Goal: Task Accomplishment & Management: Complete application form

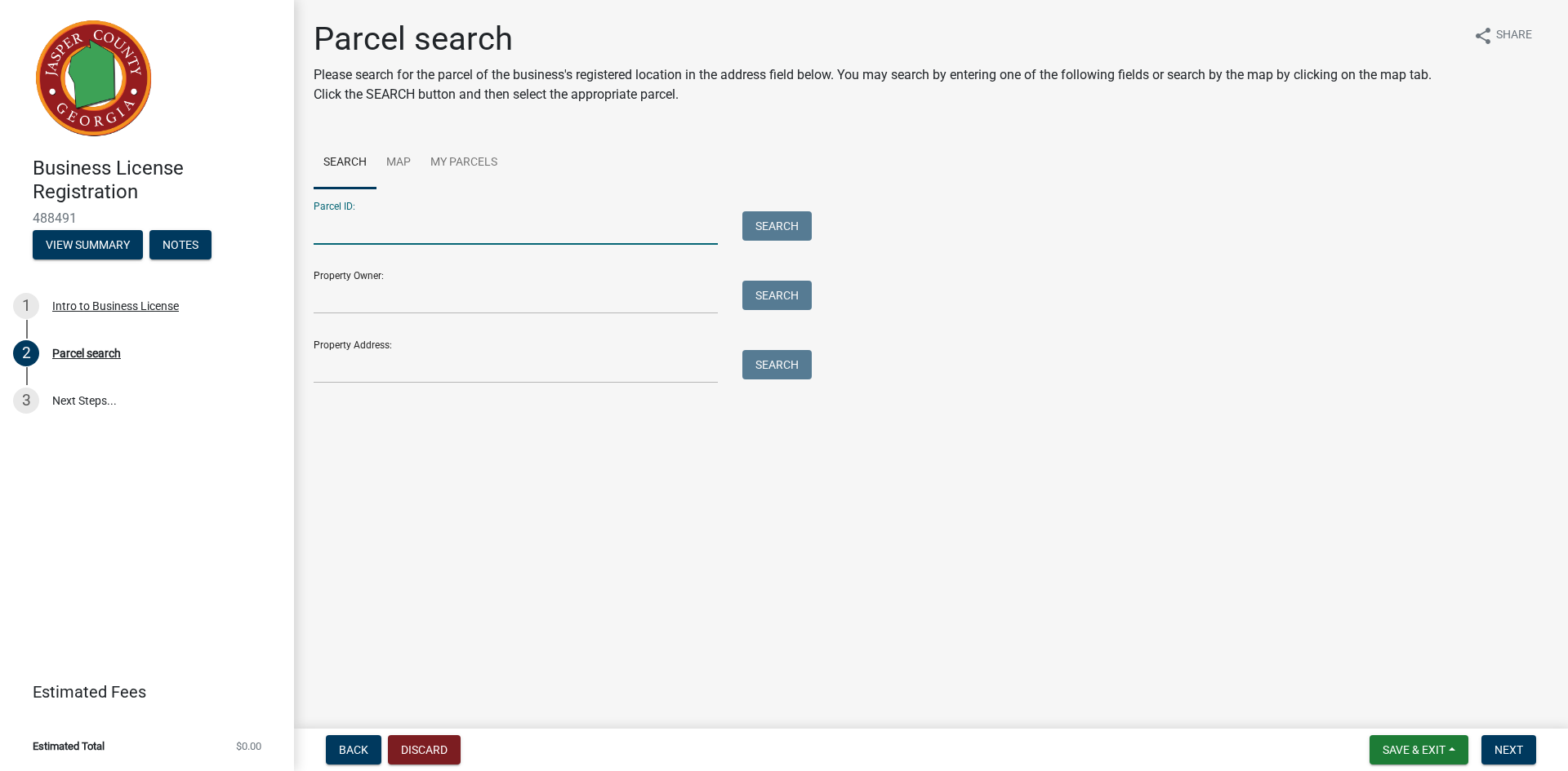
click at [328, 235] on input "Parcel ID:" at bounding box center [516, 228] width 404 height 34
paste input "[PHONE_NUMBER]"
type input "[PHONE_NUMBER]"
click at [781, 220] on button "Search" at bounding box center [776, 225] width 70 height 29
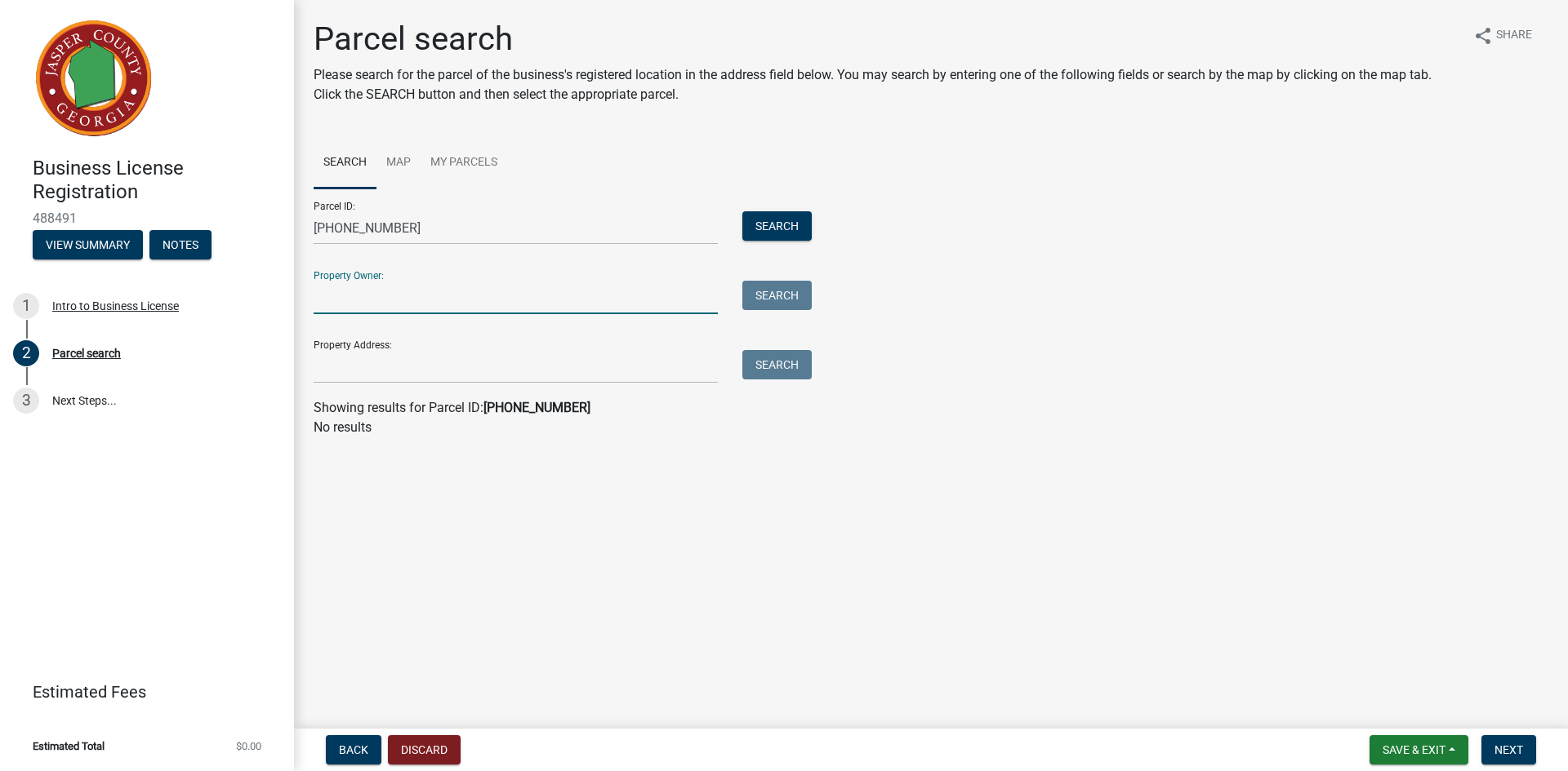
click at [340, 304] on input "Property Owner:" at bounding box center [516, 298] width 404 height 34
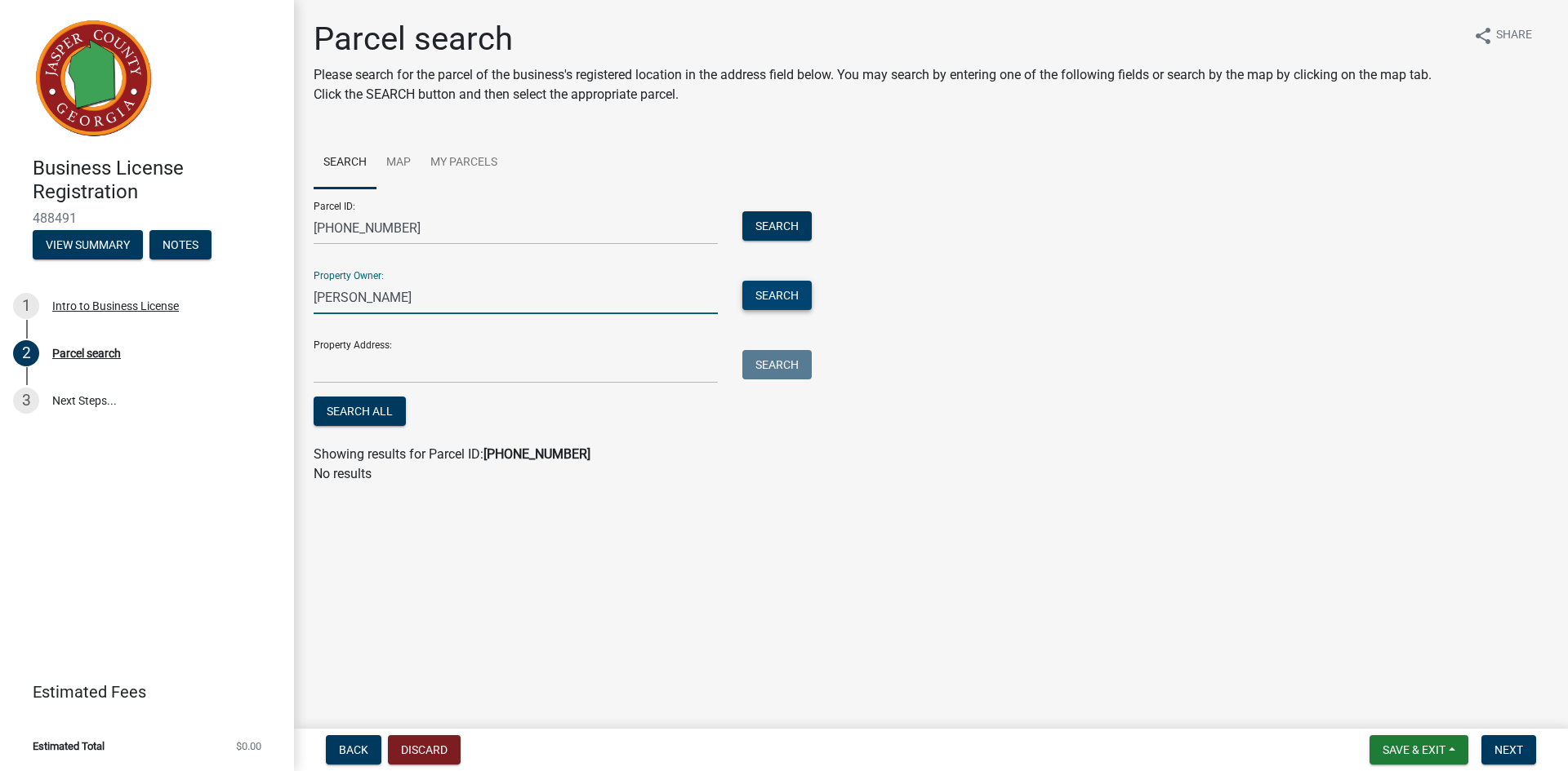
type input "[PERSON_NAME]"
click at [771, 291] on button "Search" at bounding box center [776, 295] width 70 height 29
click at [367, 372] on input "Property Address:" at bounding box center [516, 367] width 404 height 34
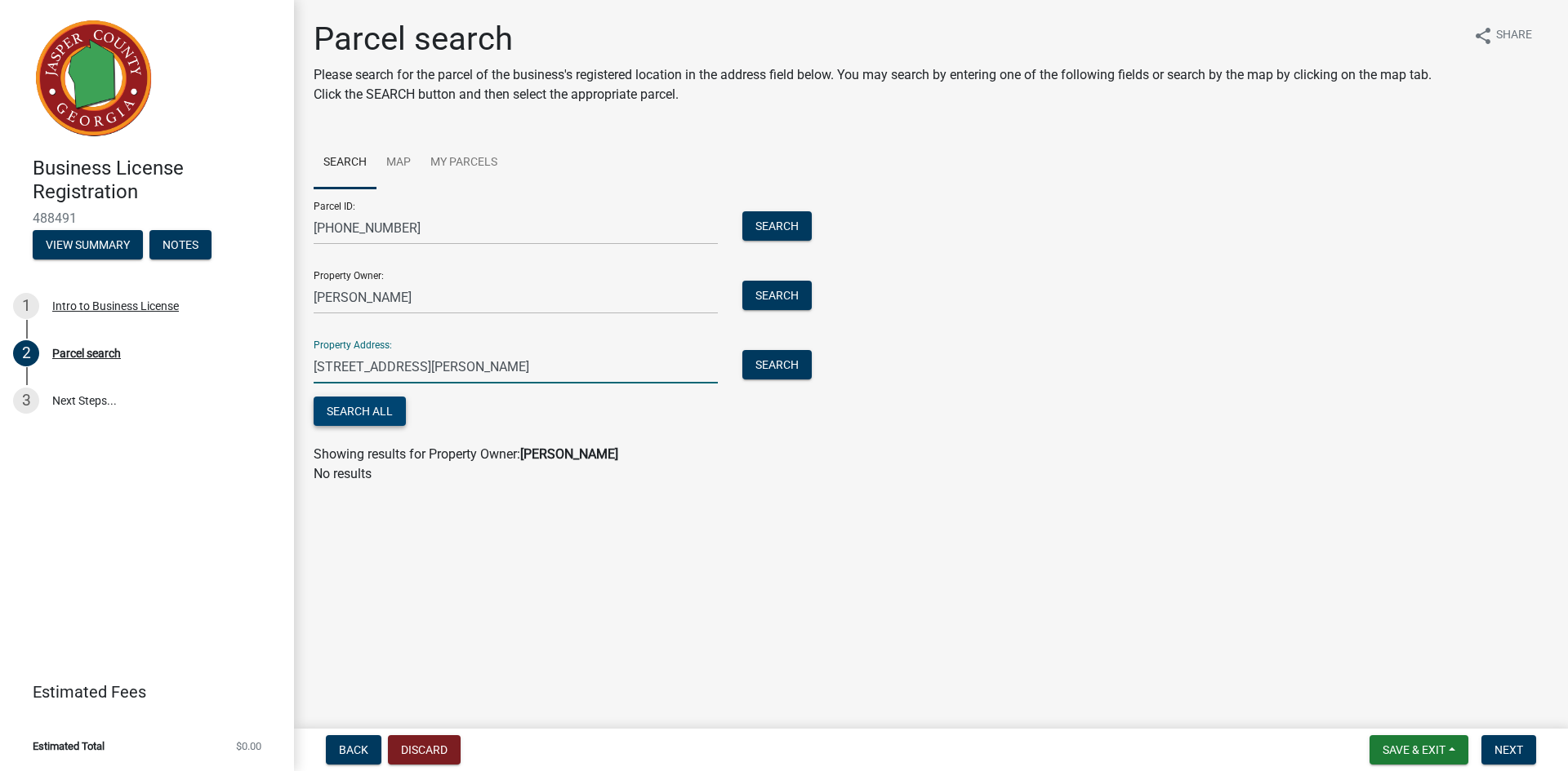
type input "[STREET_ADDRESS][PERSON_NAME]"
click at [371, 413] on button "Search All" at bounding box center [360, 411] width 92 height 29
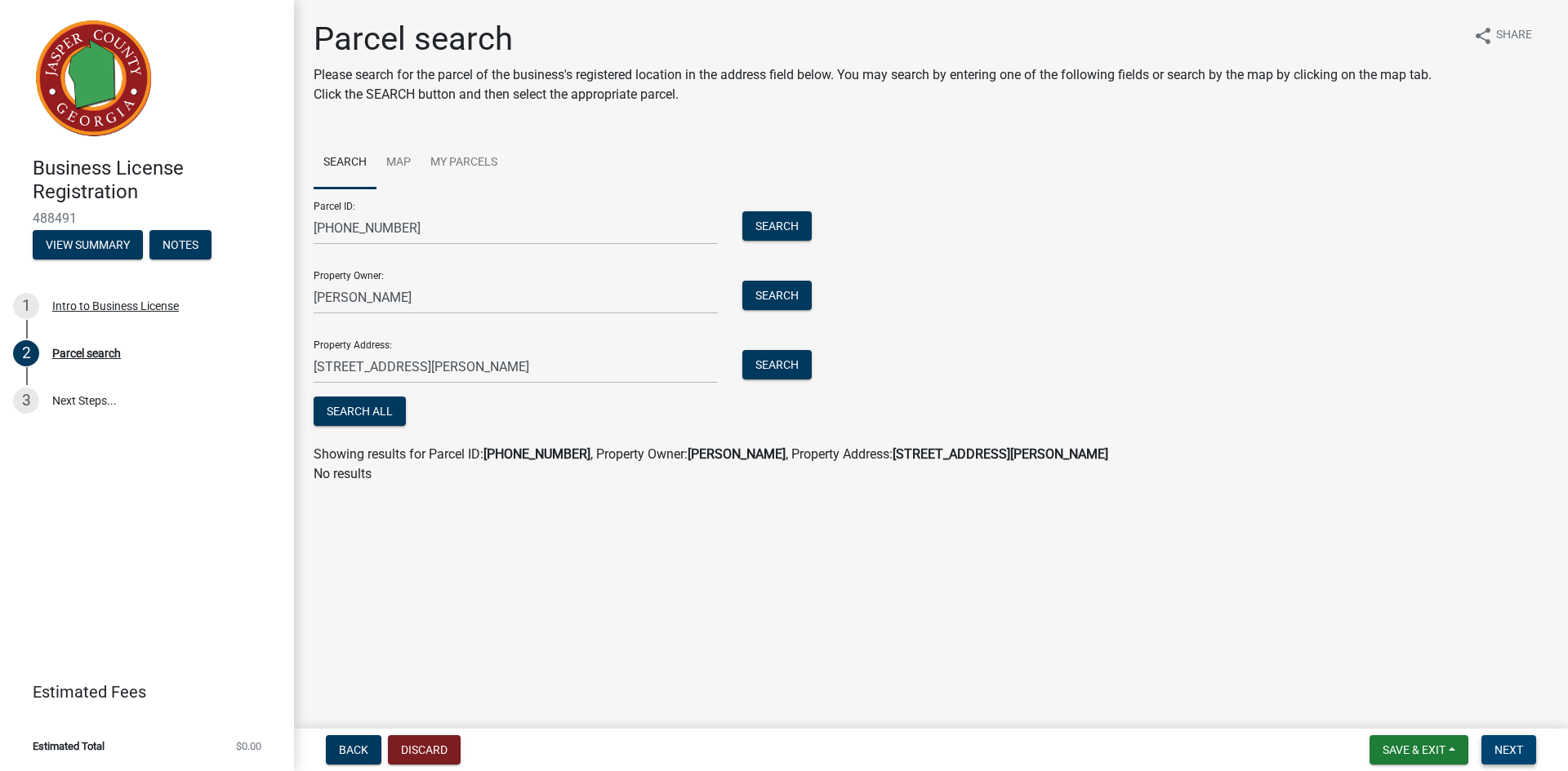
click at [1519, 742] on button "Next" at bounding box center [1508, 749] width 55 height 29
click at [376, 417] on button "Search All" at bounding box center [360, 411] width 92 height 29
click at [473, 168] on link "My Parcels" at bounding box center [464, 163] width 86 height 52
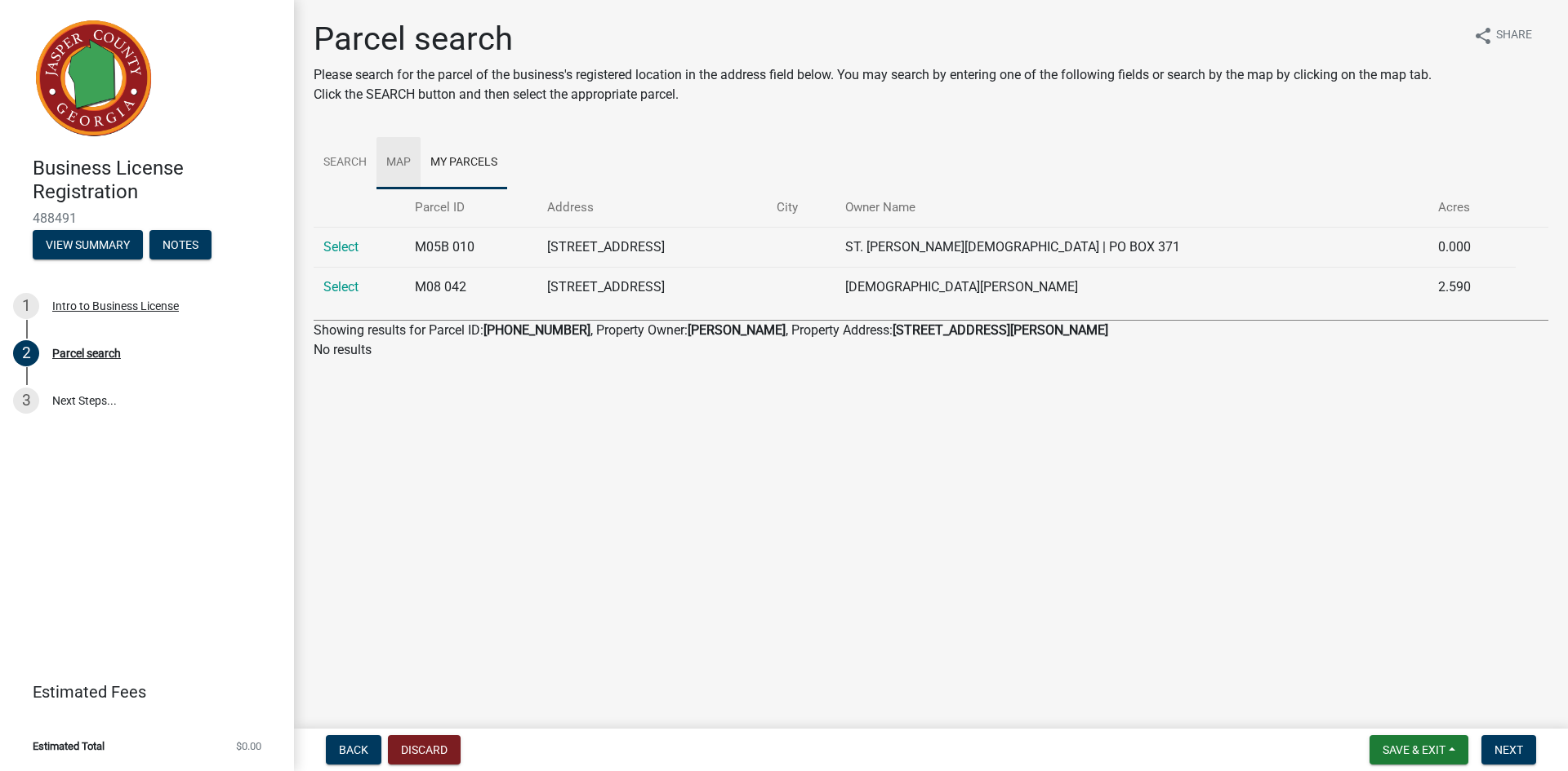
click at [390, 162] on link "Map" at bounding box center [398, 163] width 44 height 52
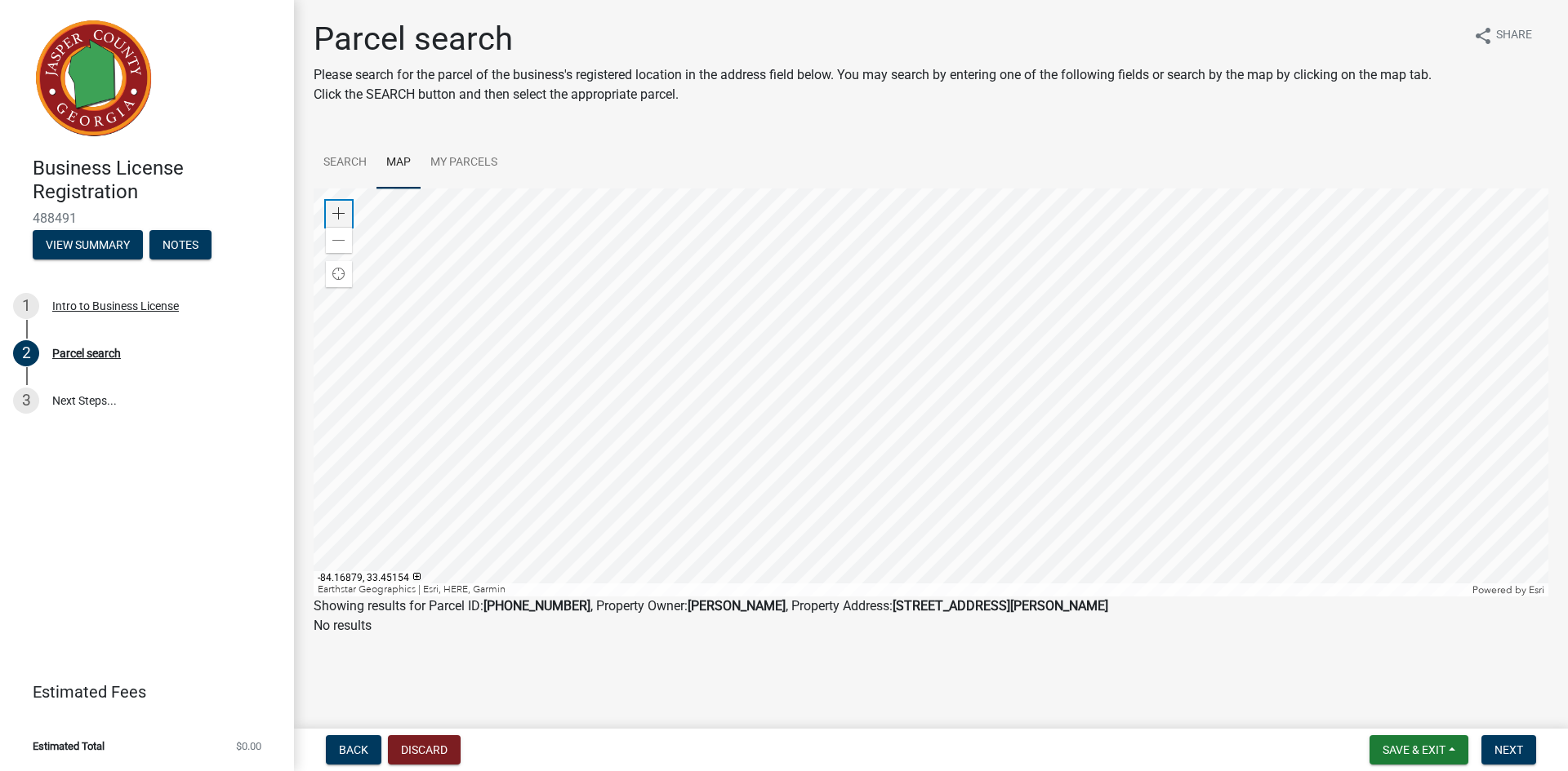
click at [342, 208] on span at bounding box center [339, 214] width 13 height 13
click at [345, 243] on span at bounding box center [339, 241] width 13 height 13
click at [350, 158] on link "Search" at bounding box center [345, 163] width 63 height 52
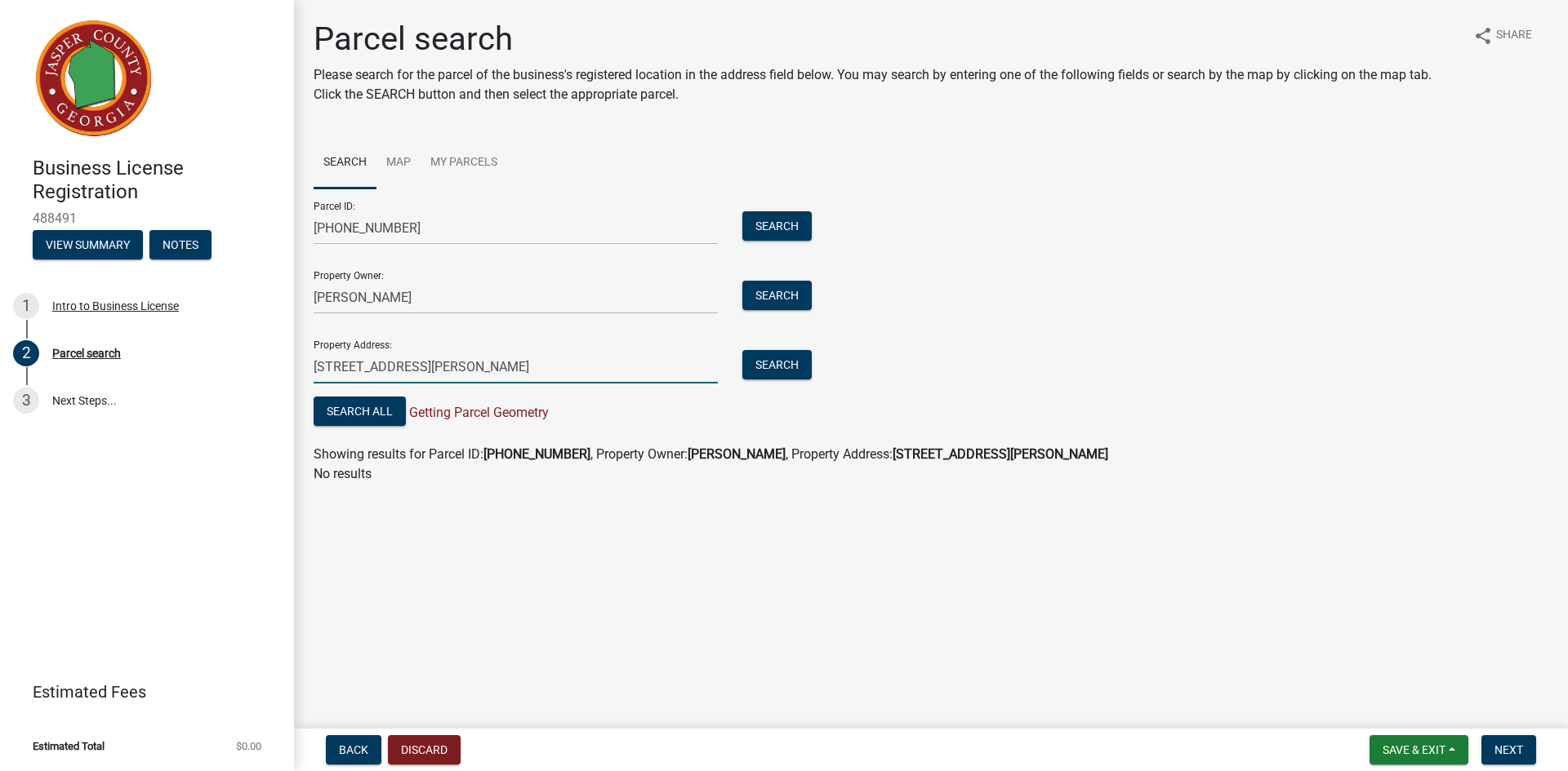
click at [350, 364] on input "[STREET_ADDRESS][PERSON_NAME]" at bounding box center [516, 367] width 404 height 34
type input "[PERSON_NAME]"
click at [376, 290] on input "[PERSON_NAME]" at bounding box center [516, 298] width 404 height 34
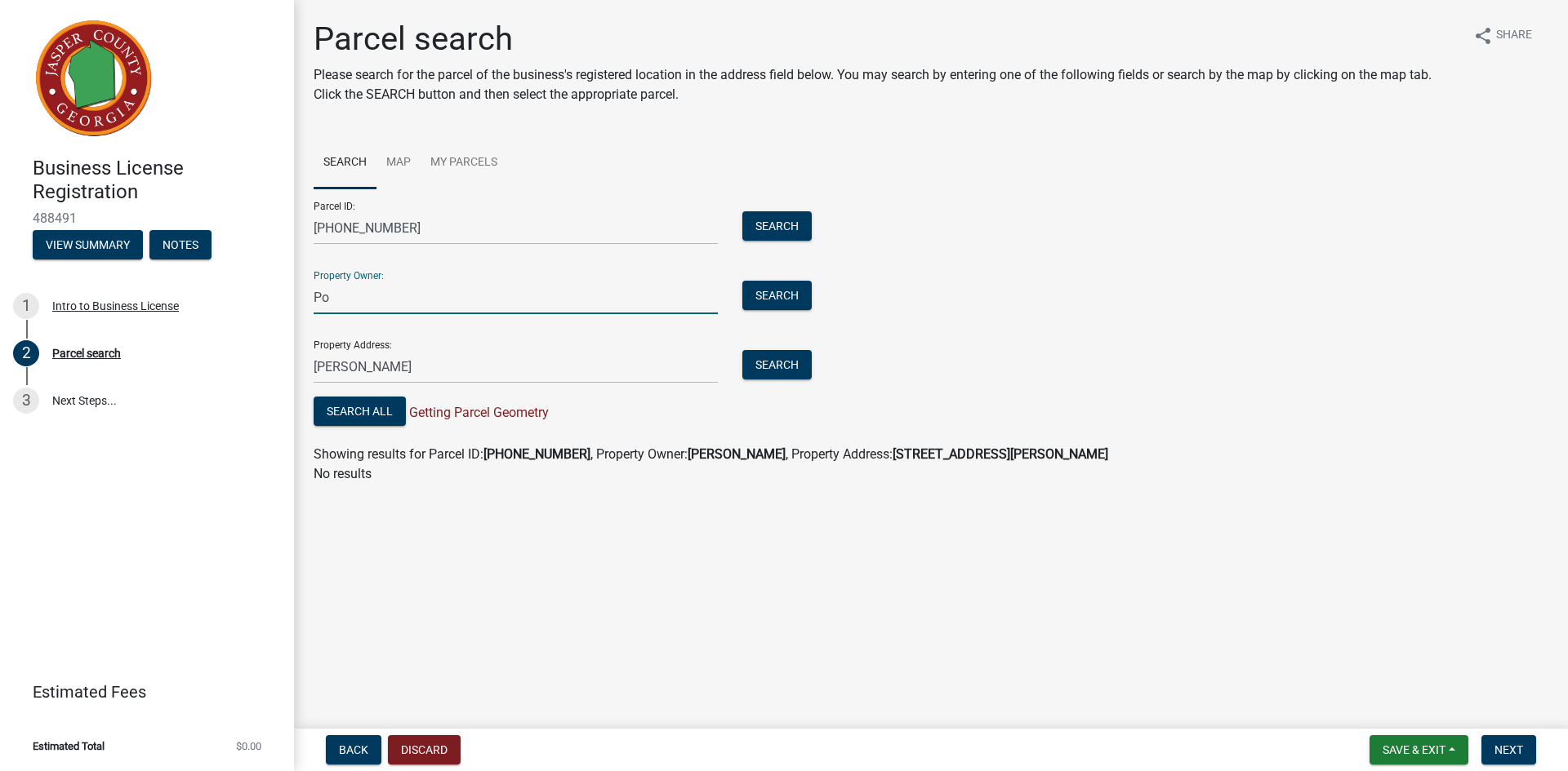
type input "P"
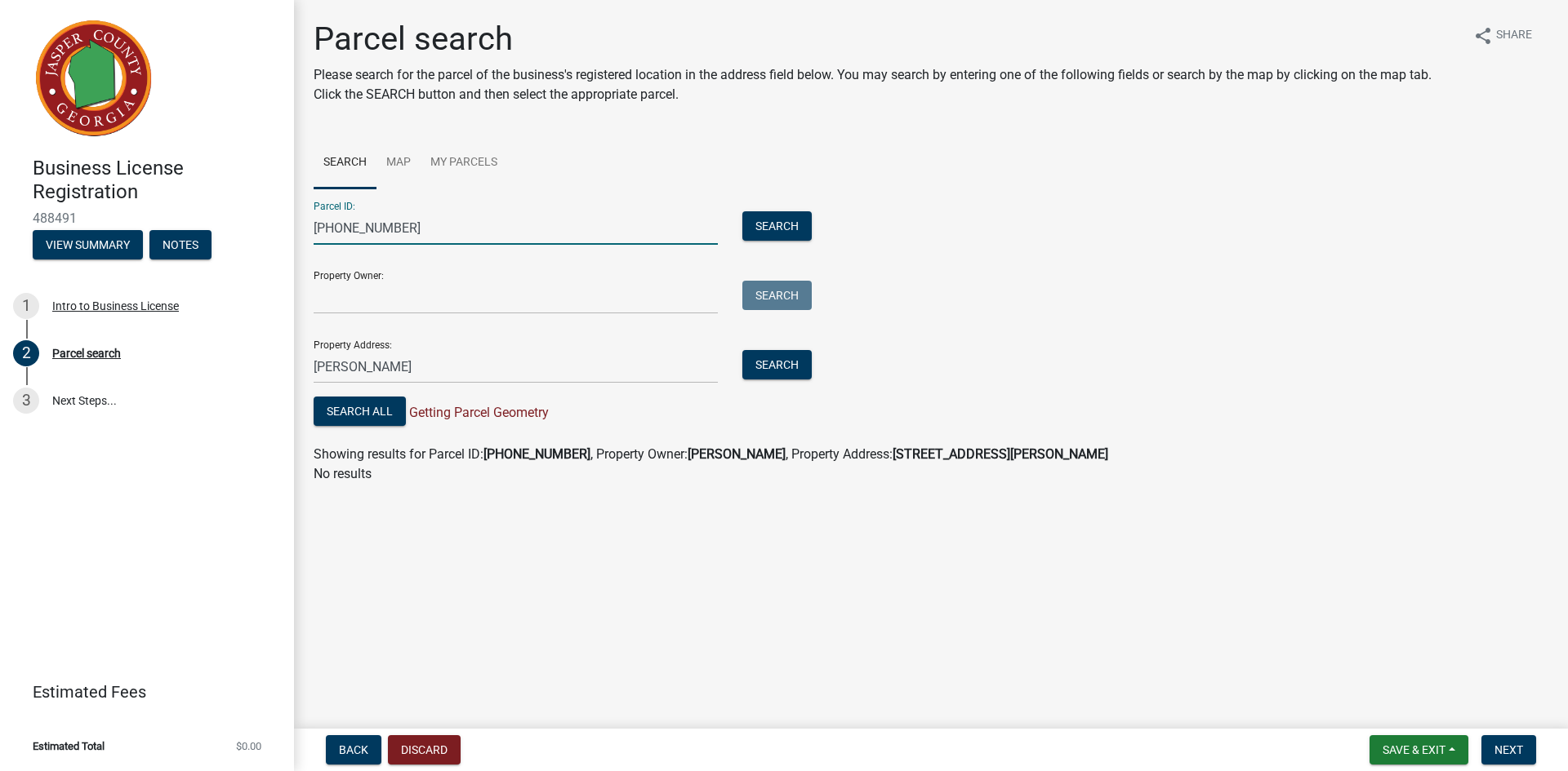
click at [432, 230] on input "[PHONE_NUMBER]" at bounding box center [516, 228] width 404 height 34
type input "0"
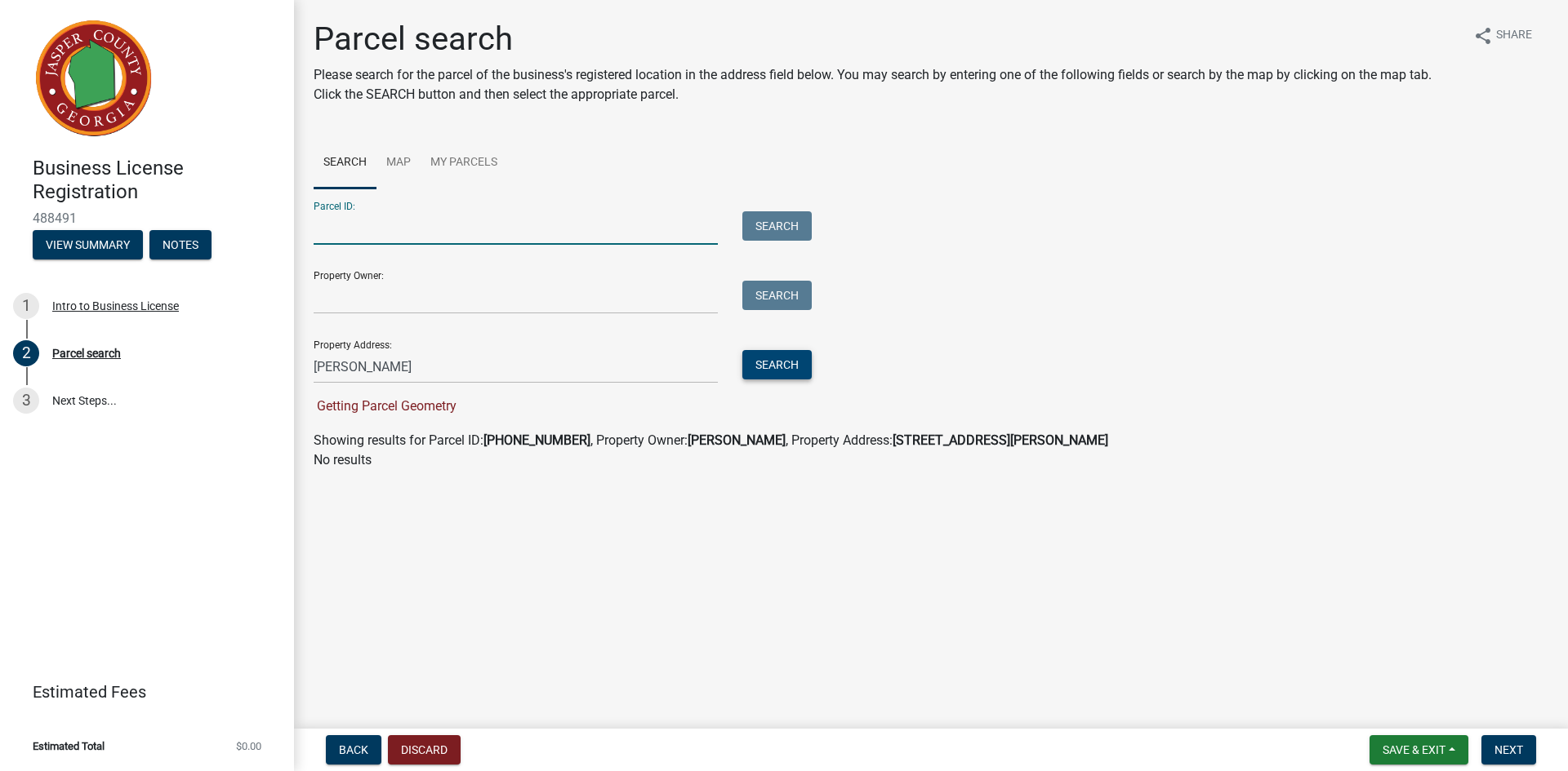
click at [777, 360] on button "Search" at bounding box center [776, 365] width 70 height 29
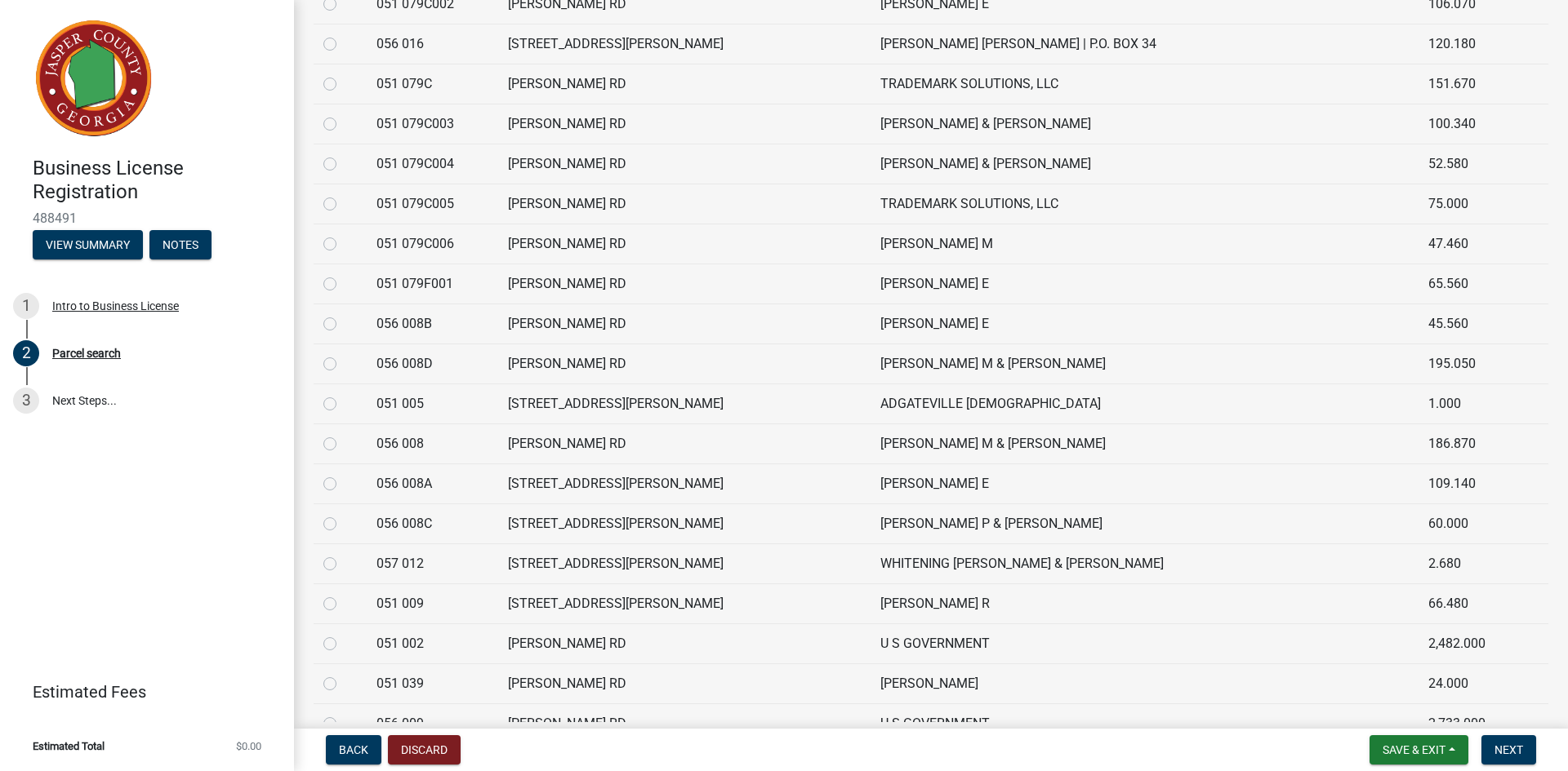
scroll to position [1110, 0]
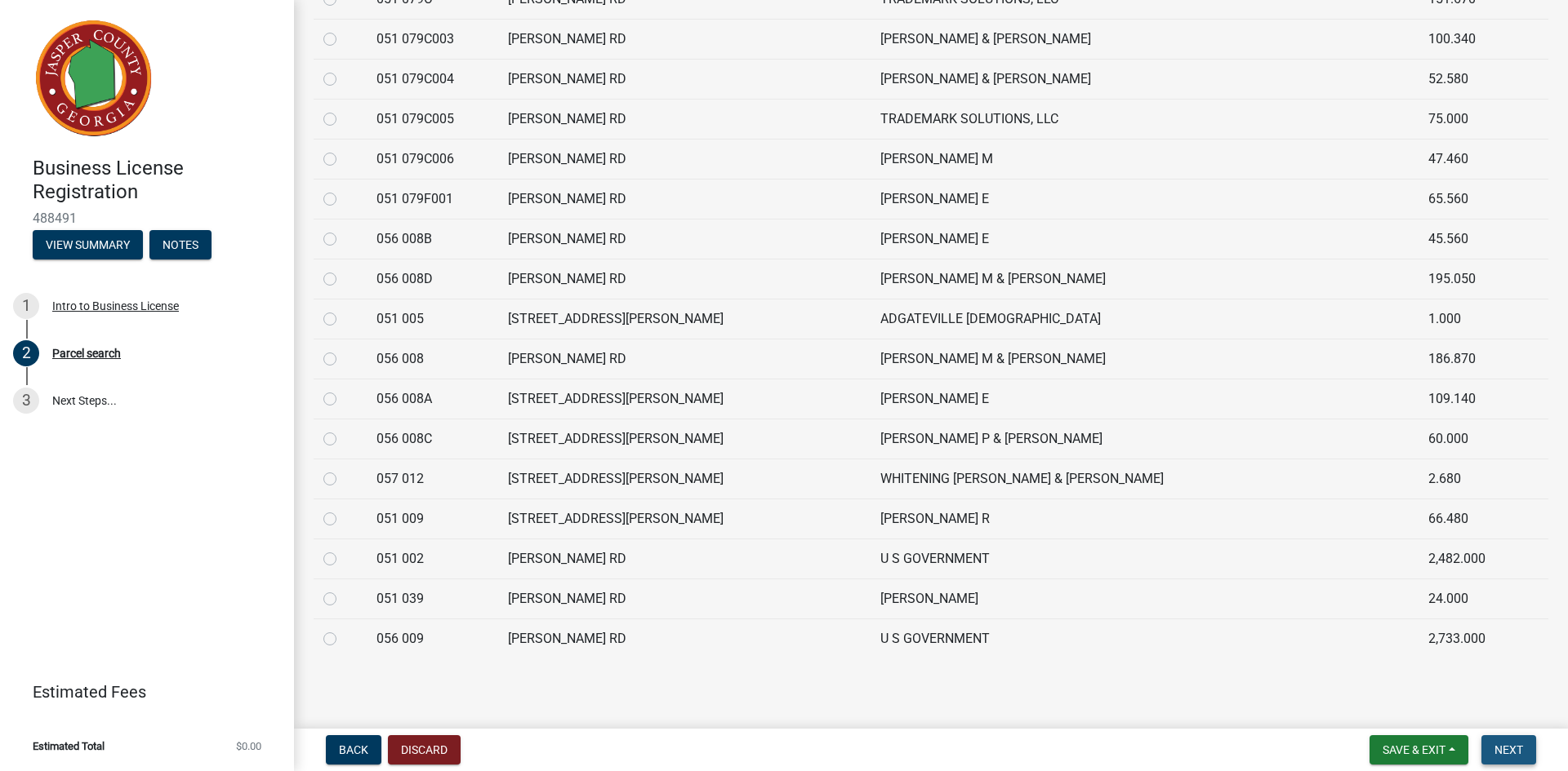
click at [1514, 747] on span "Next" at bounding box center [1508, 750] width 29 height 13
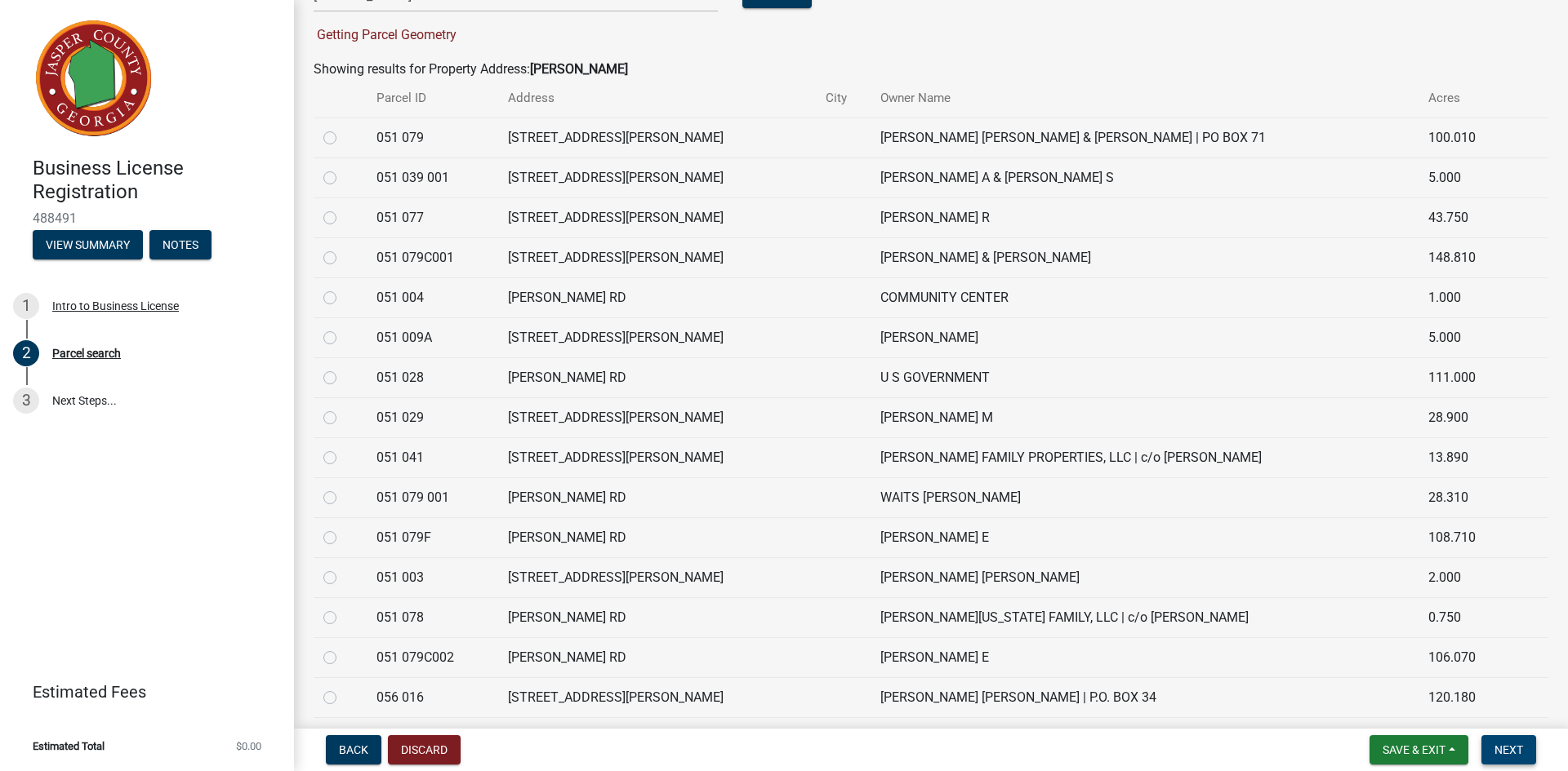
scroll to position [0, 0]
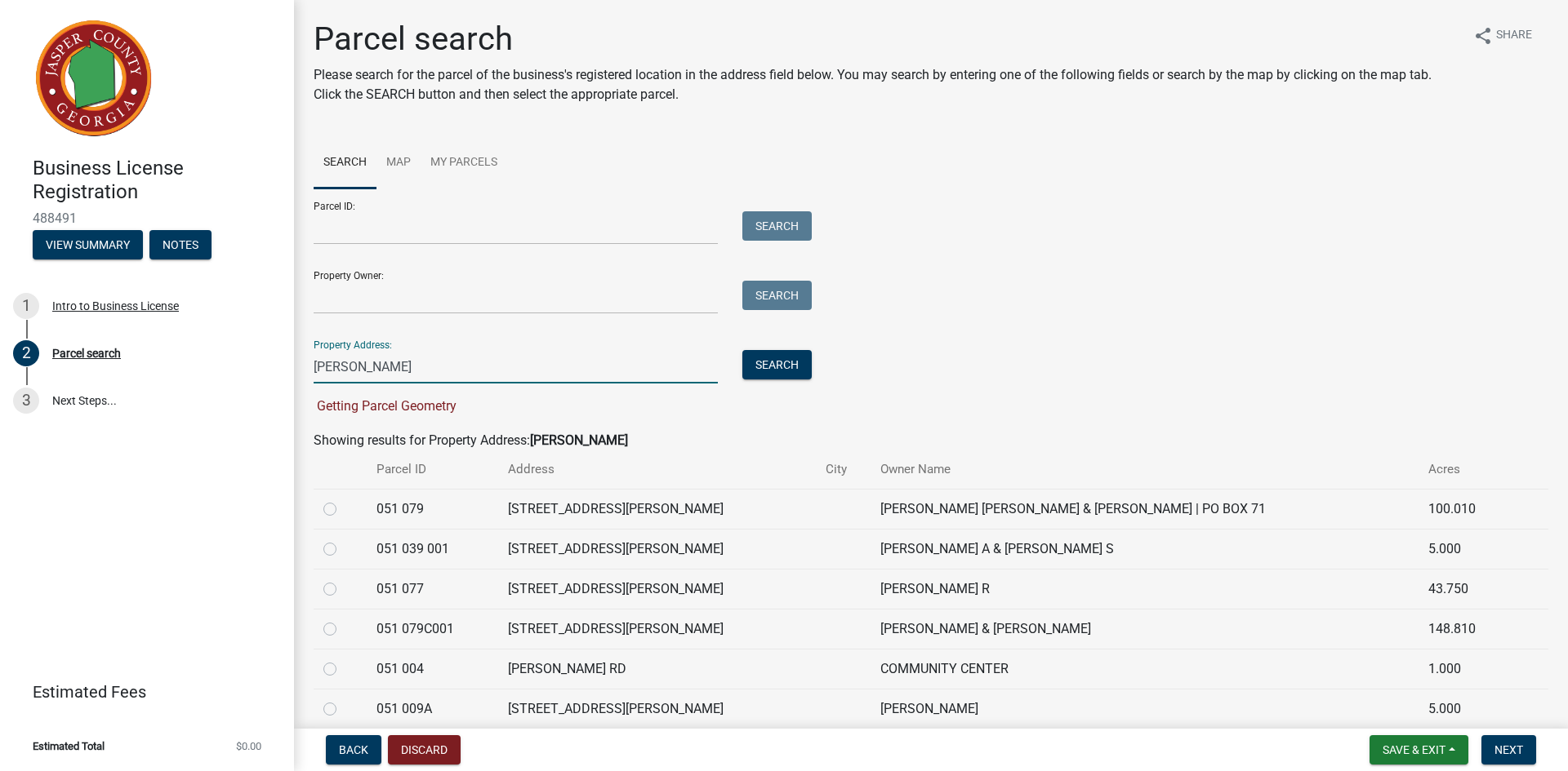
click at [442, 377] on input "[PERSON_NAME]" at bounding box center [516, 367] width 404 height 34
type input "T"
click at [392, 303] on input "Property Owner:" at bounding box center [516, 298] width 404 height 34
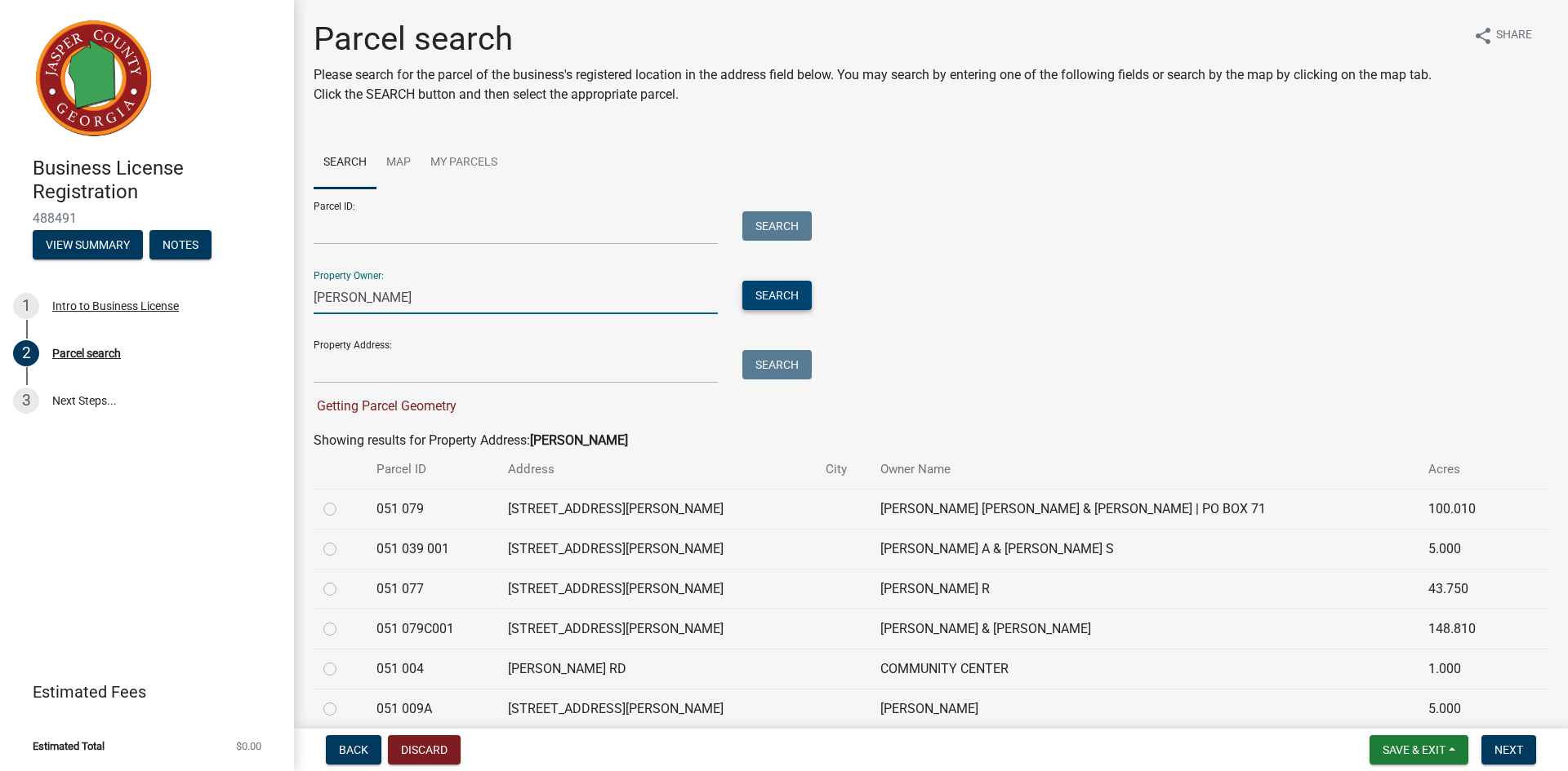
click at [801, 291] on button "Search" at bounding box center [776, 295] width 70 height 29
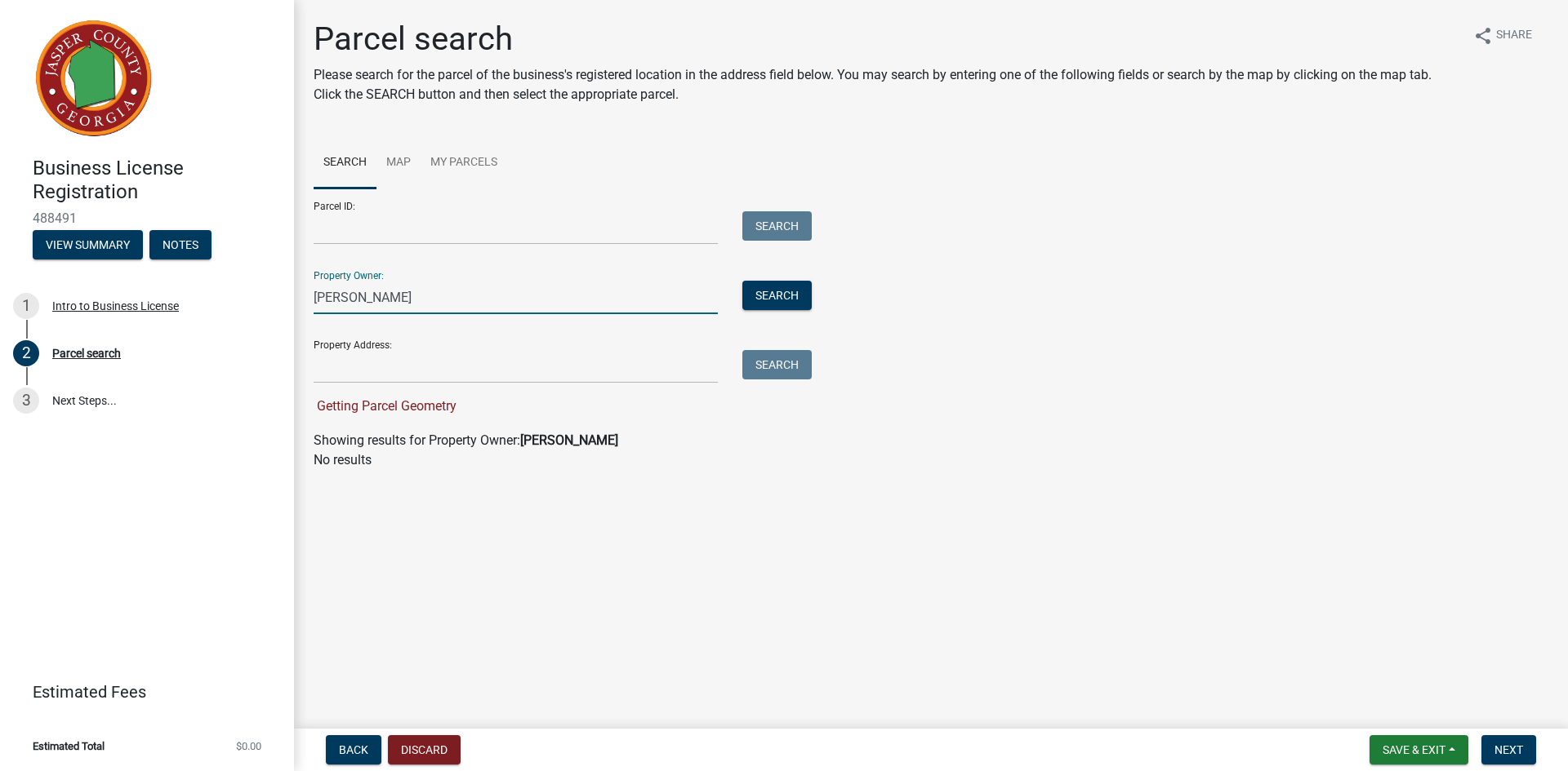
click at [391, 299] on input "[PERSON_NAME]" at bounding box center [516, 298] width 404 height 34
type input "P"
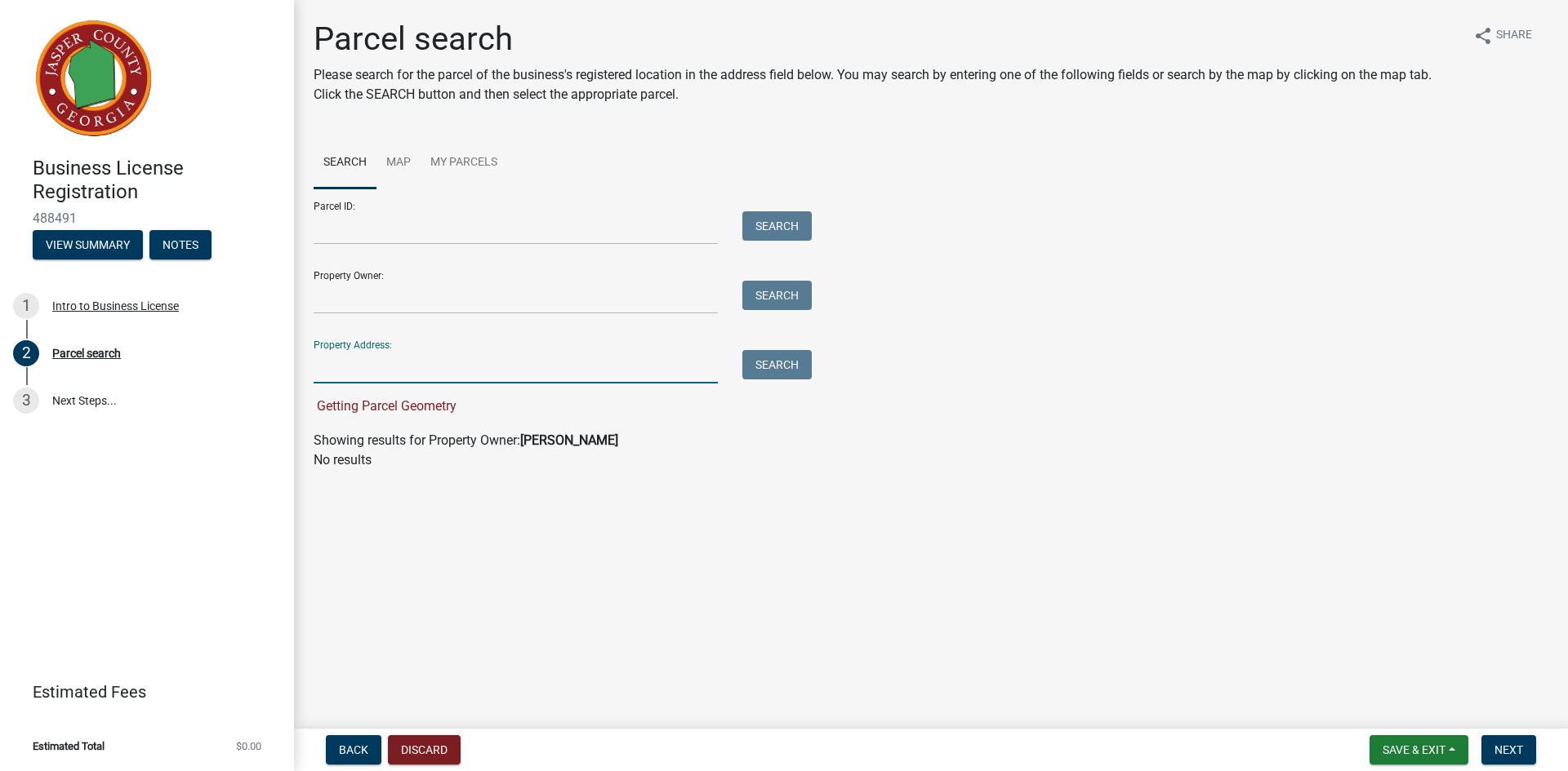
click at [345, 366] on input "Property Address:" at bounding box center [516, 367] width 404 height 34
click at [791, 358] on button "Search" at bounding box center [776, 365] width 70 height 29
click at [430, 362] on input "[STREET_ADDRESS]" at bounding box center [516, 367] width 404 height 34
type input "2"
click at [1514, 744] on span "Next" at bounding box center [1508, 750] width 29 height 13
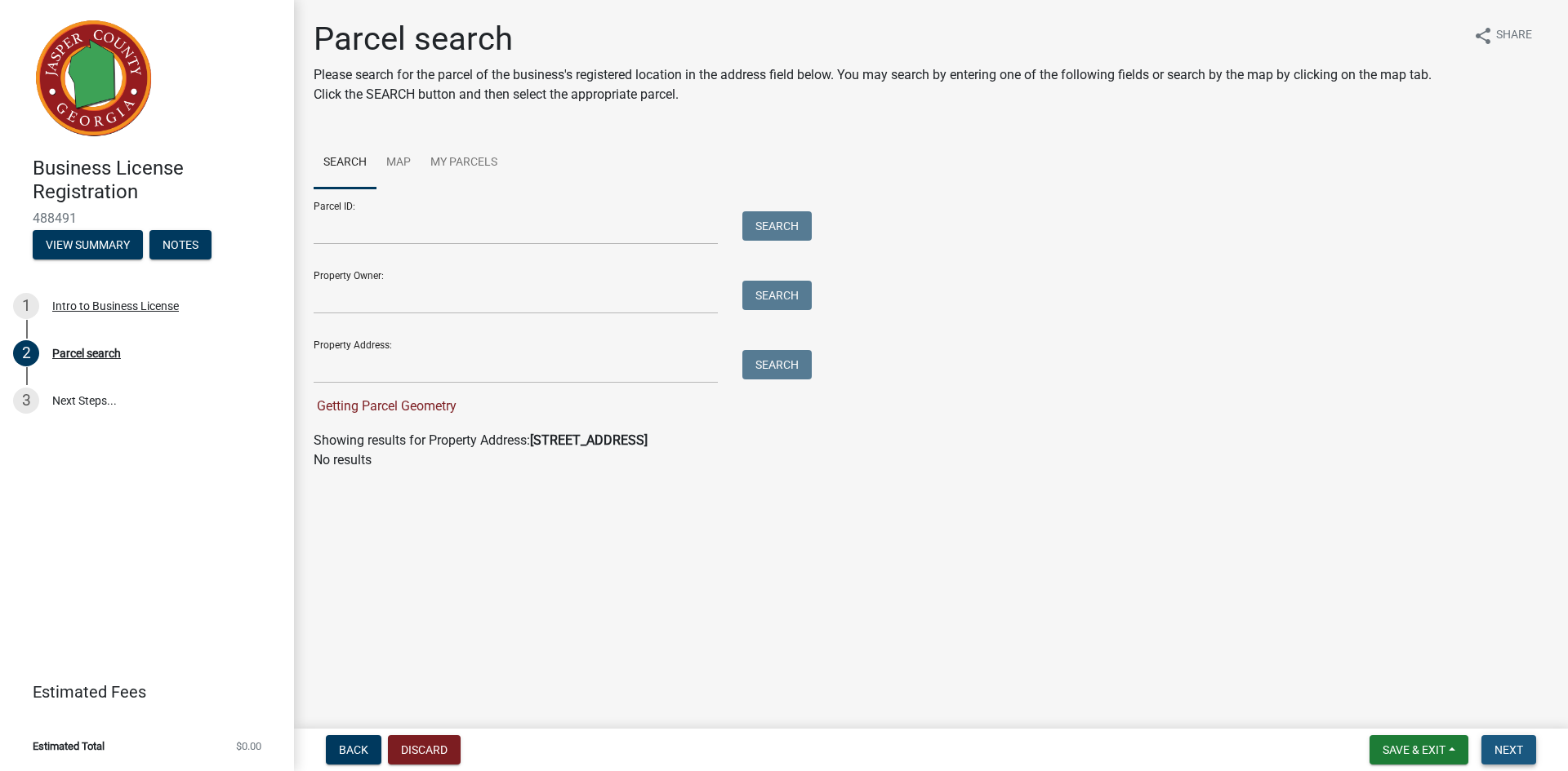
click at [1514, 744] on span "Next" at bounding box center [1508, 750] width 29 height 13
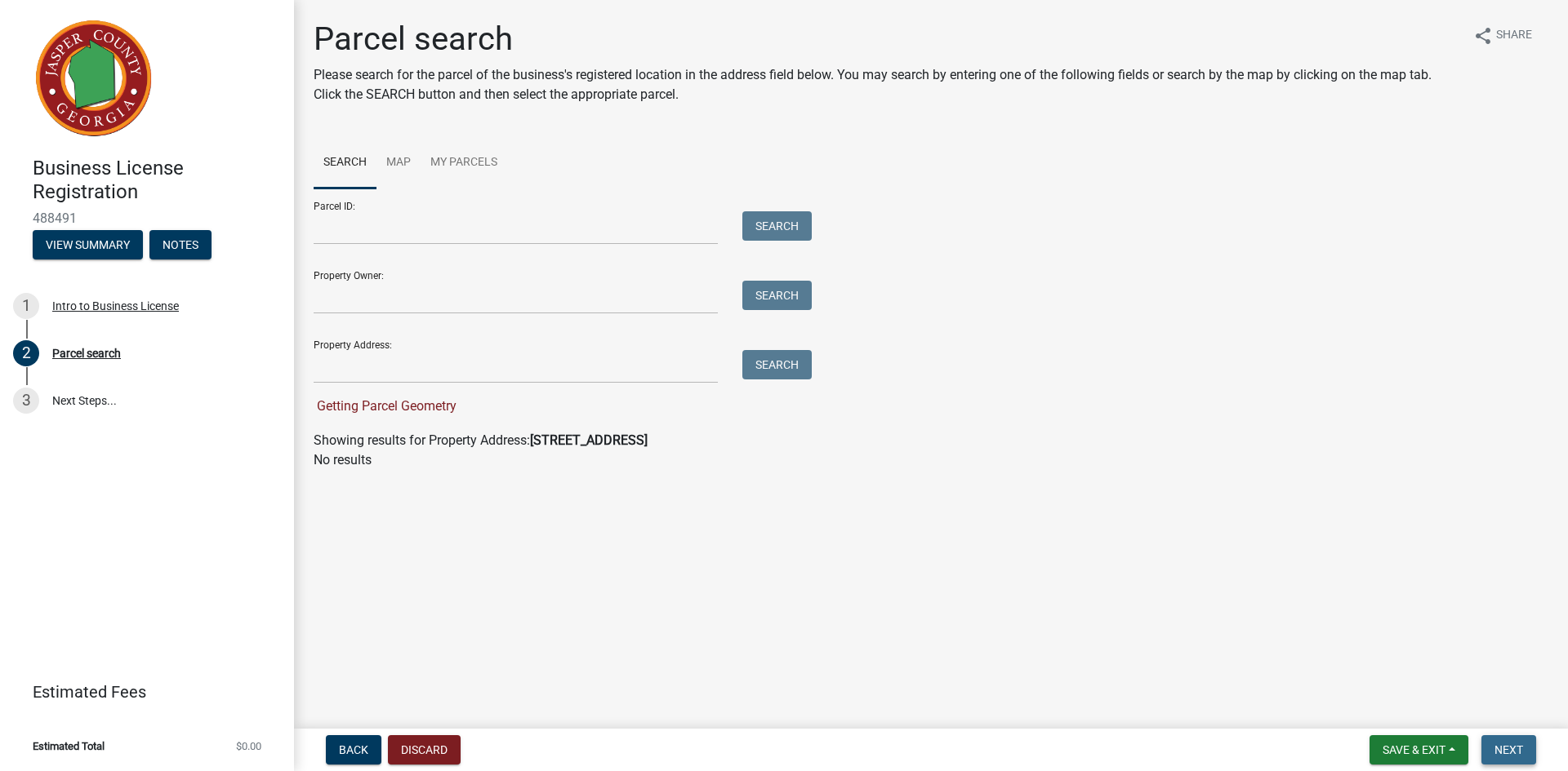
click at [1514, 744] on span "Next" at bounding box center [1508, 750] width 29 height 13
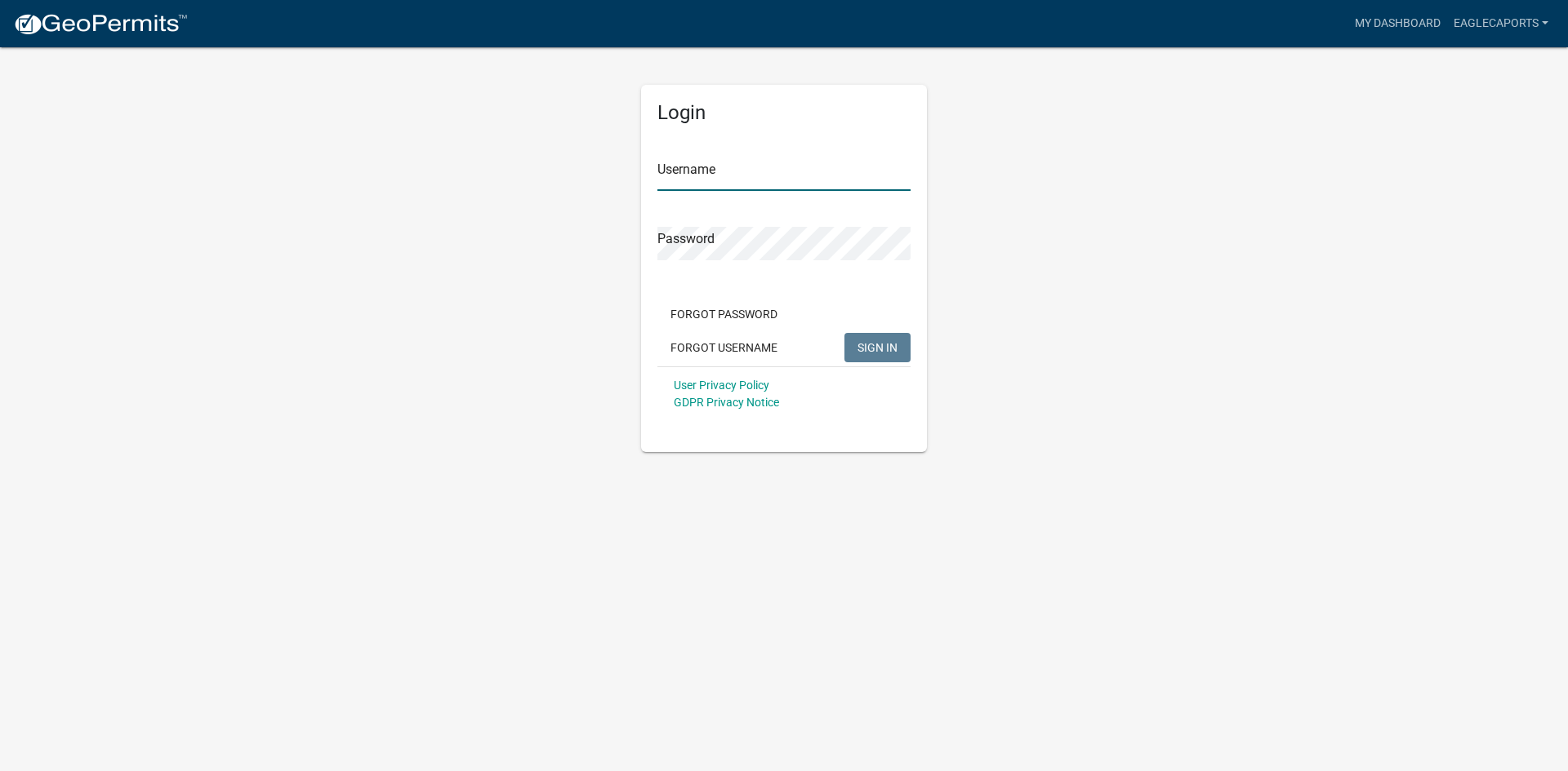
type input "EagleCaports"
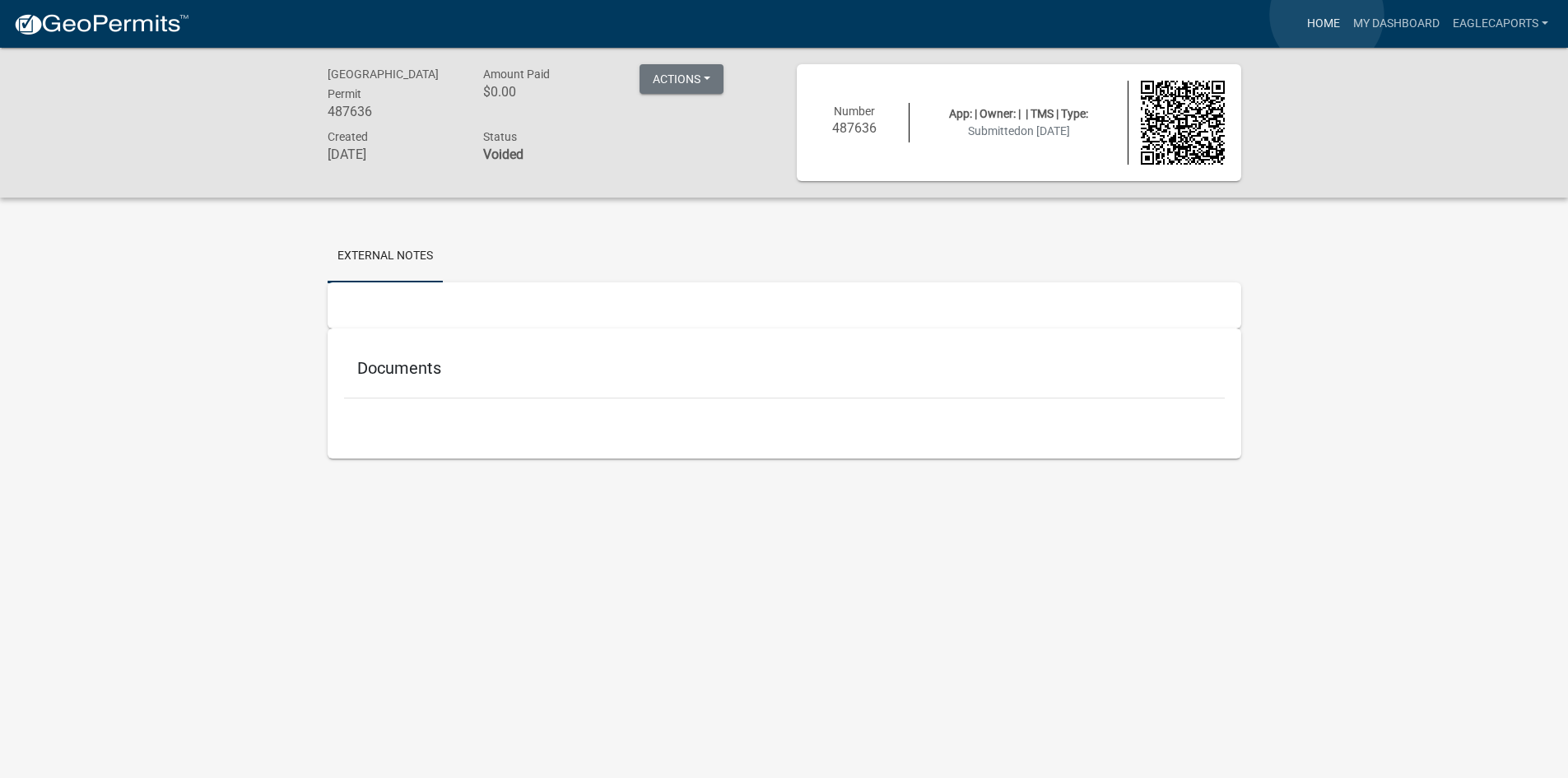
click at [1327, 15] on link "Home" at bounding box center [1324, 24] width 46 height 31
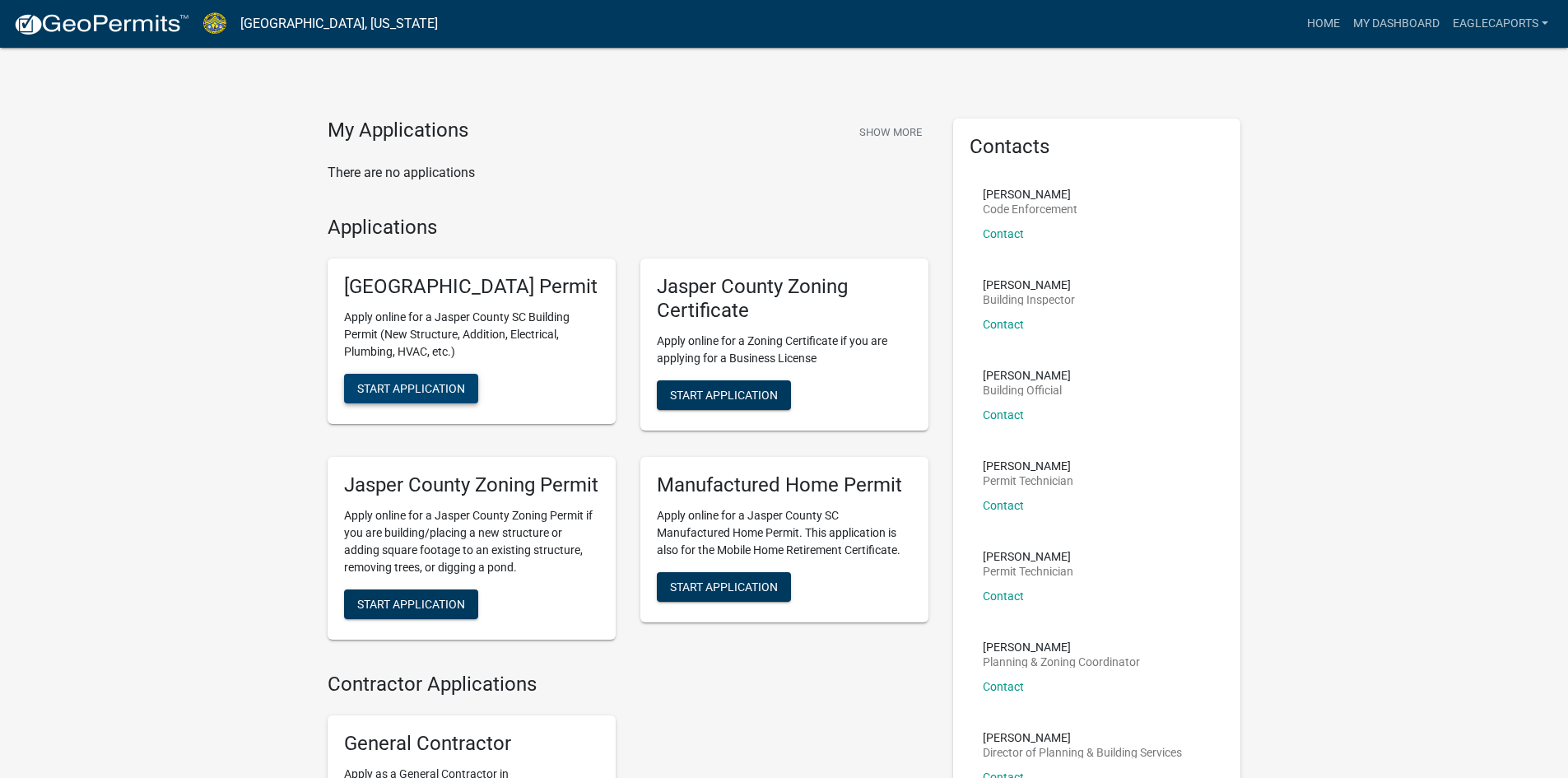
click at [415, 395] on span "Start Application" at bounding box center [412, 389] width 108 height 14
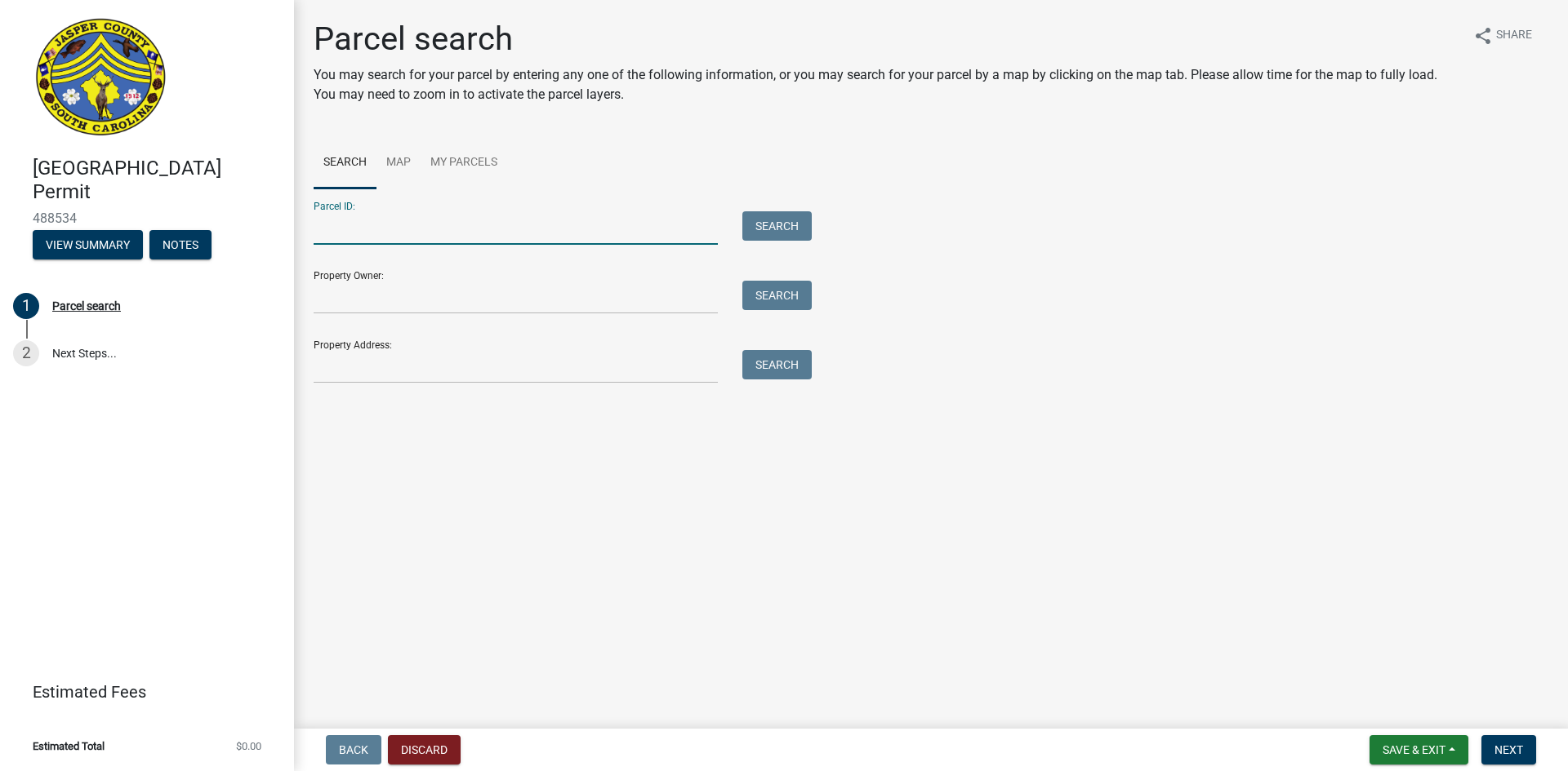
click at [366, 236] on input "Parcel ID:" at bounding box center [516, 228] width 404 height 34
paste input "[PHONE_NUMBER]"
type input "[PHONE_NUMBER]"
click at [782, 218] on button "Search" at bounding box center [776, 225] width 70 height 29
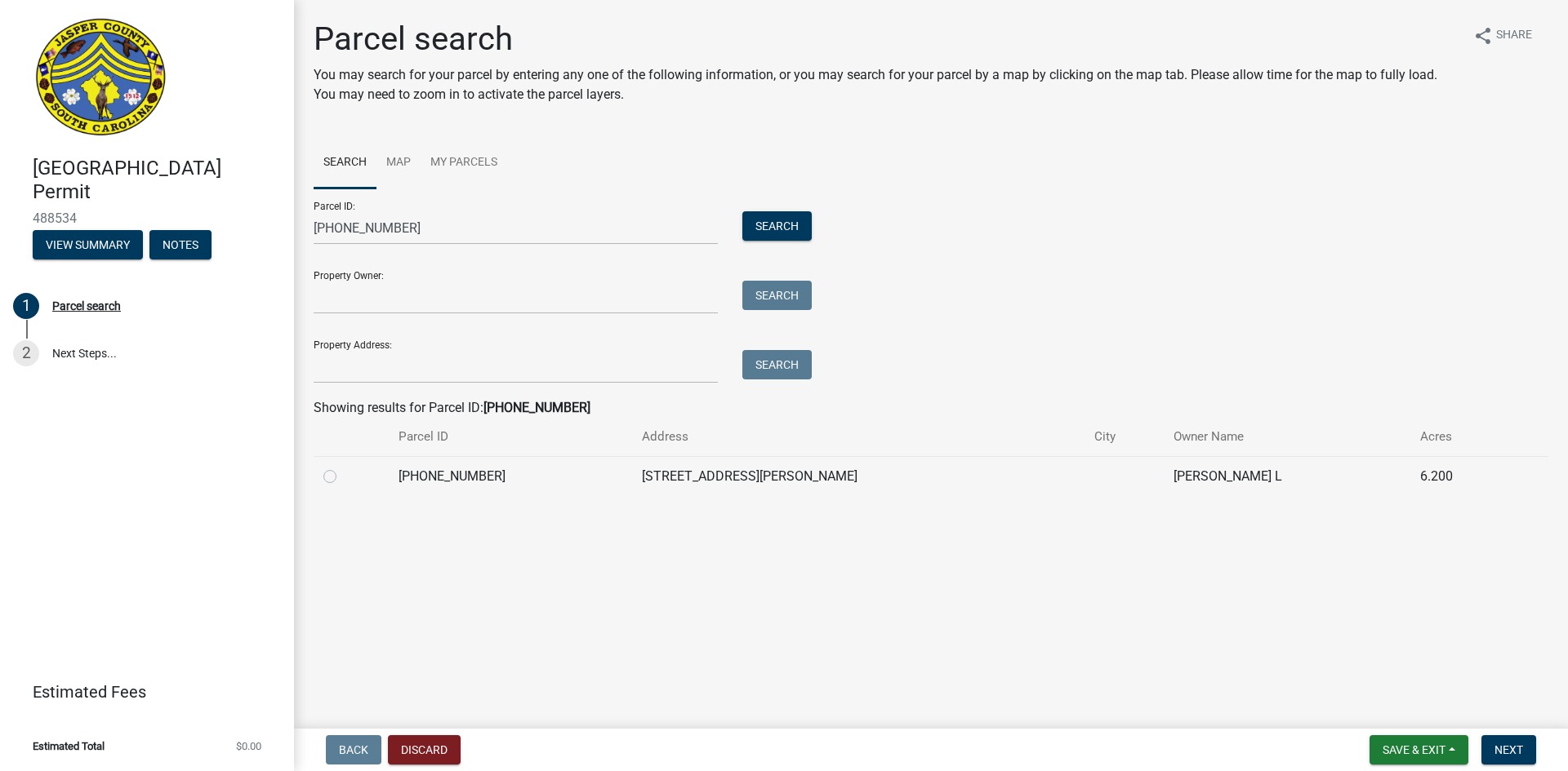
click at [343, 467] on label at bounding box center [343, 467] width 0 height 0
click at [343, 478] on input "radio" at bounding box center [348, 472] width 11 height 11
radio input "true"
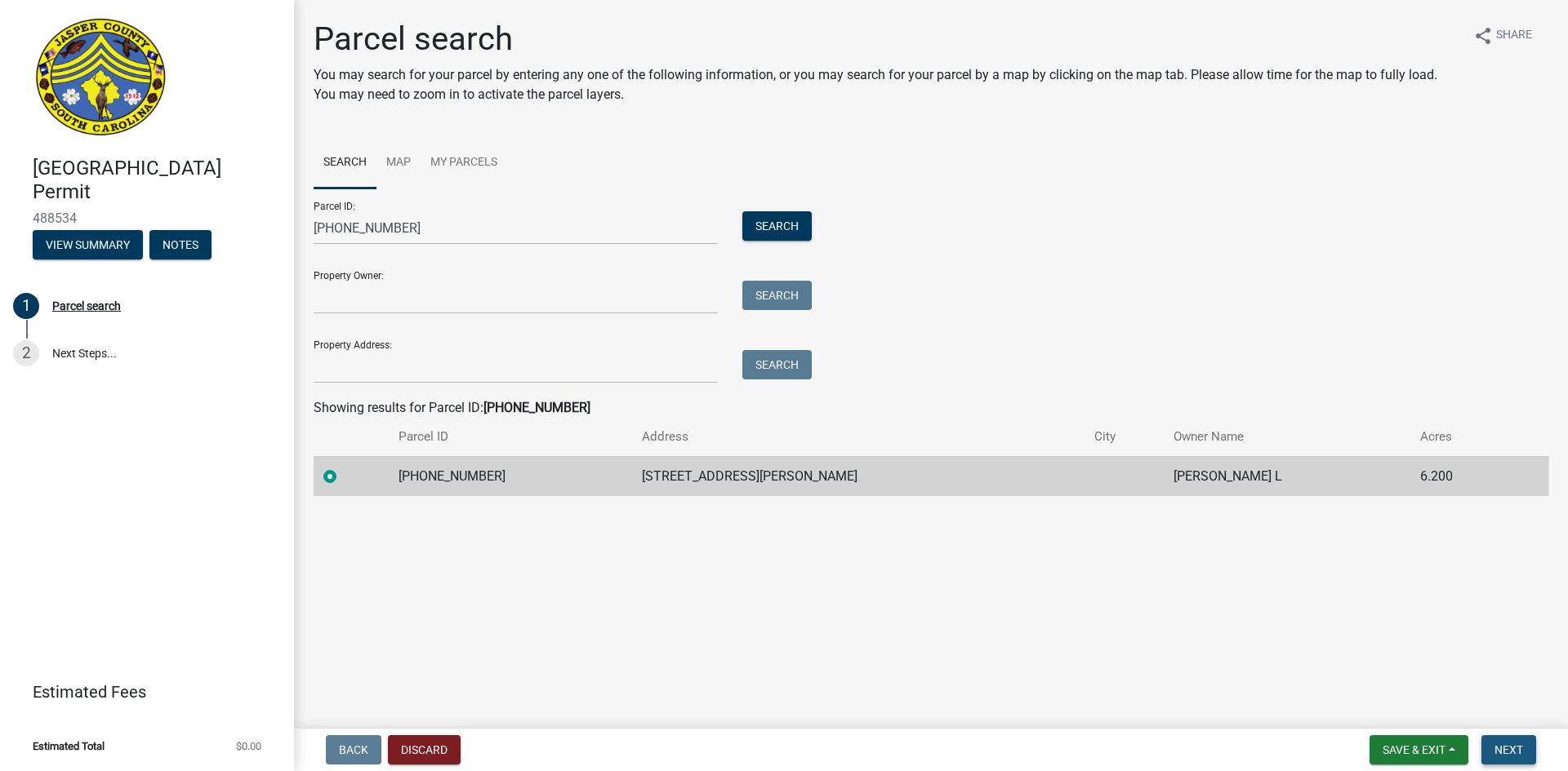
click at [1503, 745] on span "Next" at bounding box center [1508, 750] width 29 height 13
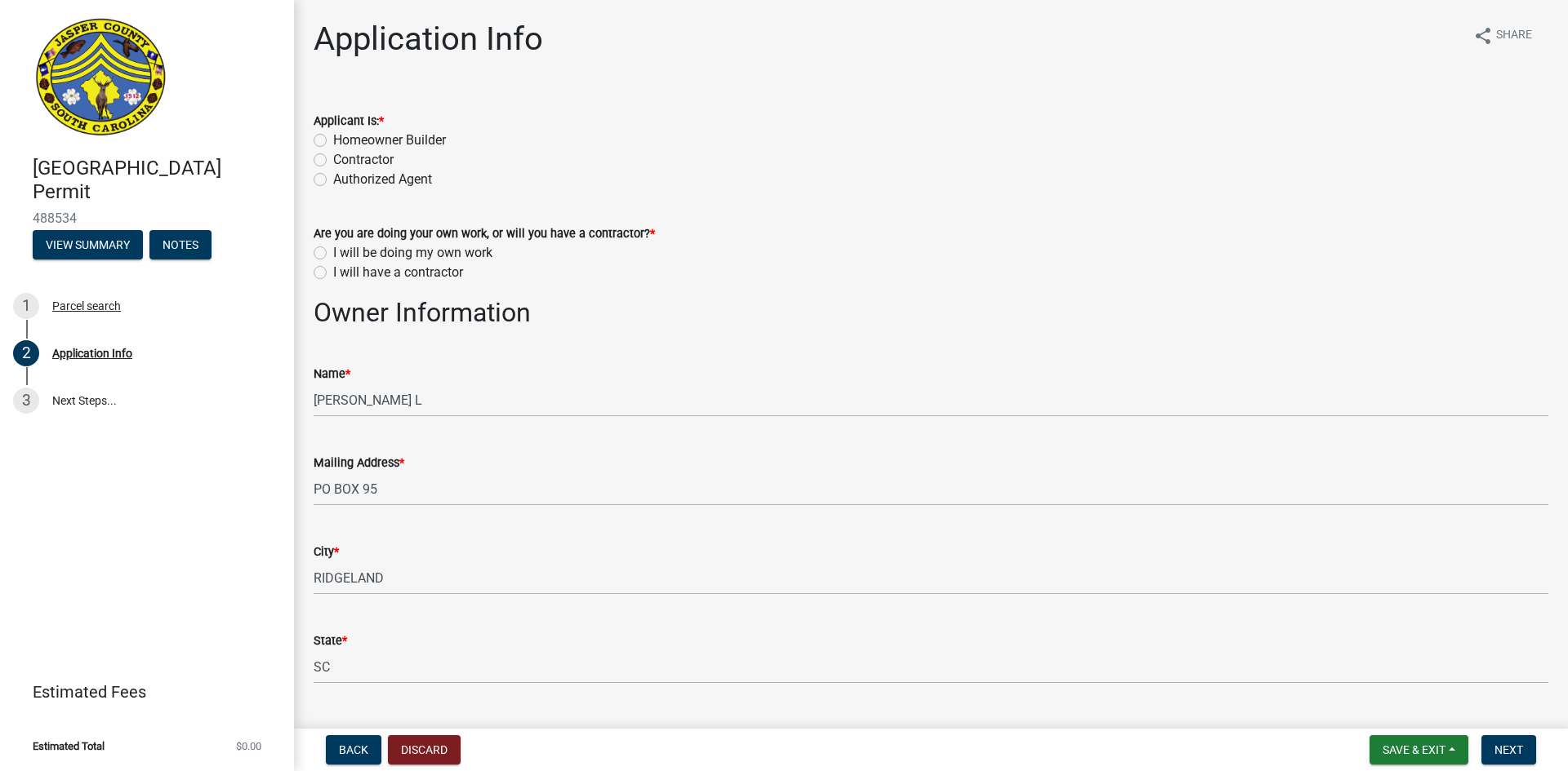
click at [333, 160] on label "Contractor" at bounding box center [363, 159] width 60 height 19
click at [333, 160] on input "Contractor" at bounding box center [338, 155] width 11 height 11
radio input "true"
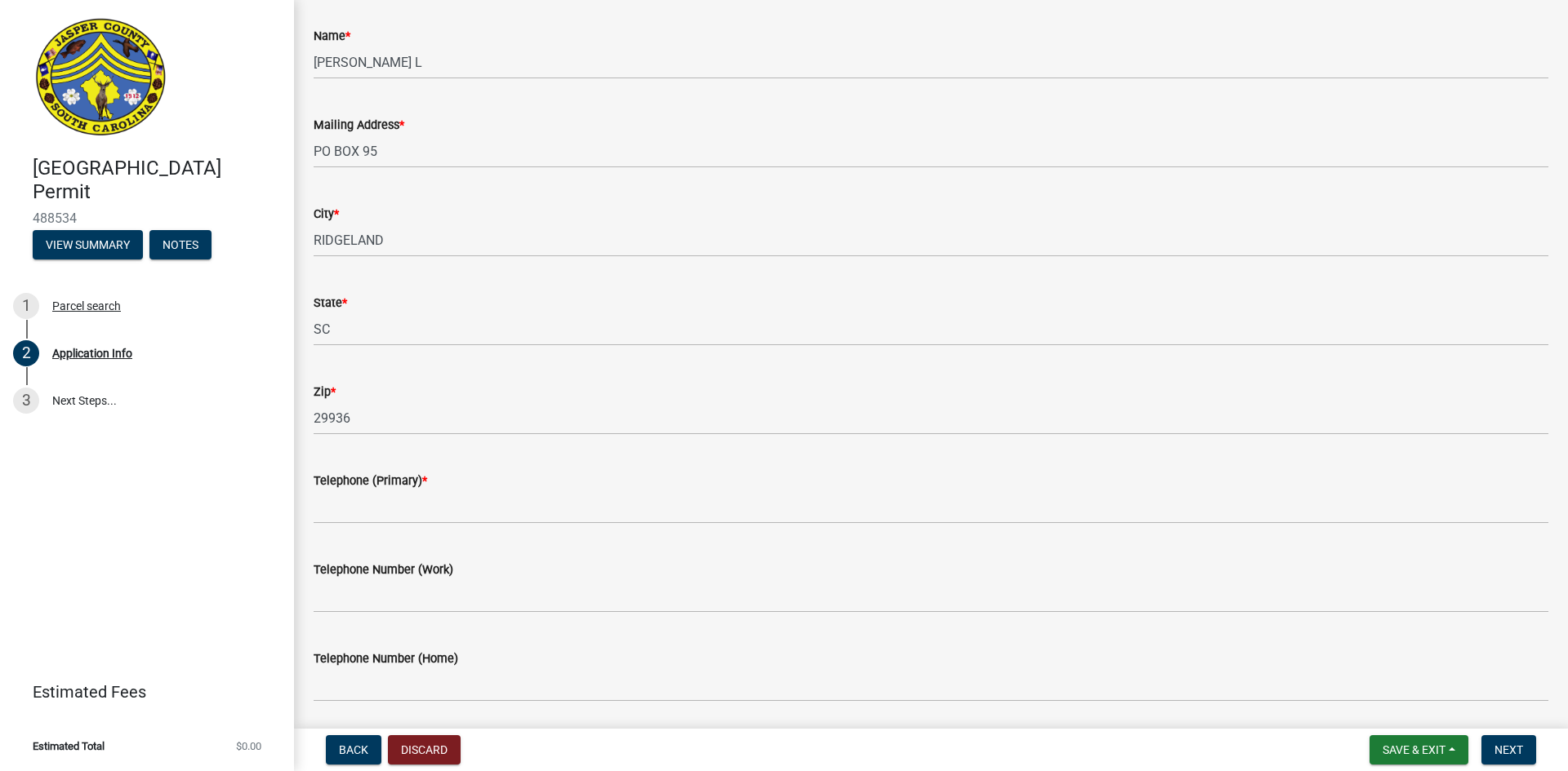
scroll to position [163, 0]
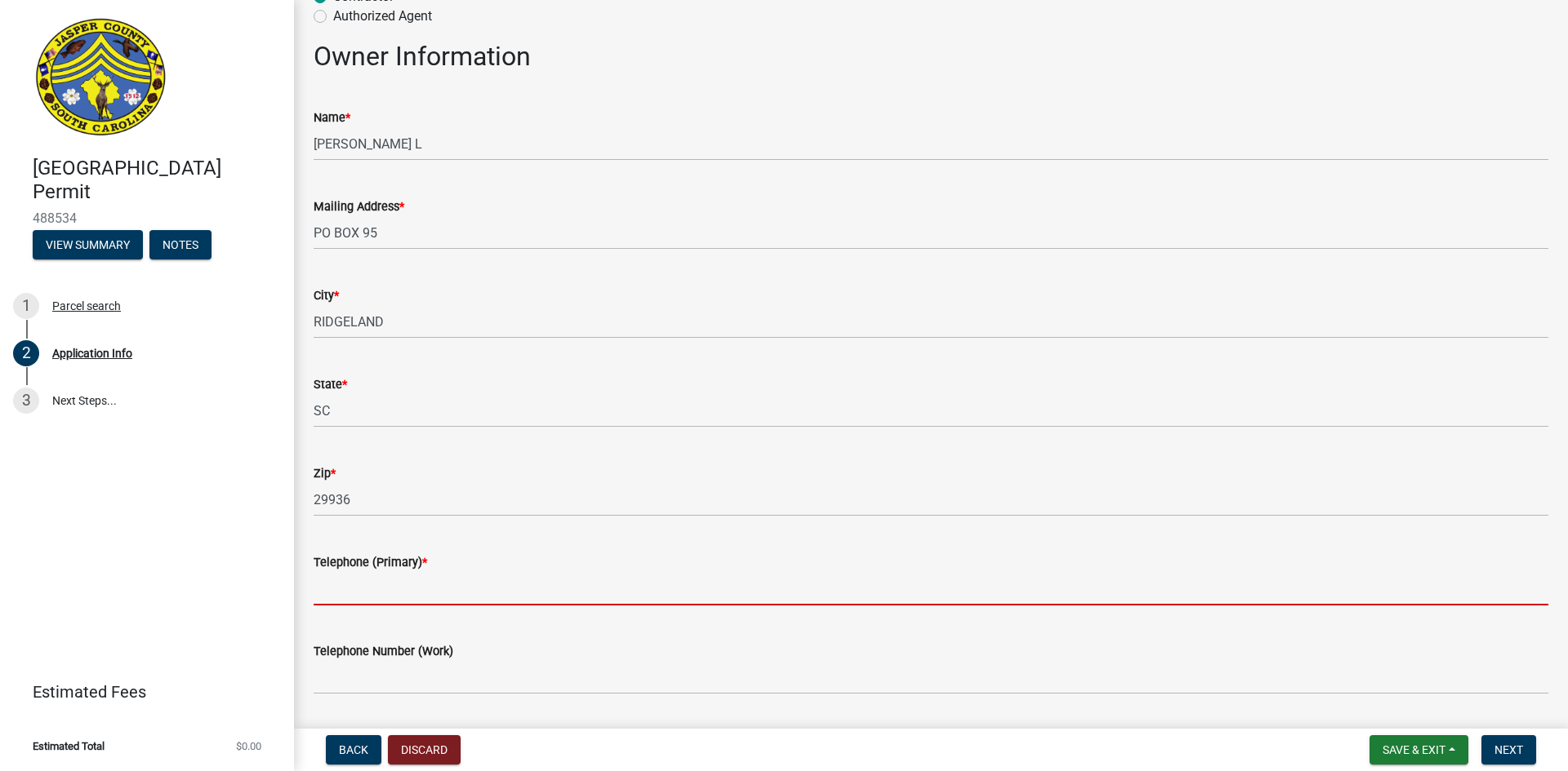
click at [340, 592] on input "Telephone (Primary) *" at bounding box center [931, 589] width 1234 height 34
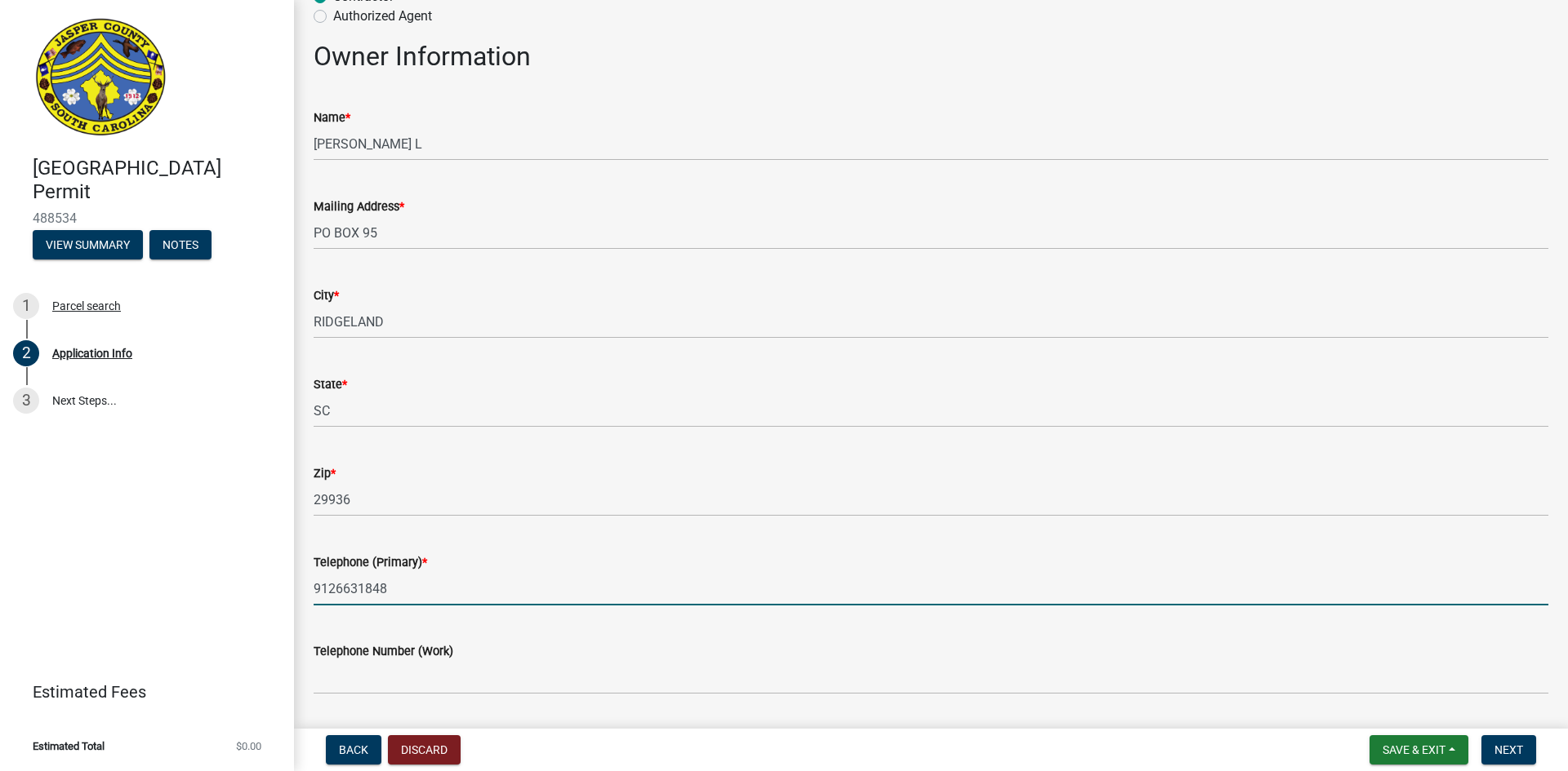
click at [335, 590] on input "9126631848" at bounding box center [931, 589] width 1234 height 34
click at [360, 588] on input "912-6631848" at bounding box center [931, 589] width 1234 height 34
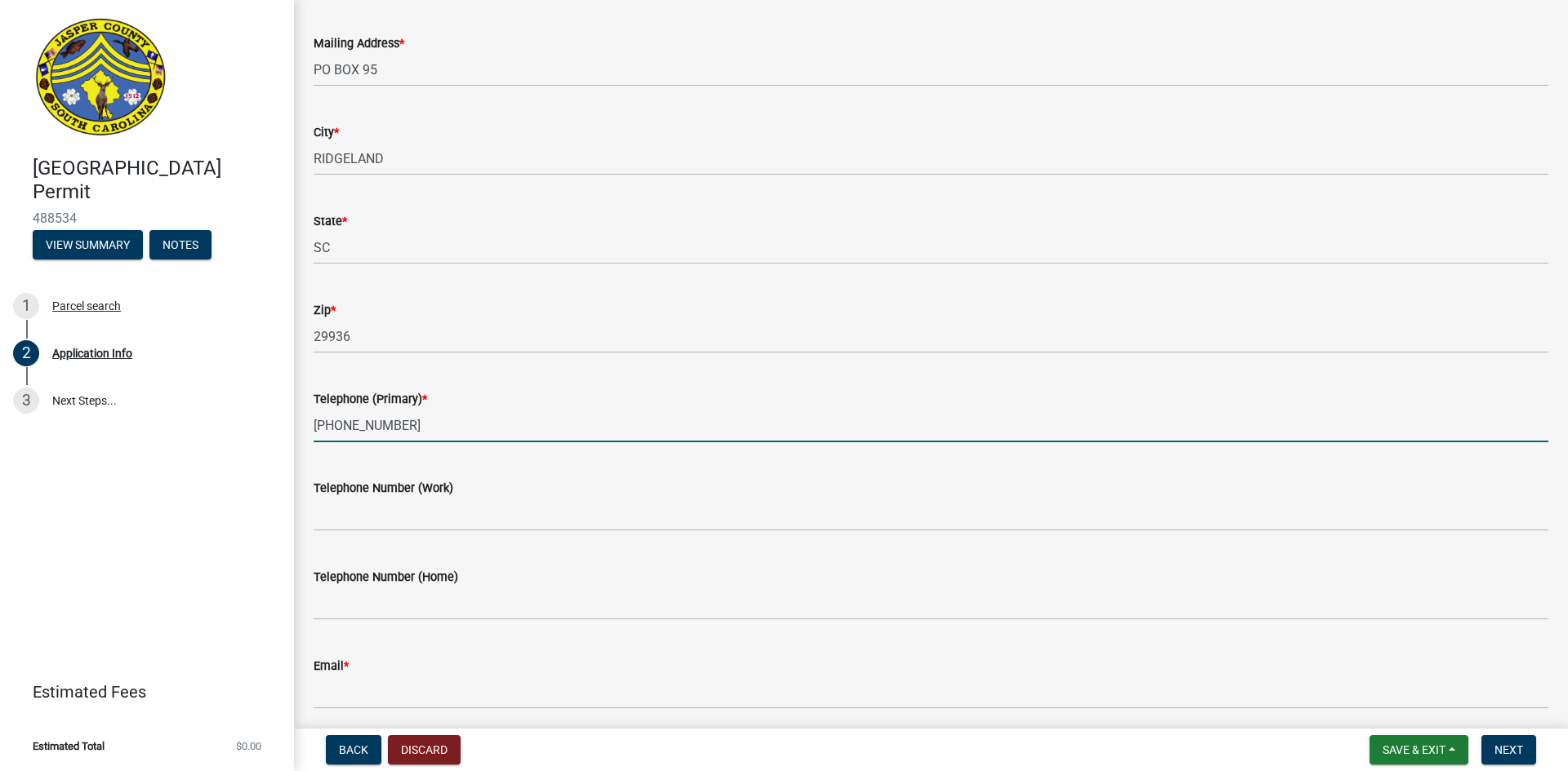
scroll to position [653, 0]
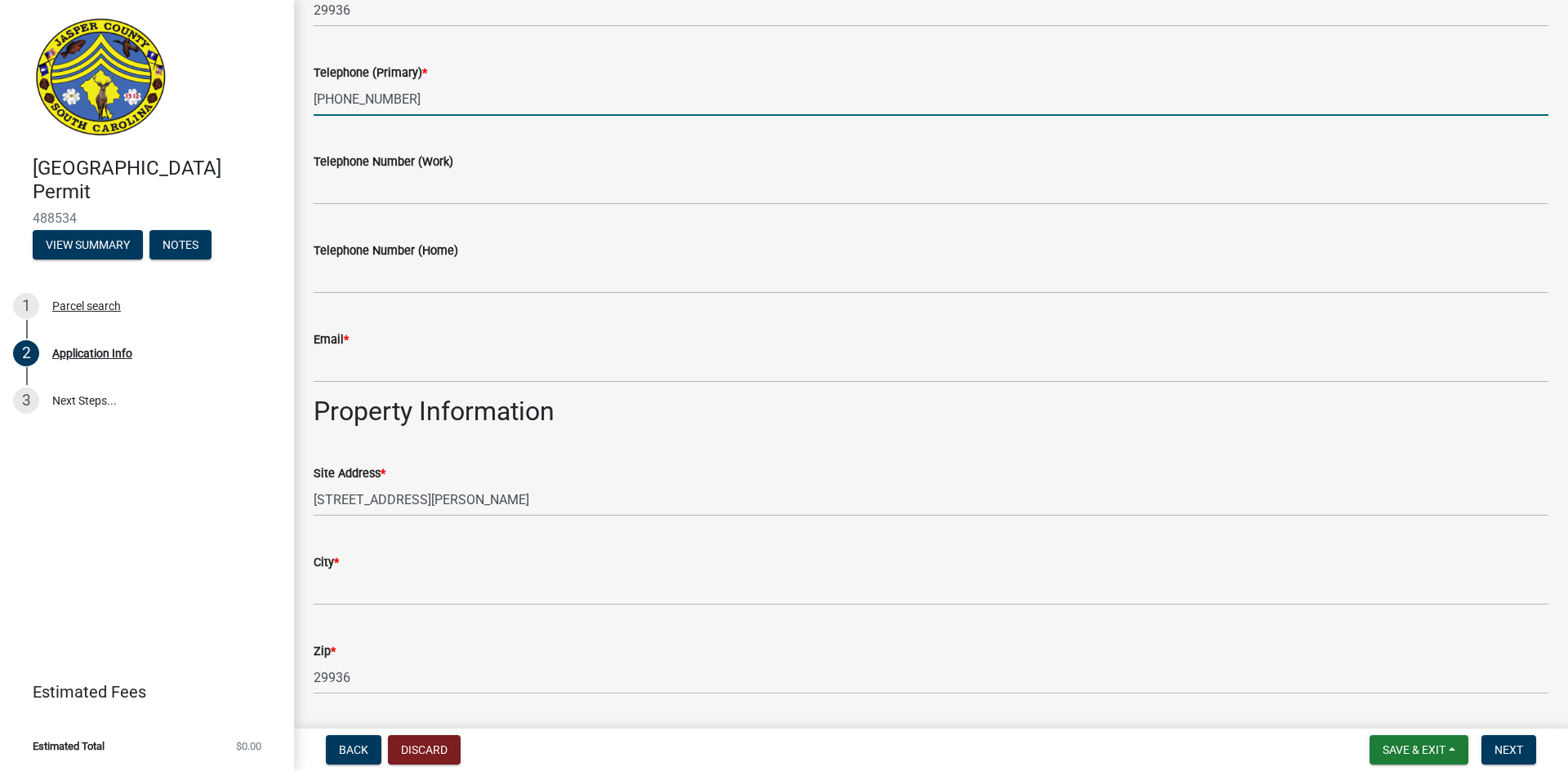
type input "[PHONE_NUMBER]"
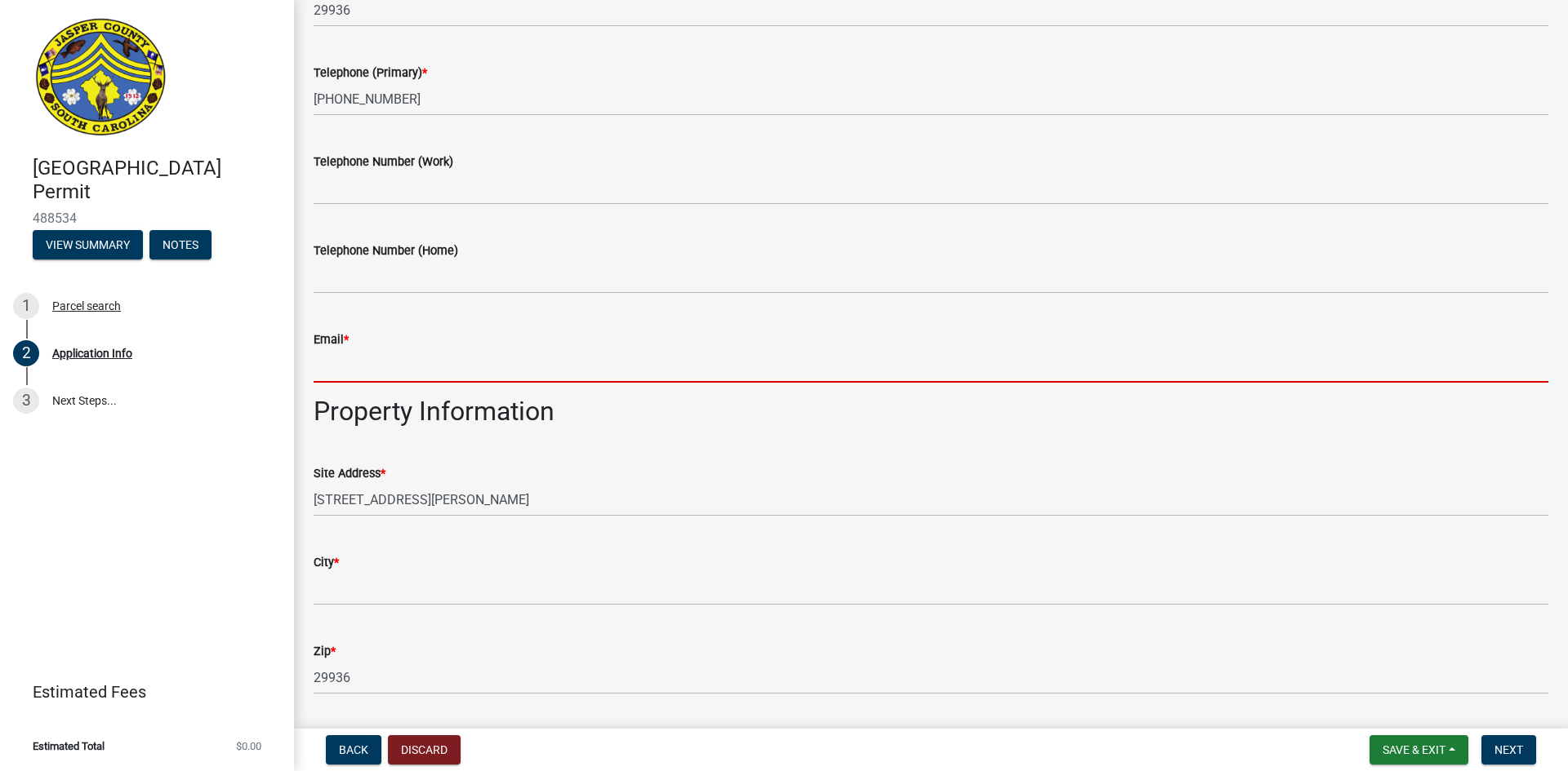
click at [343, 370] on input "Email *" at bounding box center [931, 366] width 1234 height 34
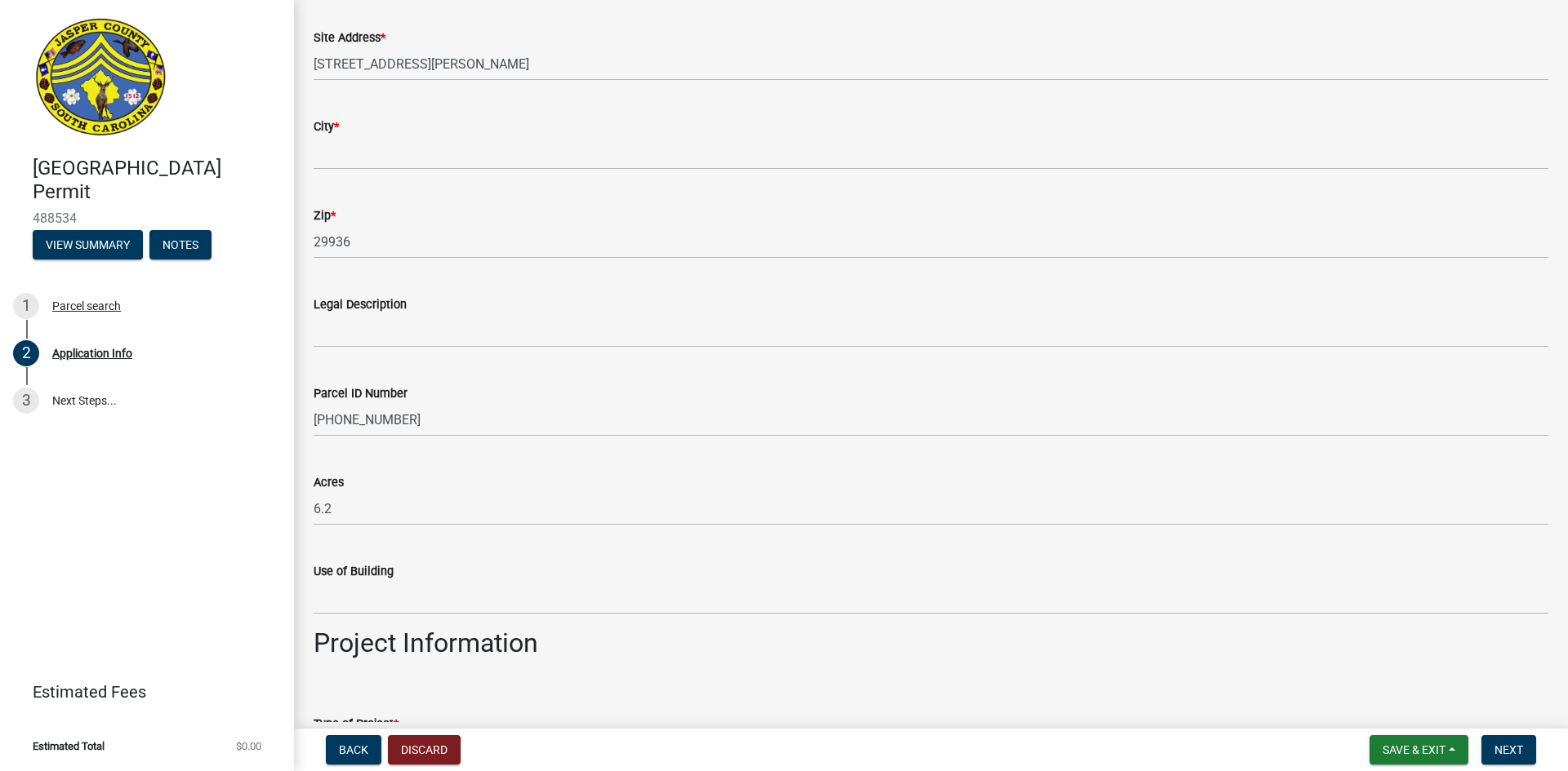
scroll to position [1104, 0]
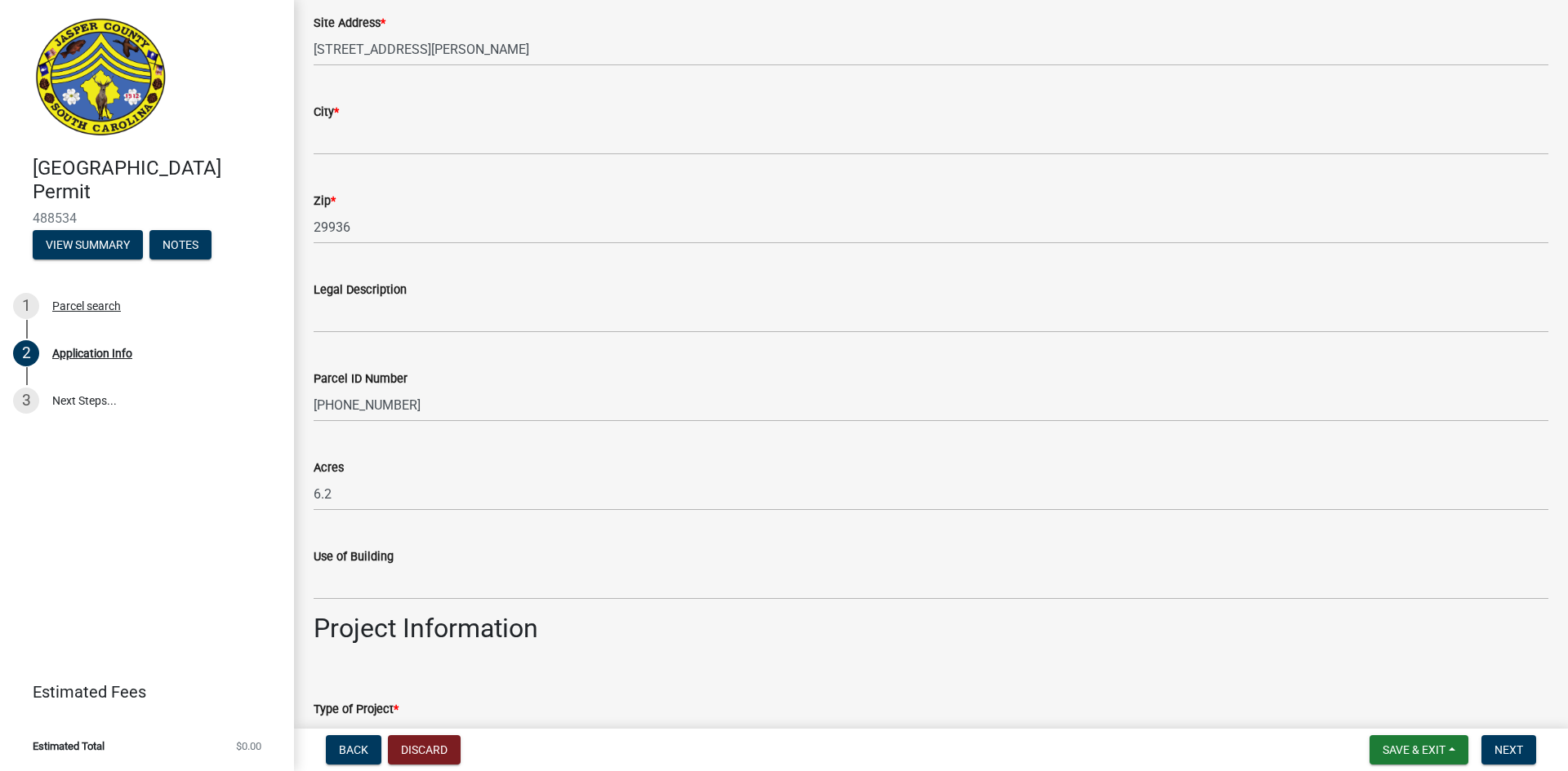
type input "[EMAIL_ADDRESS][DOMAIN_NAME]"
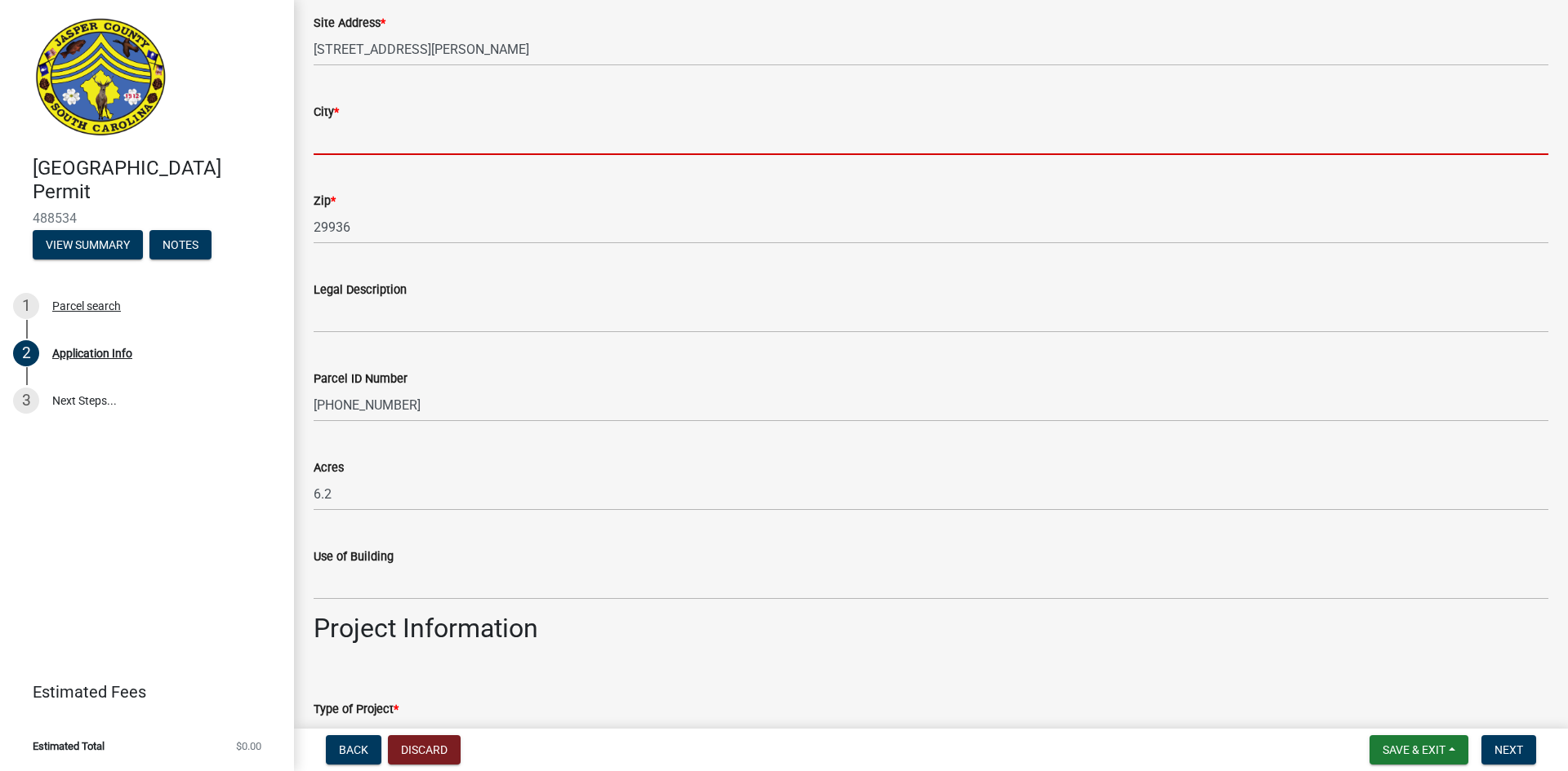
click at [425, 143] on input "City *" at bounding box center [931, 138] width 1234 height 34
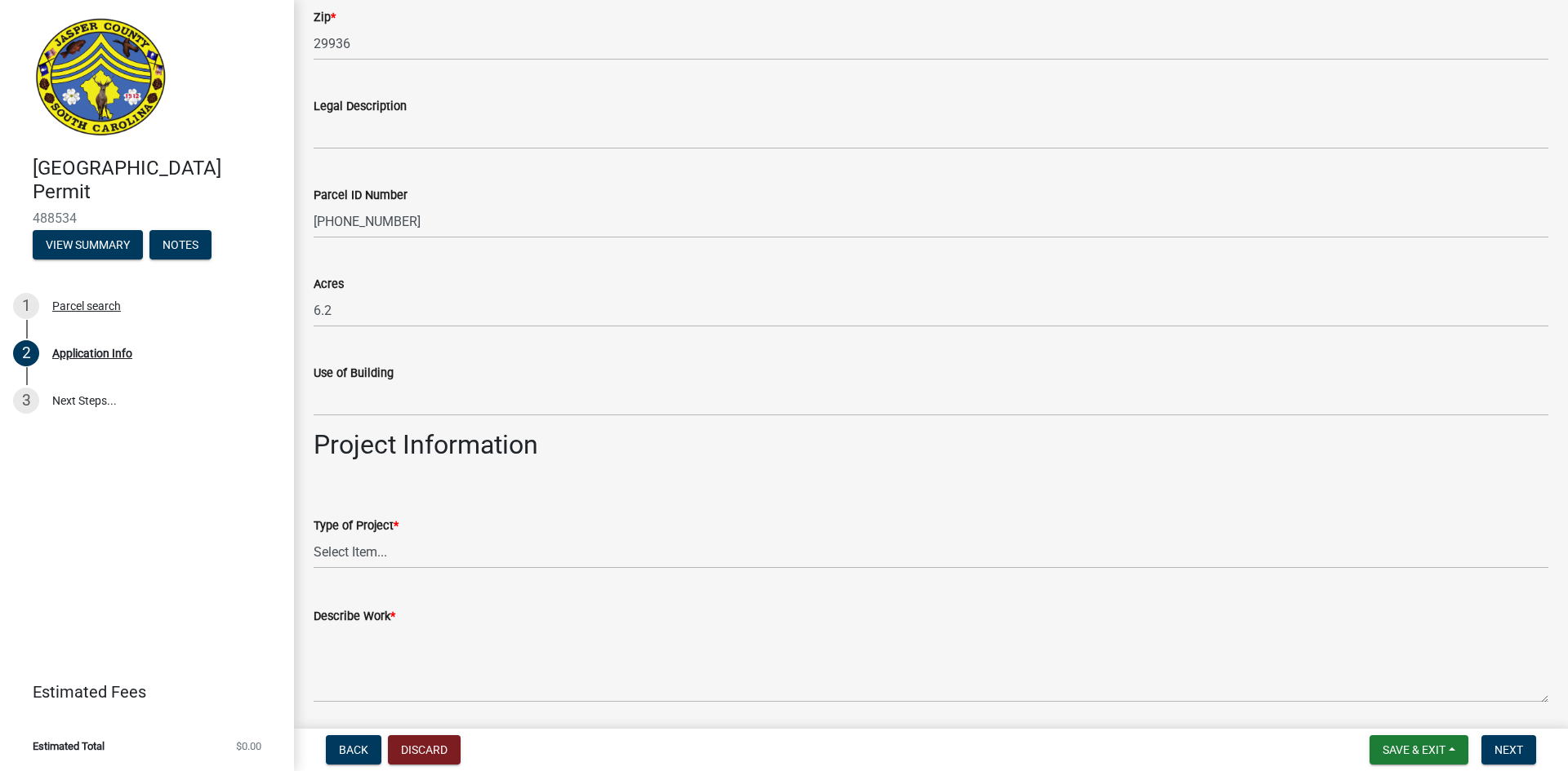
scroll to position [1430, 0]
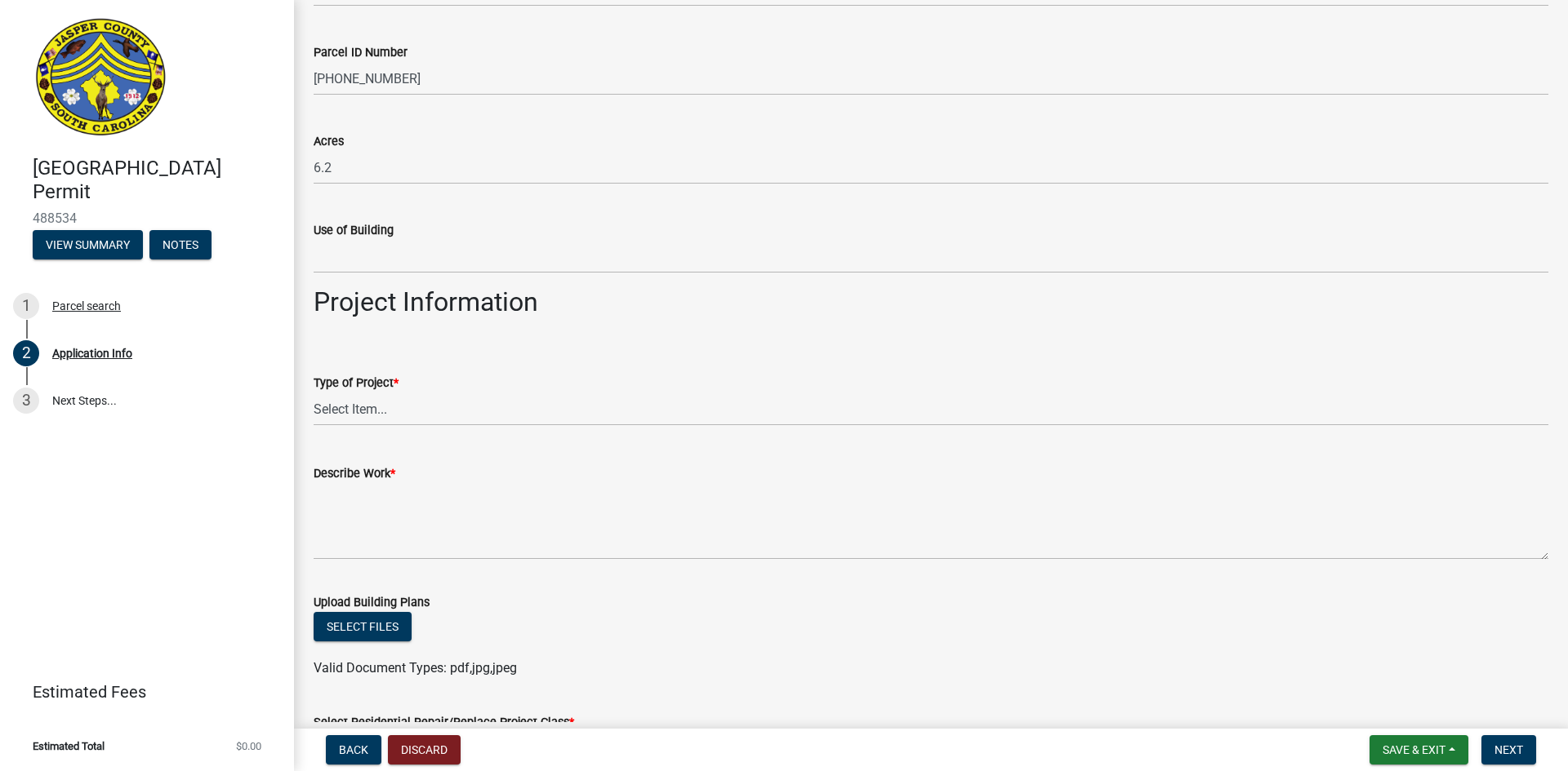
type input "Ridgeland"
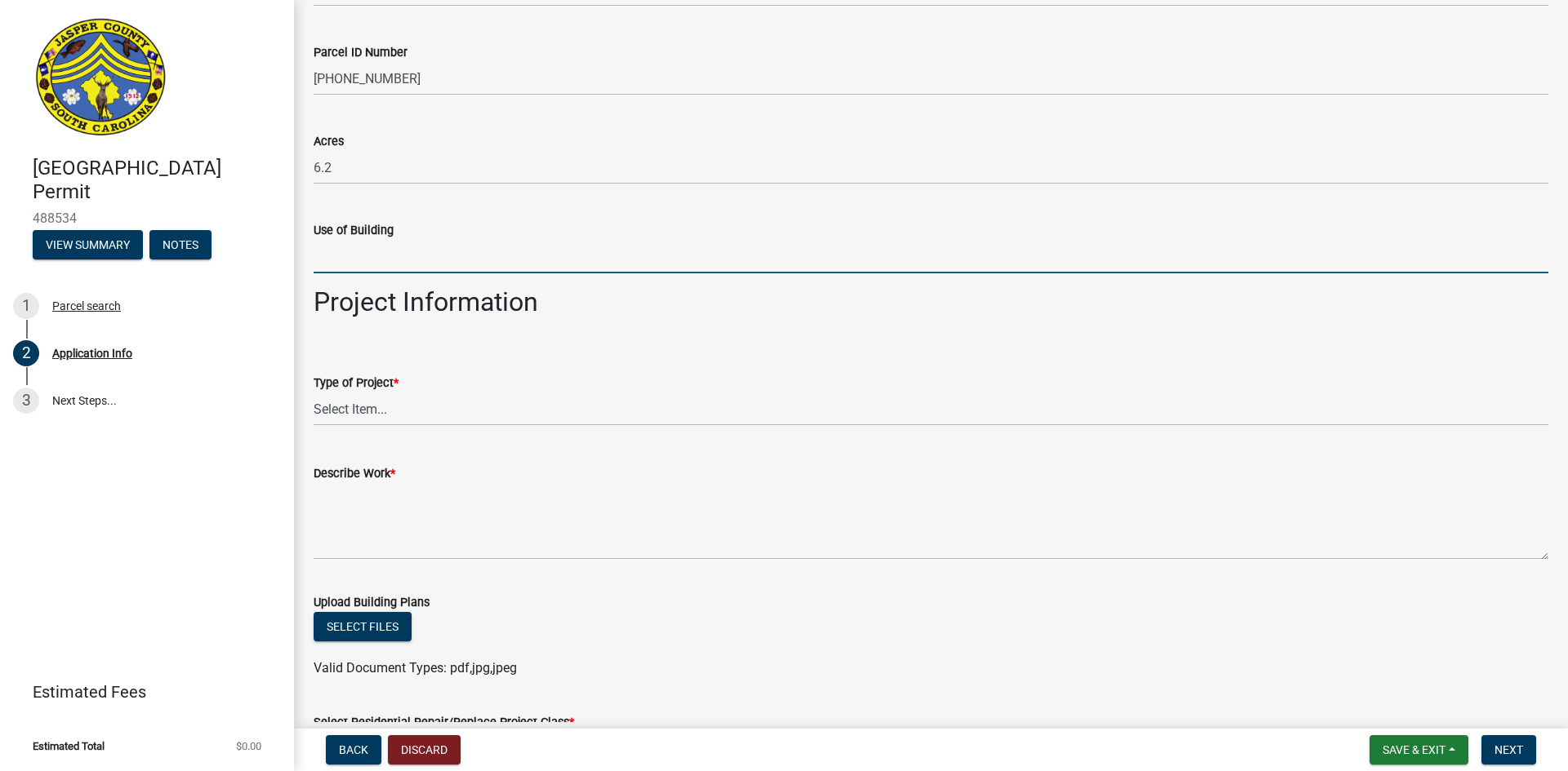
click at [349, 268] on input "Use of Building" at bounding box center [931, 256] width 1234 height 34
type input "carport"
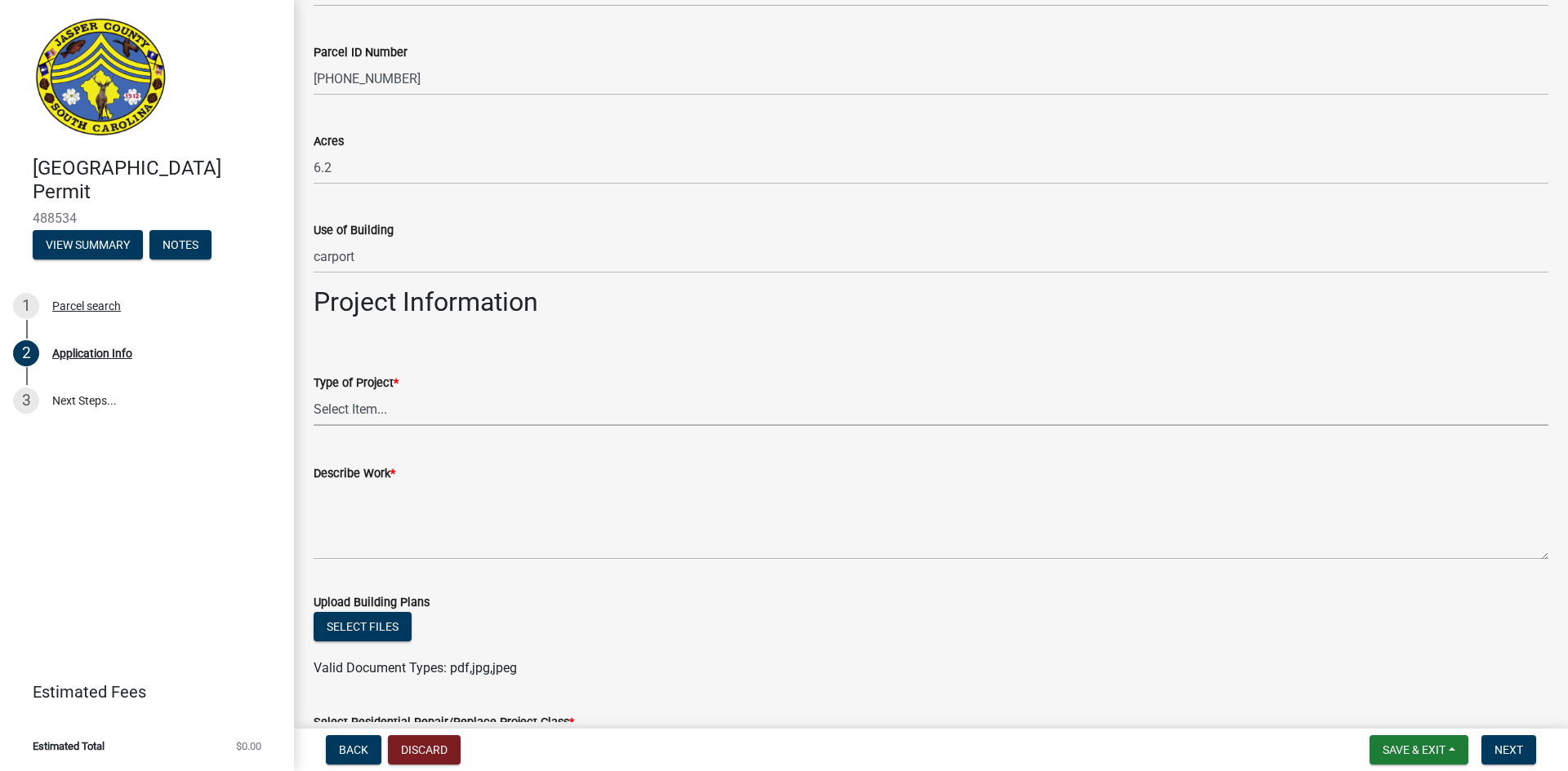
click at [389, 406] on select "Select Item... Construction Trailer/Shipping Container Residential Demolition C…" at bounding box center [931, 409] width 1234 height 34
click at [314, 392] on select "Select Item... Construction Trailer/Shipping Container Residential Demolition C…" at bounding box center [931, 409] width 1234 height 34
select select "f53fa719-3ff7-48d2-9eb7-3bbc18bb9995"
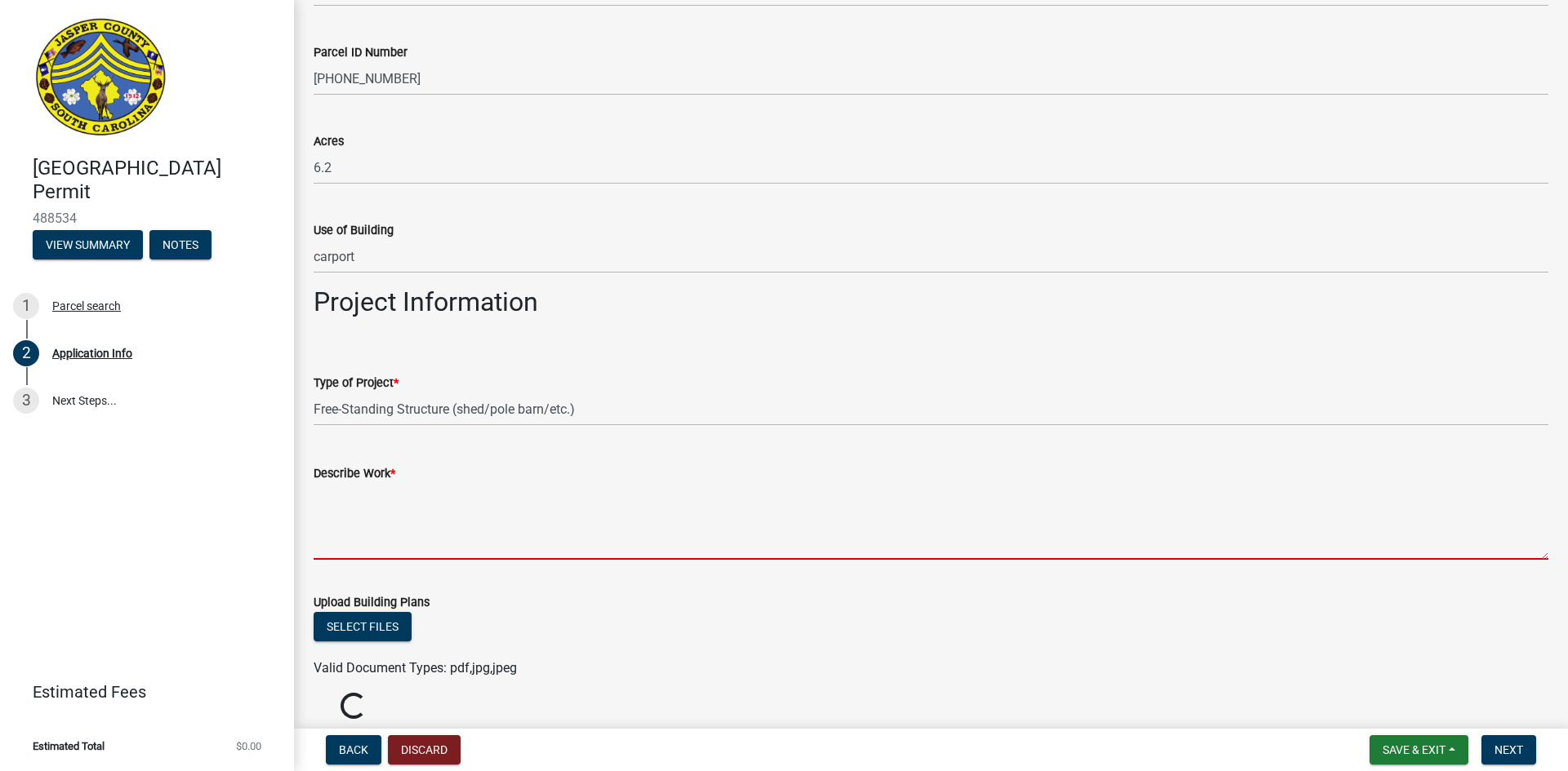
click at [343, 526] on textarea "Describe Work *" at bounding box center [931, 521] width 1234 height 77
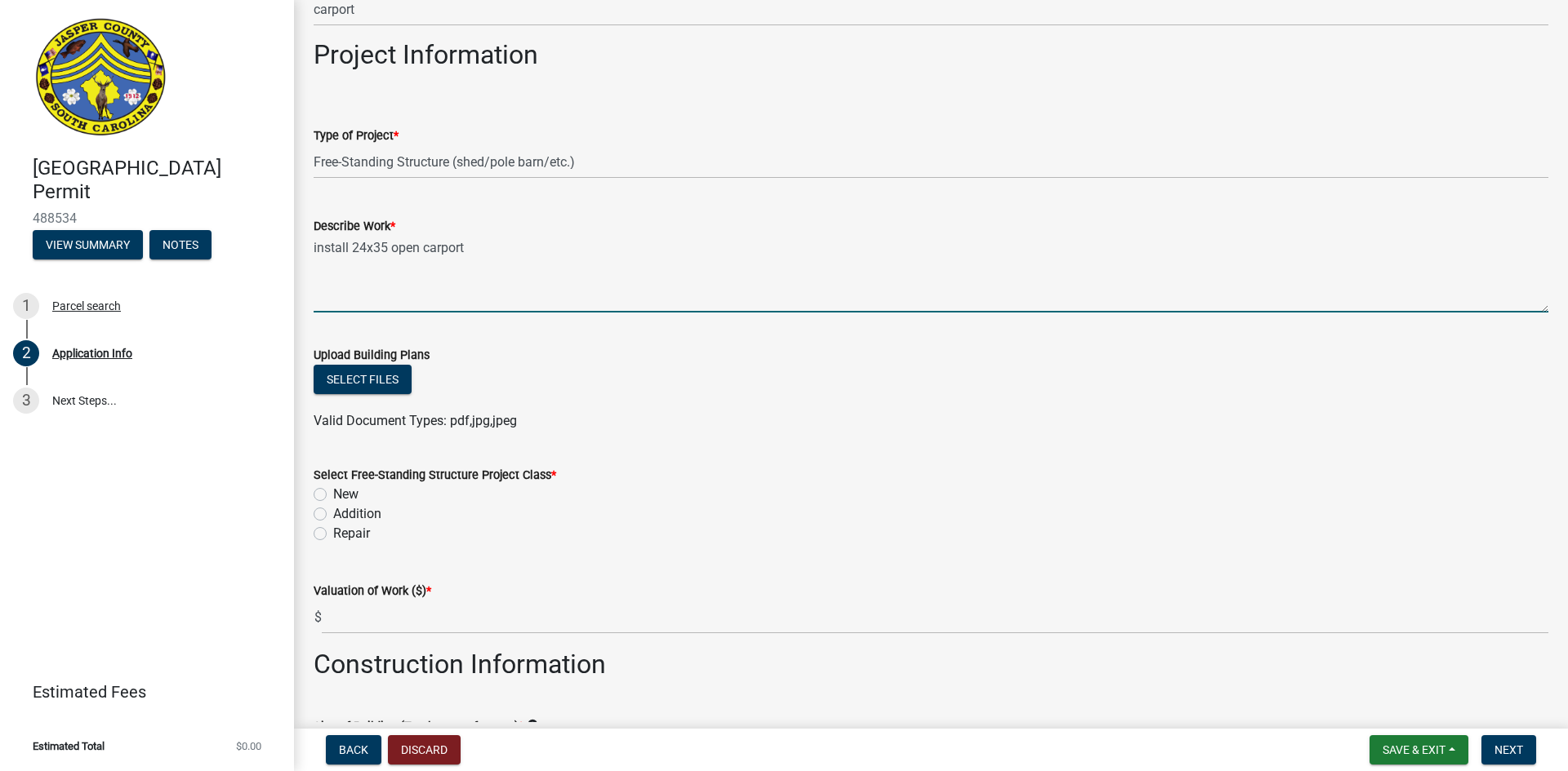
scroll to position [1838, 0]
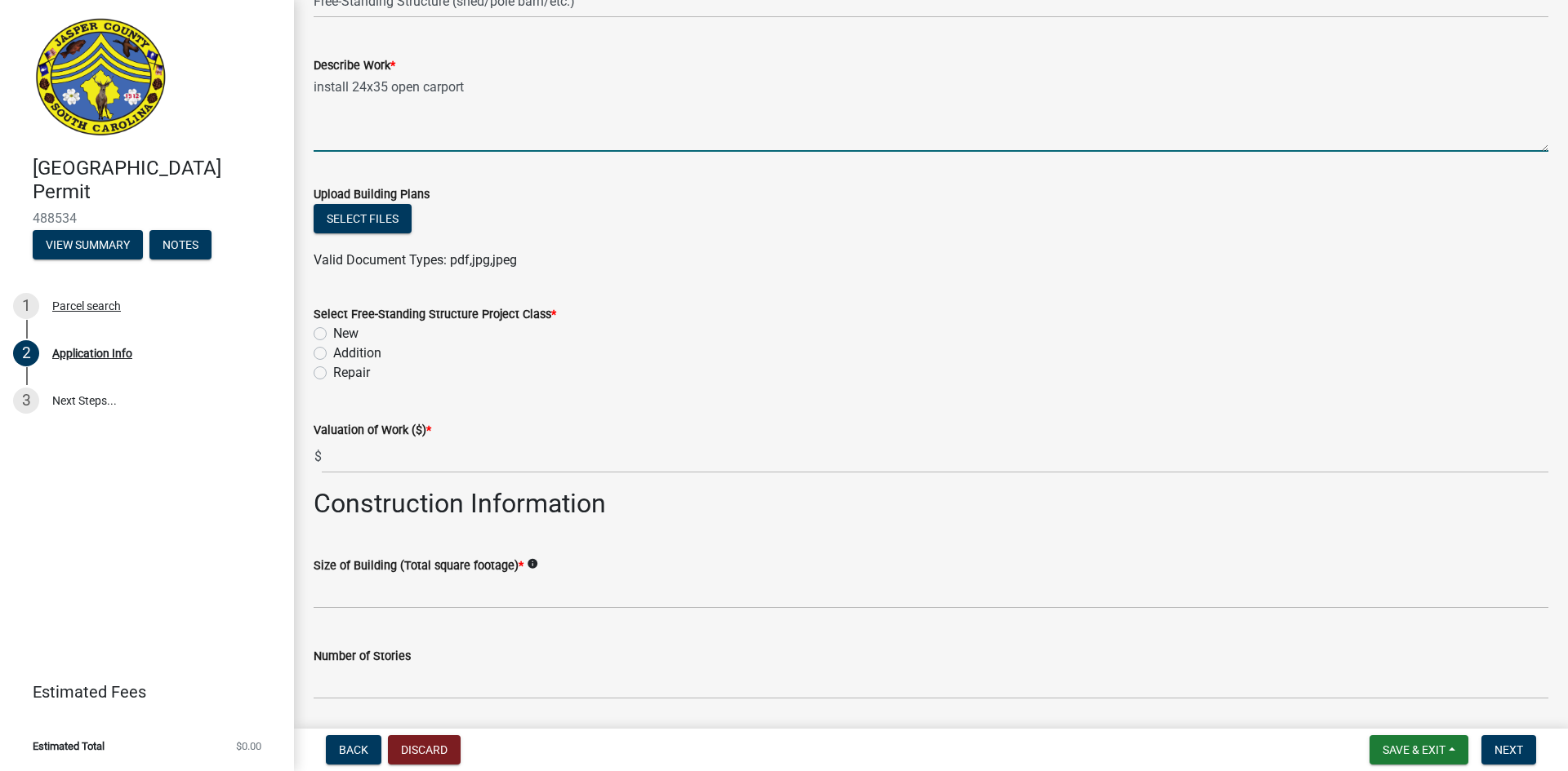
type textarea "install 24x35 open carport"
click at [338, 211] on button "Select files" at bounding box center [362, 218] width 98 height 29
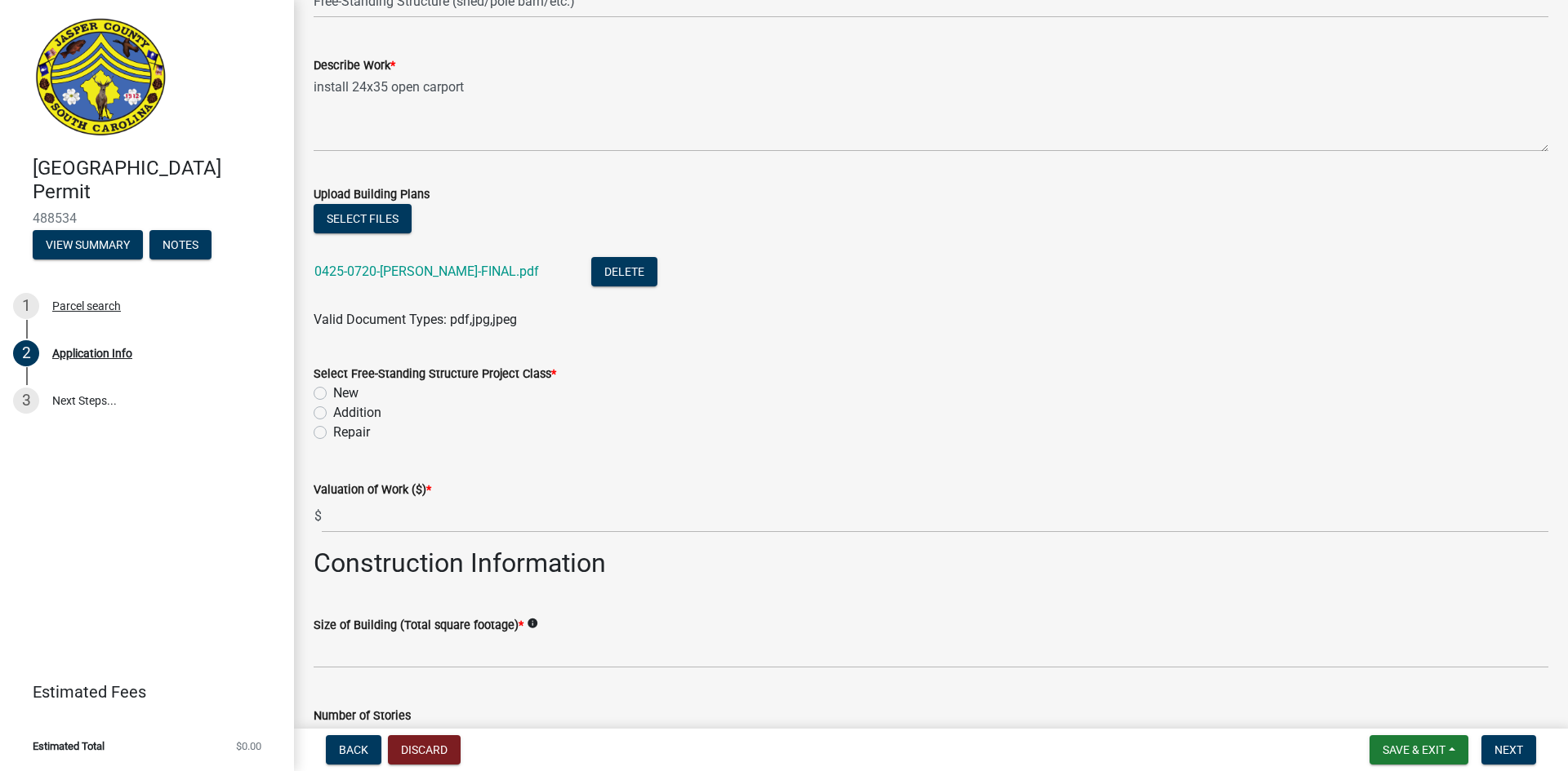
click at [325, 369] on label "Select Free-Standing Structure Project Class *" at bounding box center [434, 375] width 242 height 12
click at [333, 392] on label "New" at bounding box center [345, 393] width 25 height 19
click at [333, 392] on input "New" at bounding box center [338, 389] width 11 height 11
radio input "true"
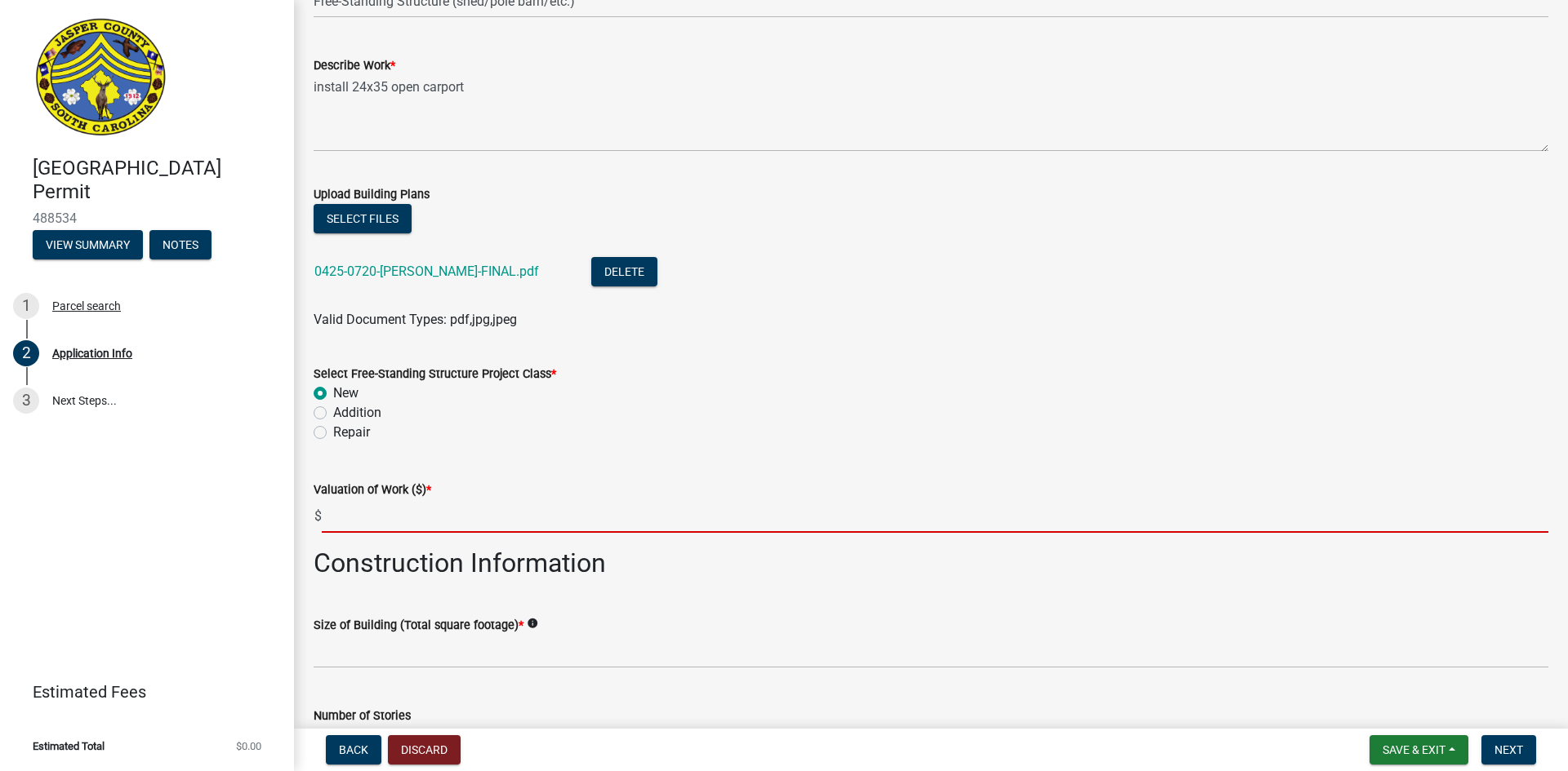
click at [325, 516] on input "text" at bounding box center [935, 516] width 1227 height 34
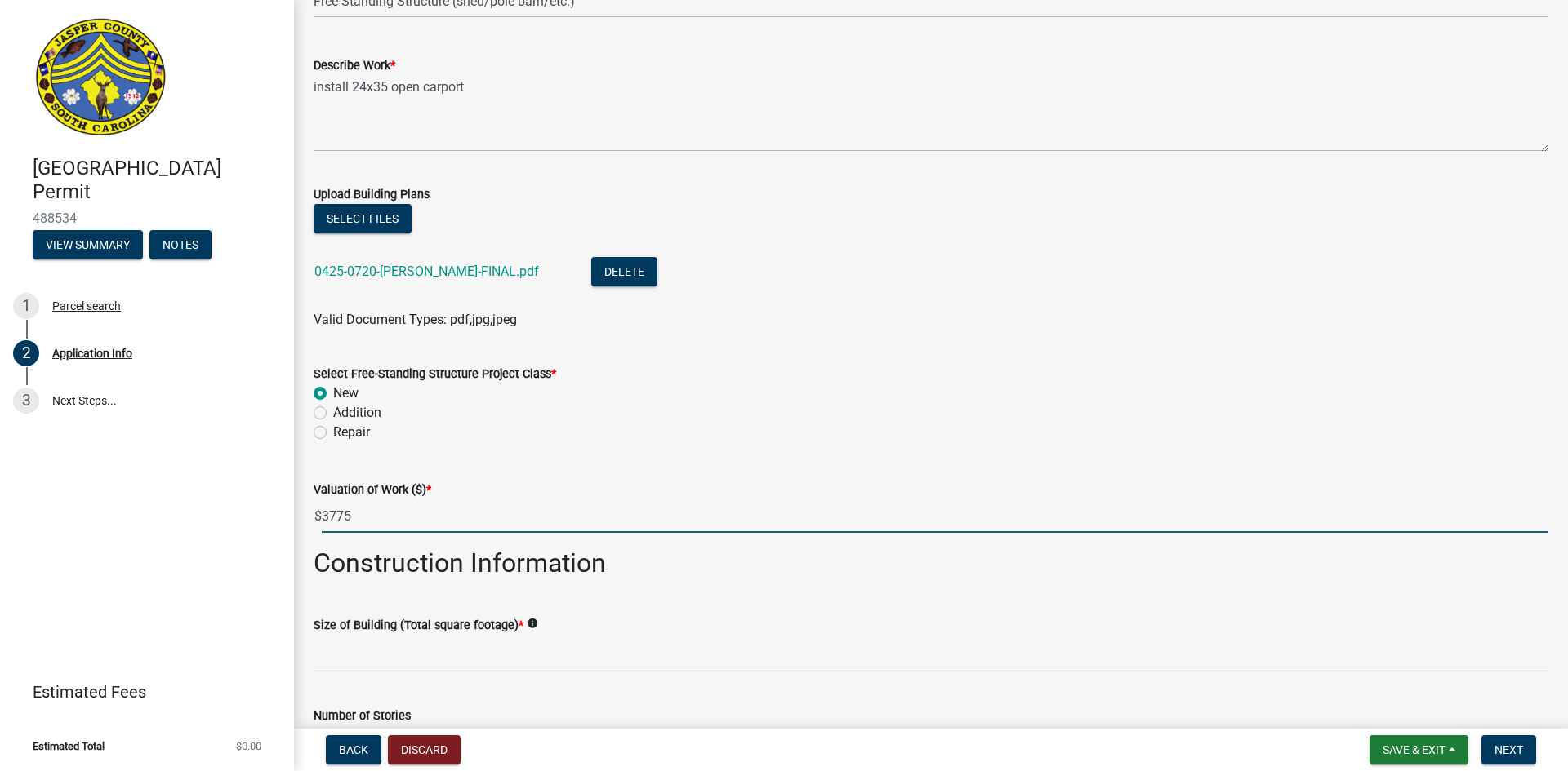
type input "3775"
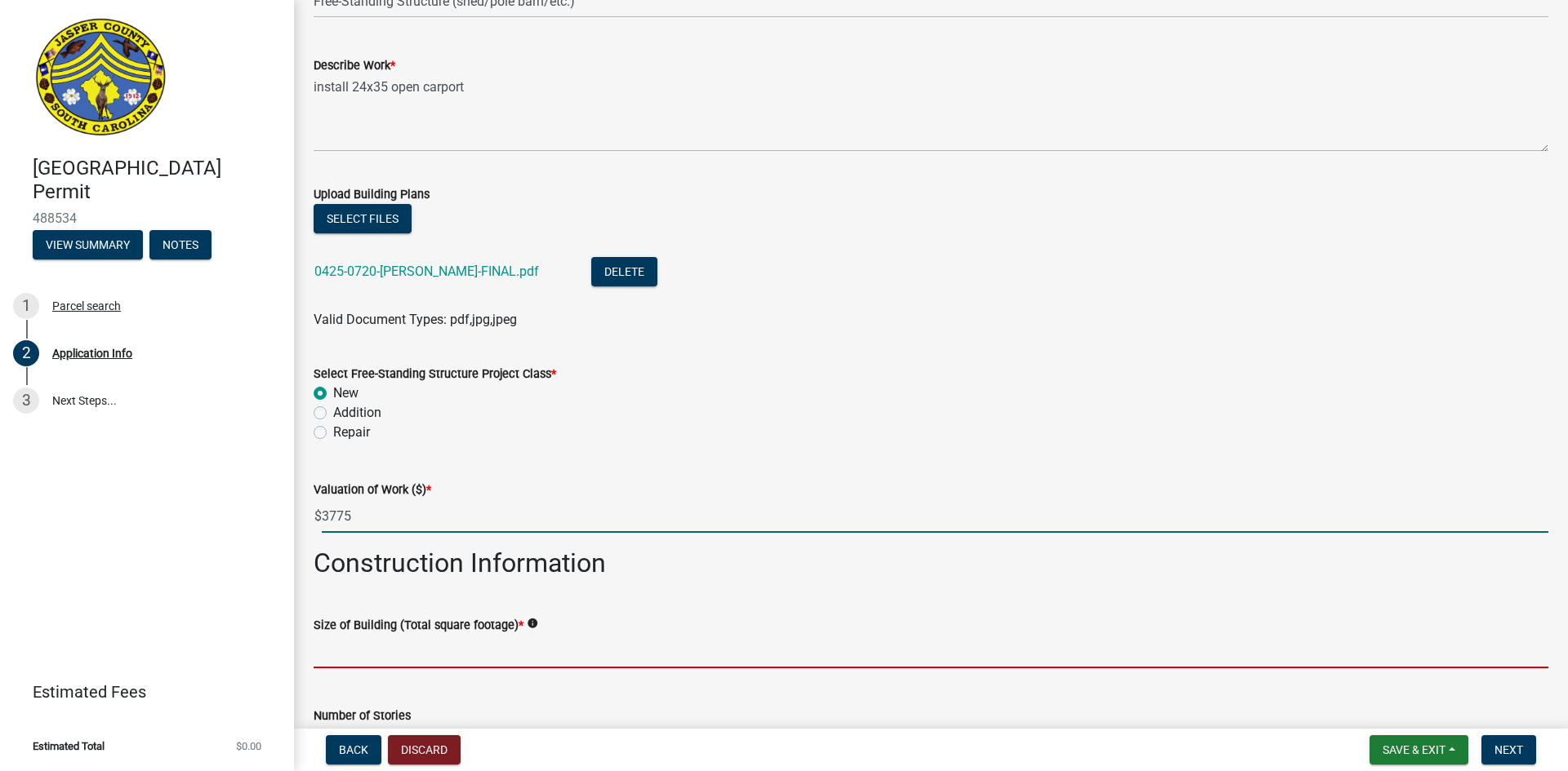
click at [397, 654] on input "text" at bounding box center [931, 652] width 1234 height 34
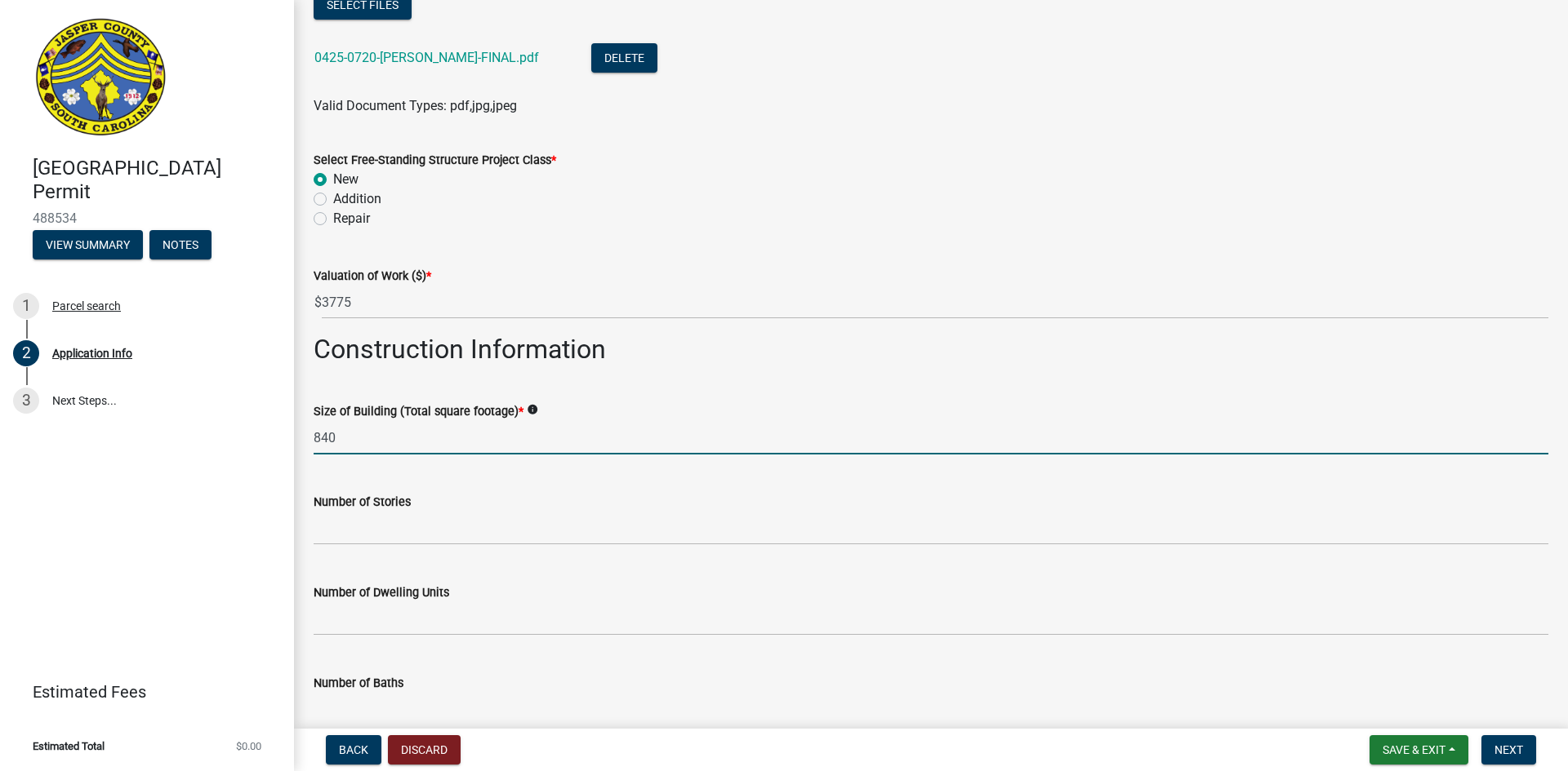
scroll to position [2246, 0]
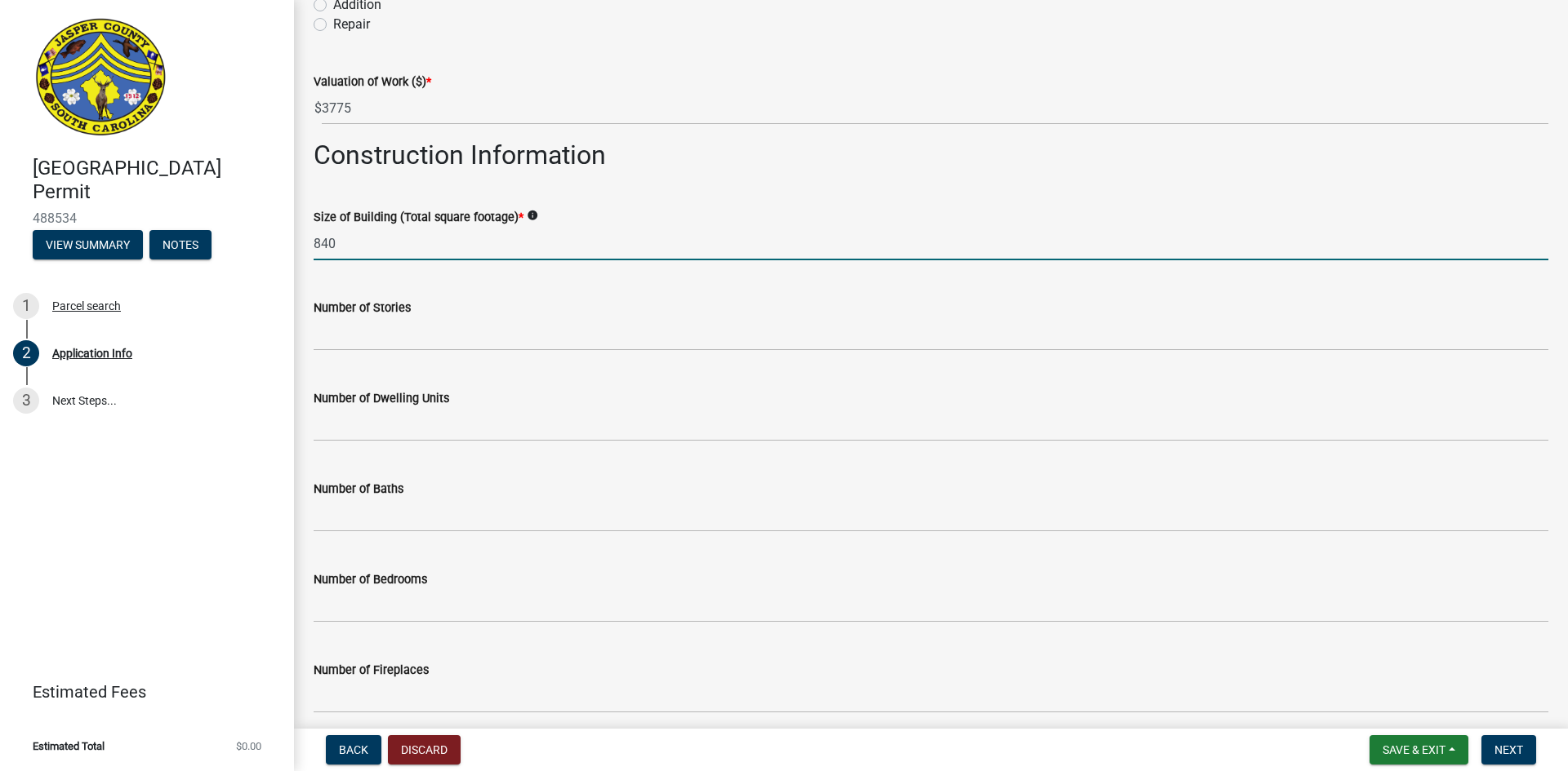
type input "840"
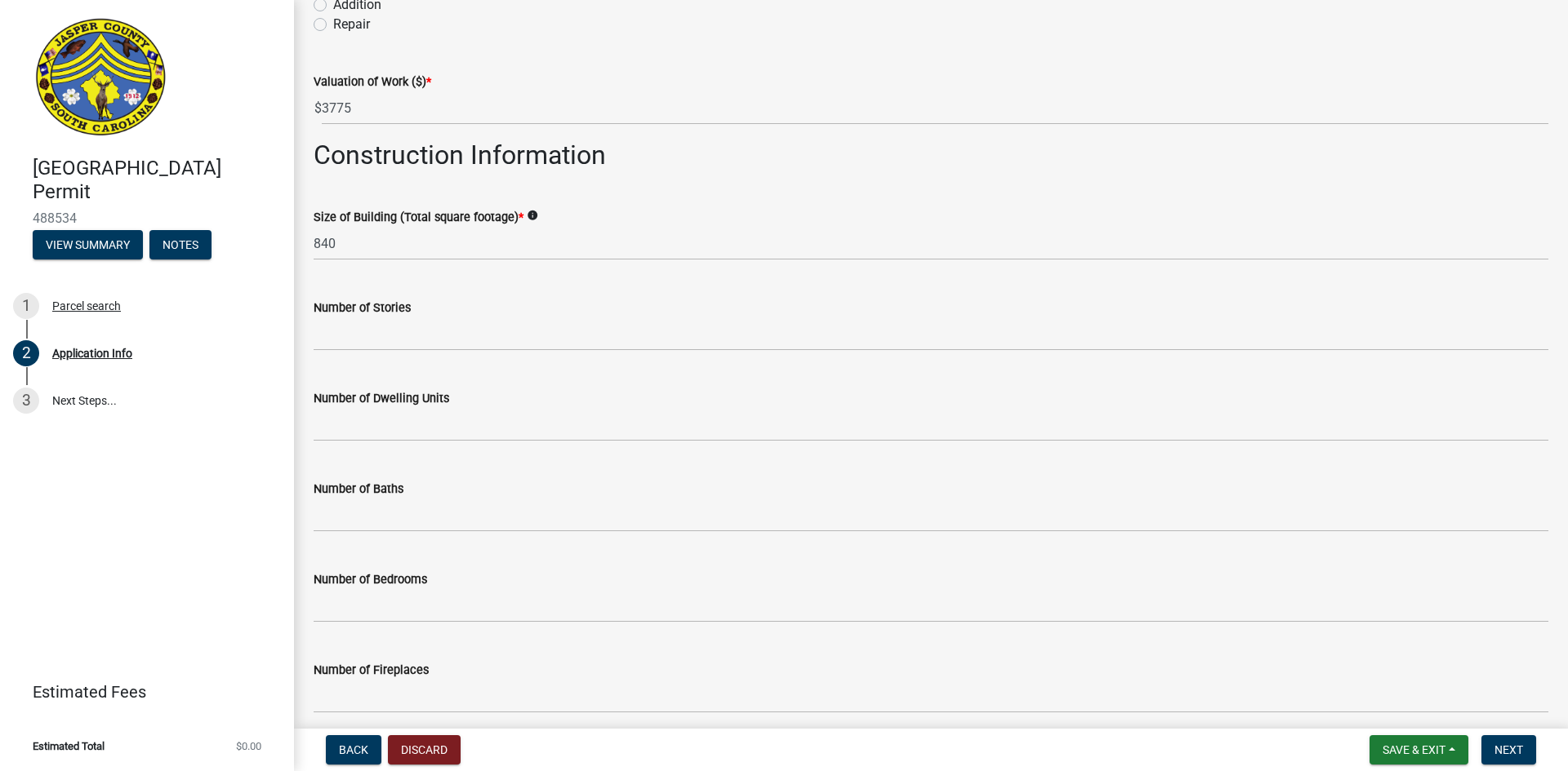
click at [345, 354] on wm-data-entity-input "Number of Stories" at bounding box center [931, 320] width 1234 height 91
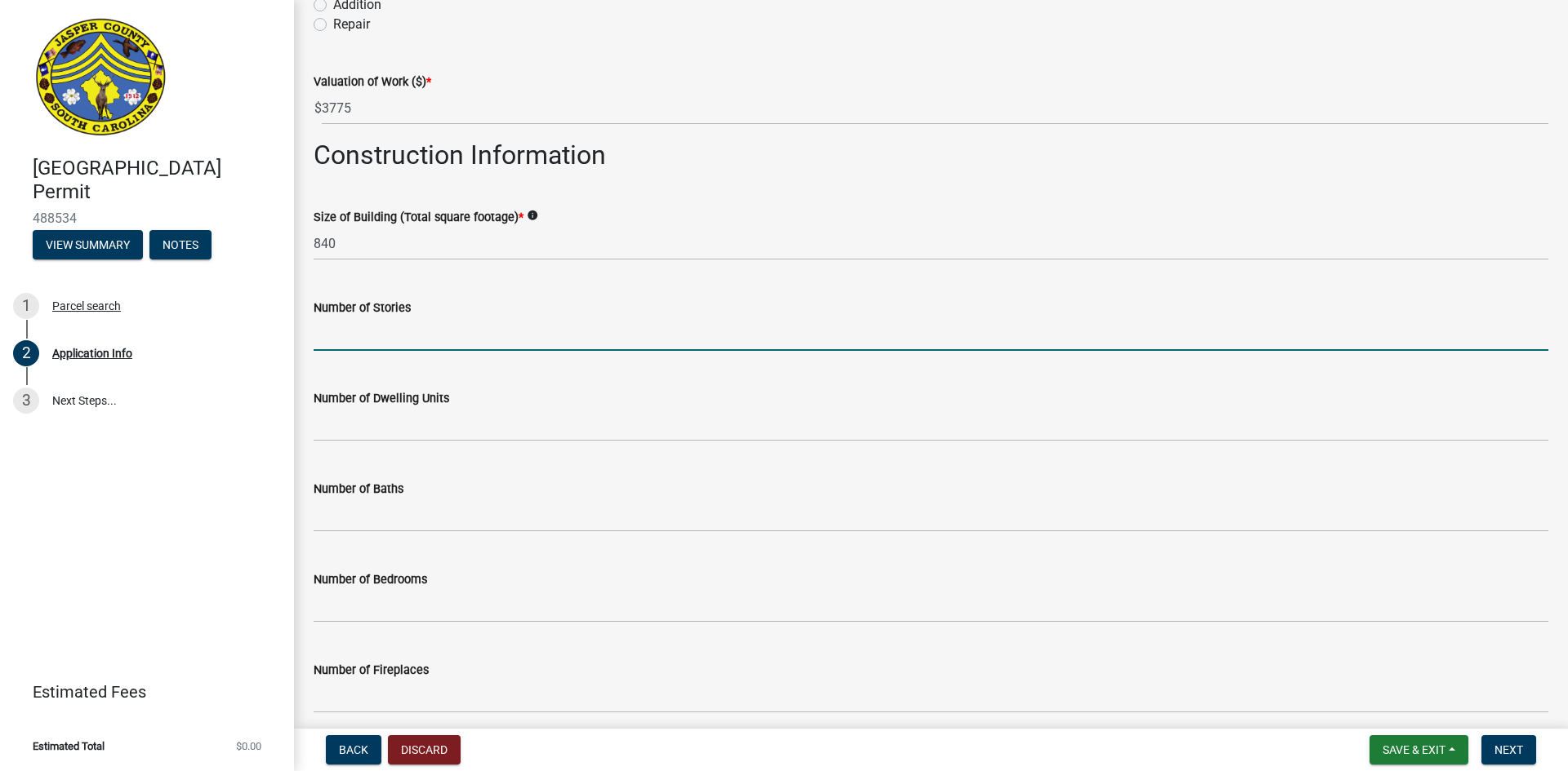
click at [346, 337] on input "text" at bounding box center [931, 334] width 1234 height 34
type input "1"
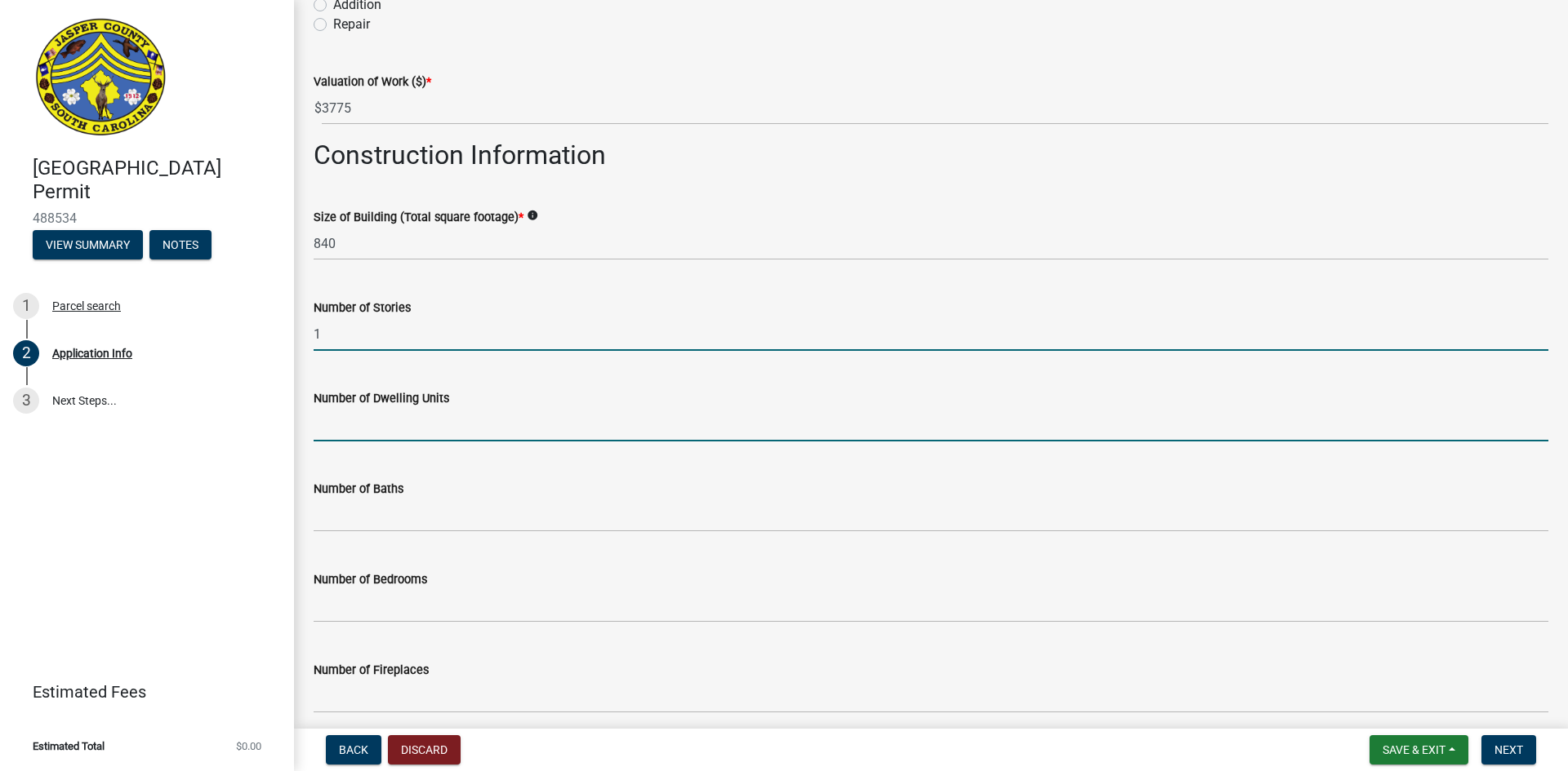
click at [356, 437] on input "text" at bounding box center [931, 425] width 1234 height 34
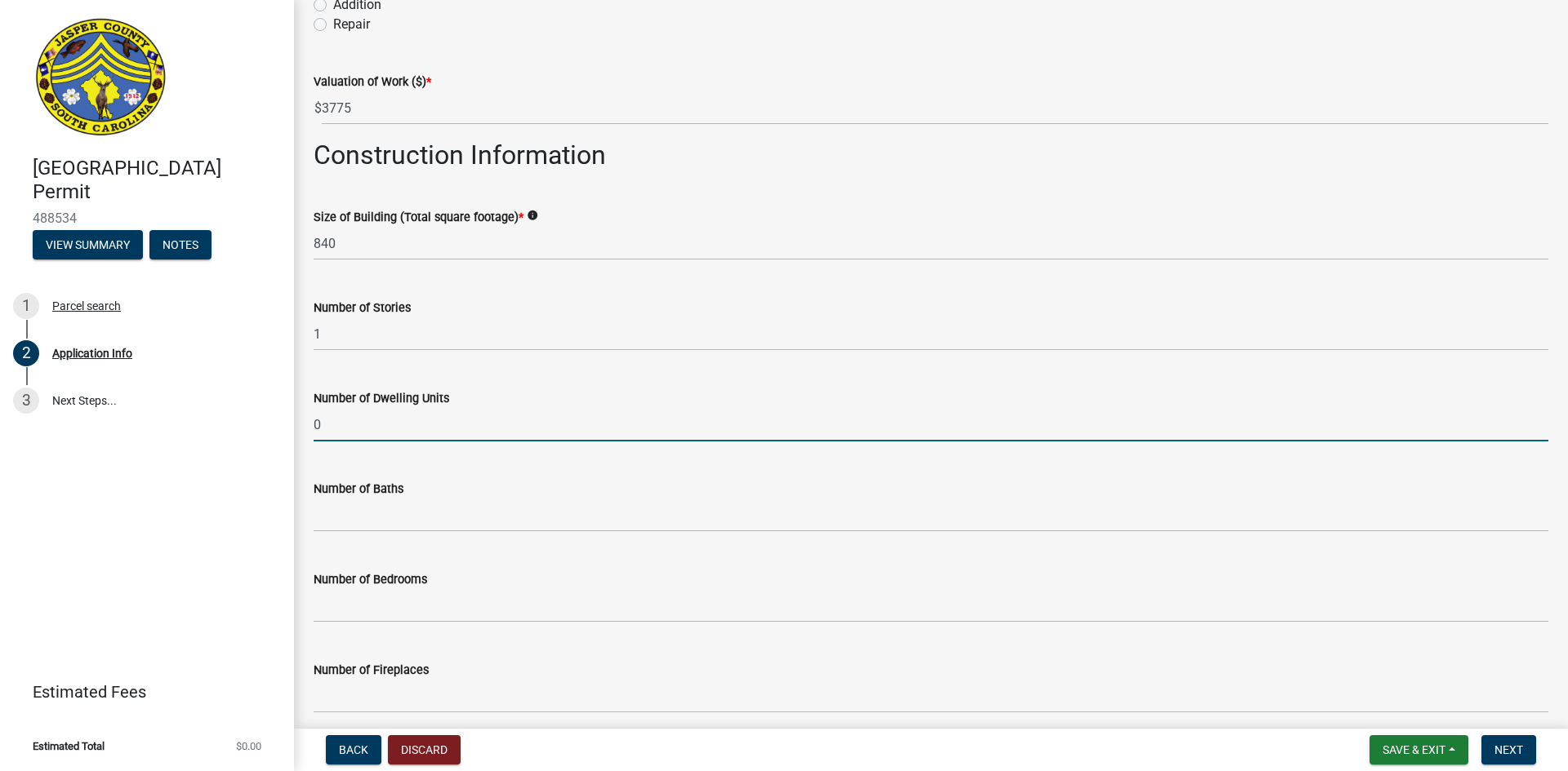
type input "0"
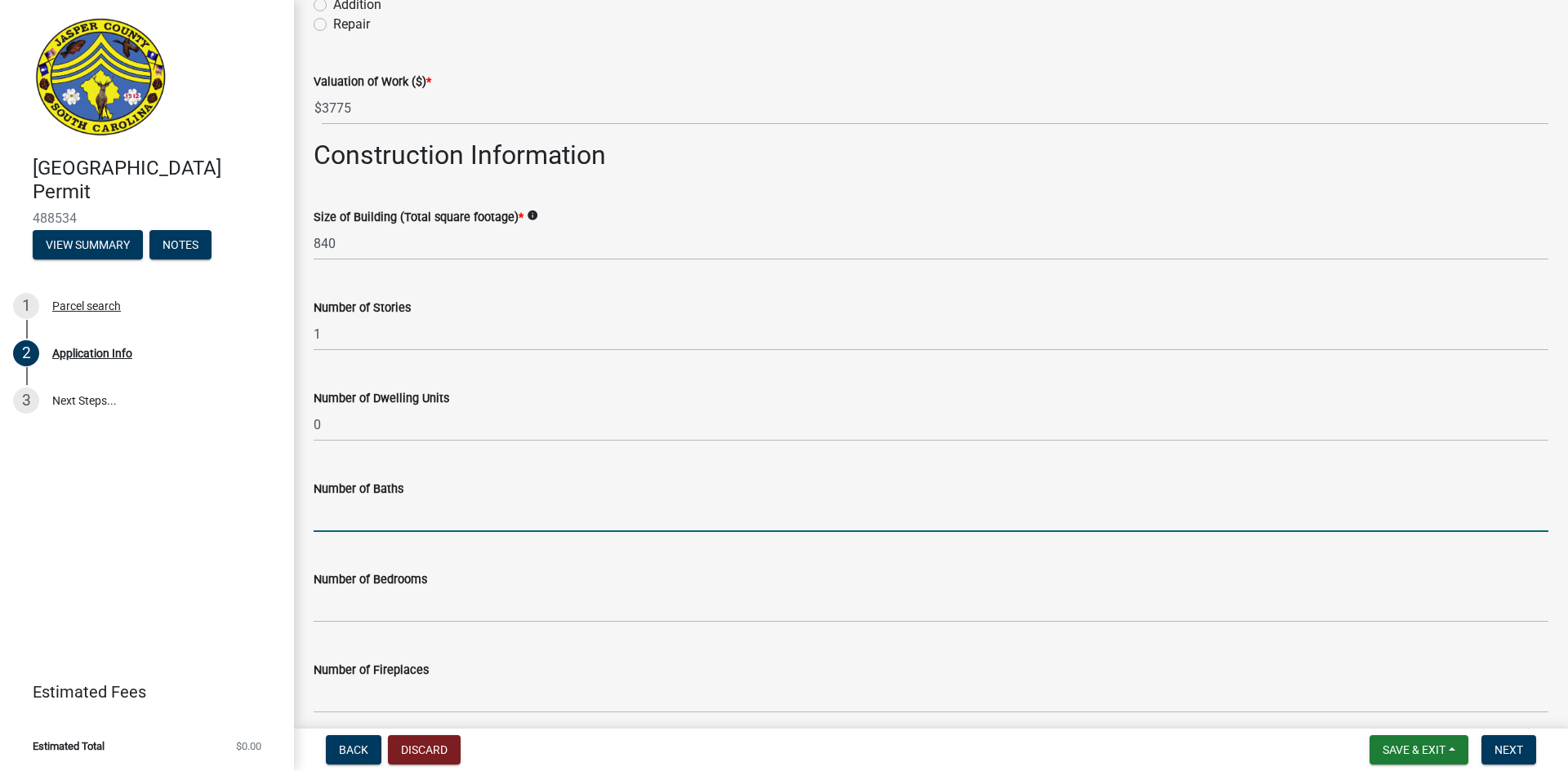
click at [379, 515] on input "text" at bounding box center [931, 515] width 1234 height 34
type input "0"
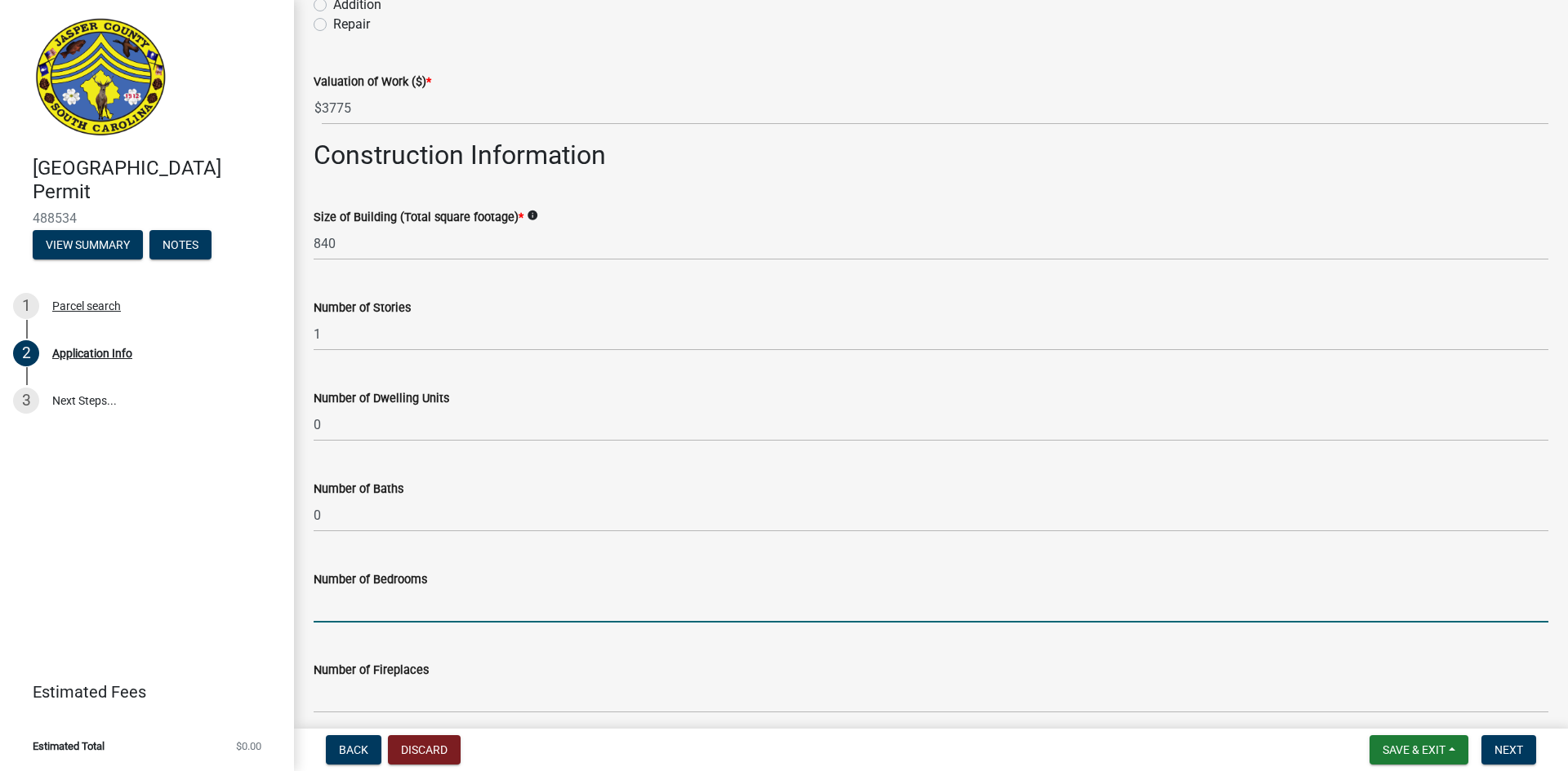
click at [364, 609] on input "text" at bounding box center [931, 606] width 1234 height 34
type input "0"
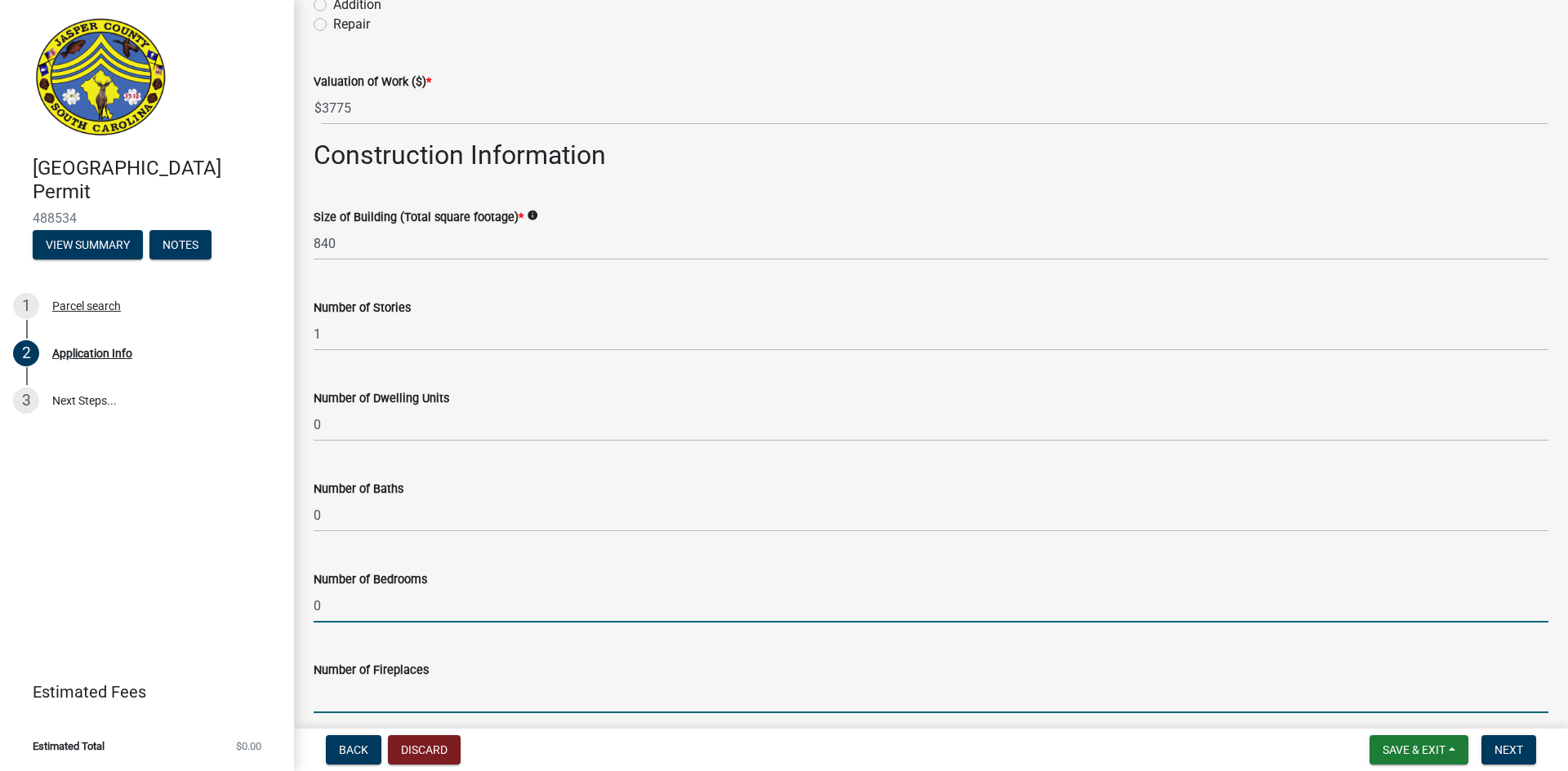
click at [353, 691] on input "text" at bounding box center [931, 696] width 1234 height 34
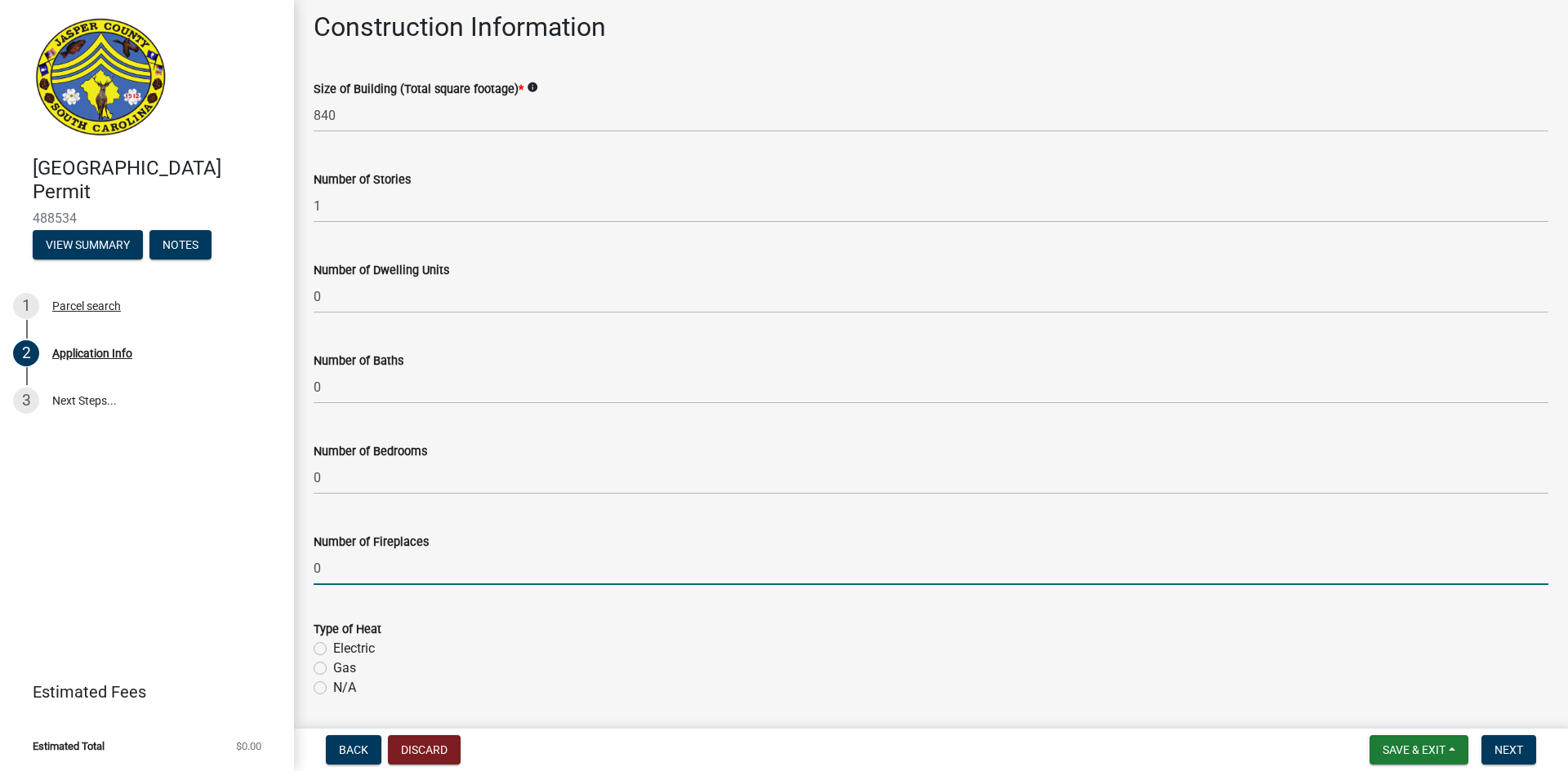
scroll to position [2491, 0]
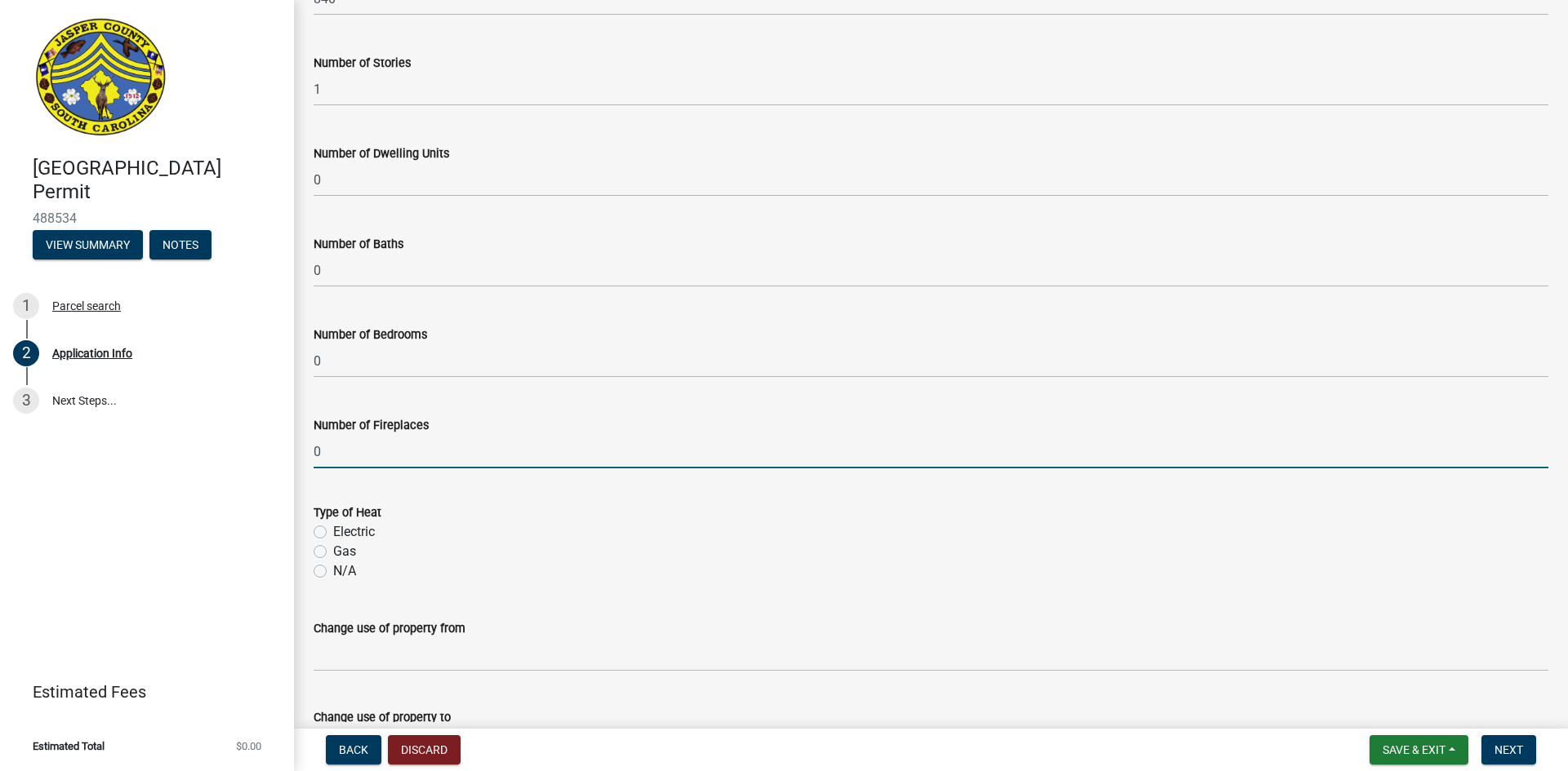
type input "0"
click at [333, 571] on label "N/A" at bounding box center [344, 571] width 23 height 19
click at [333, 571] on input "N/A" at bounding box center [338, 567] width 11 height 11
radio input "true"
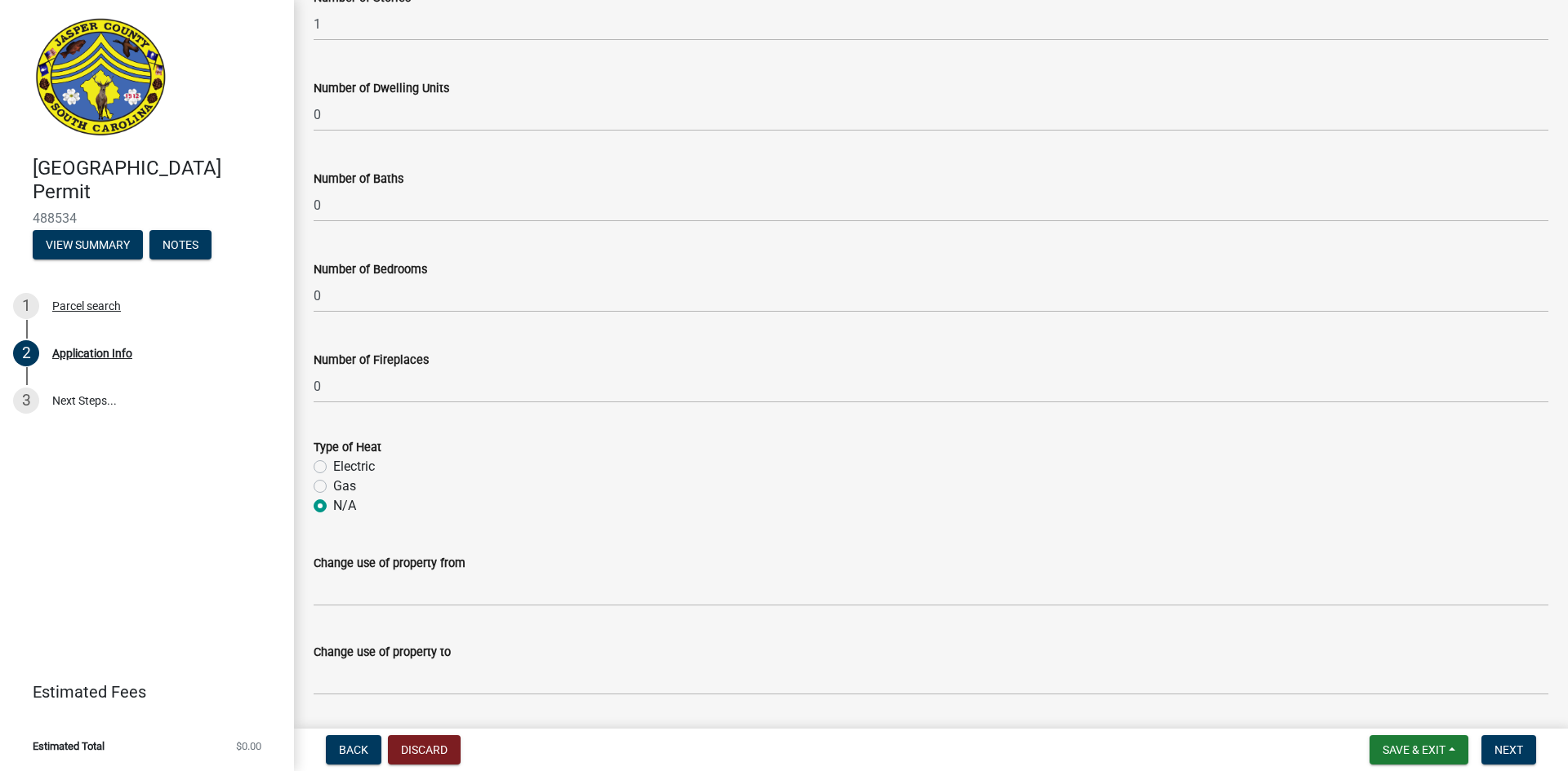
scroll to position [2605, 0]
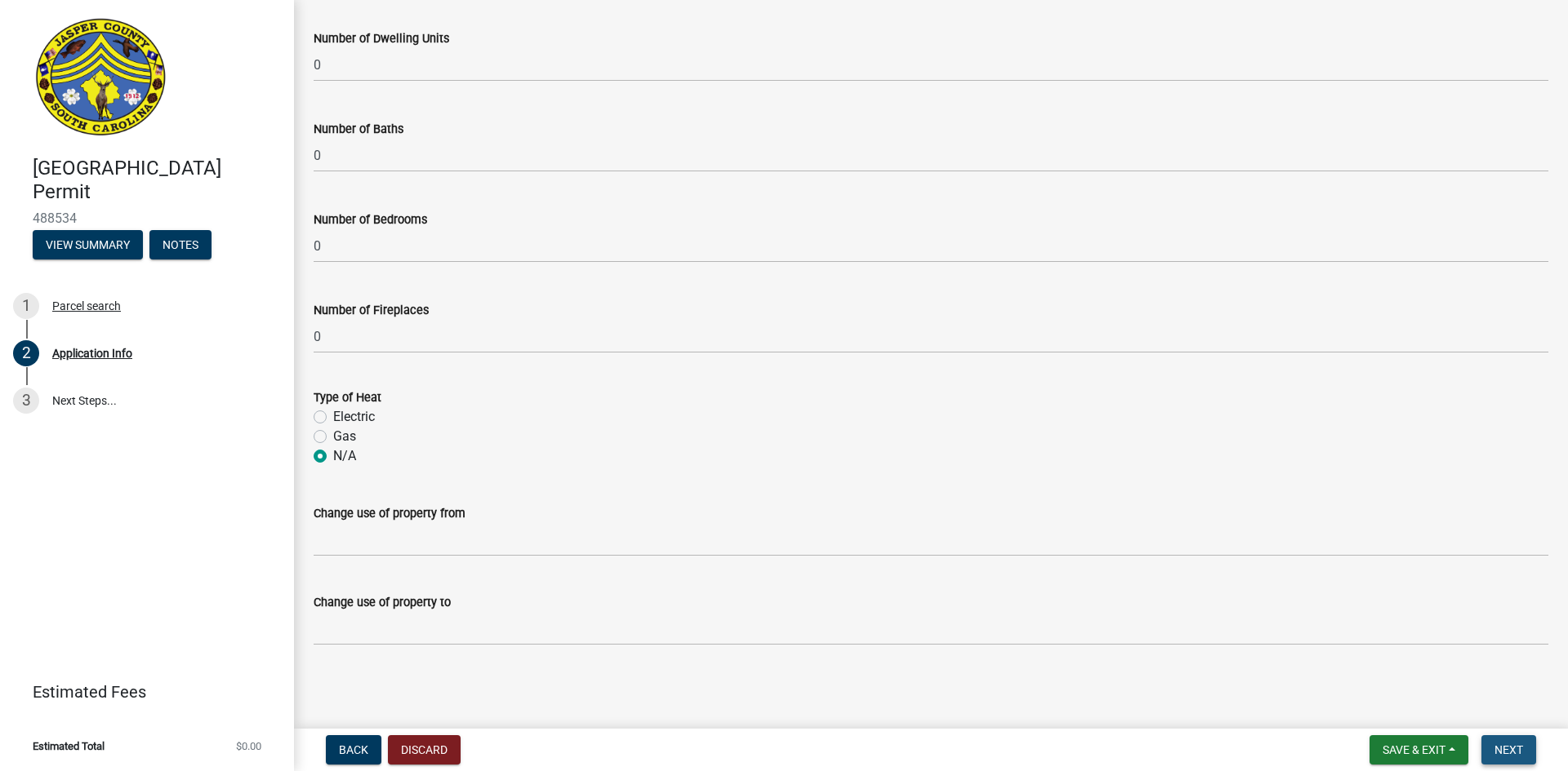
click at [1512, 747] on span "Next" at bounding box center [1508, 750] width 29 height 13
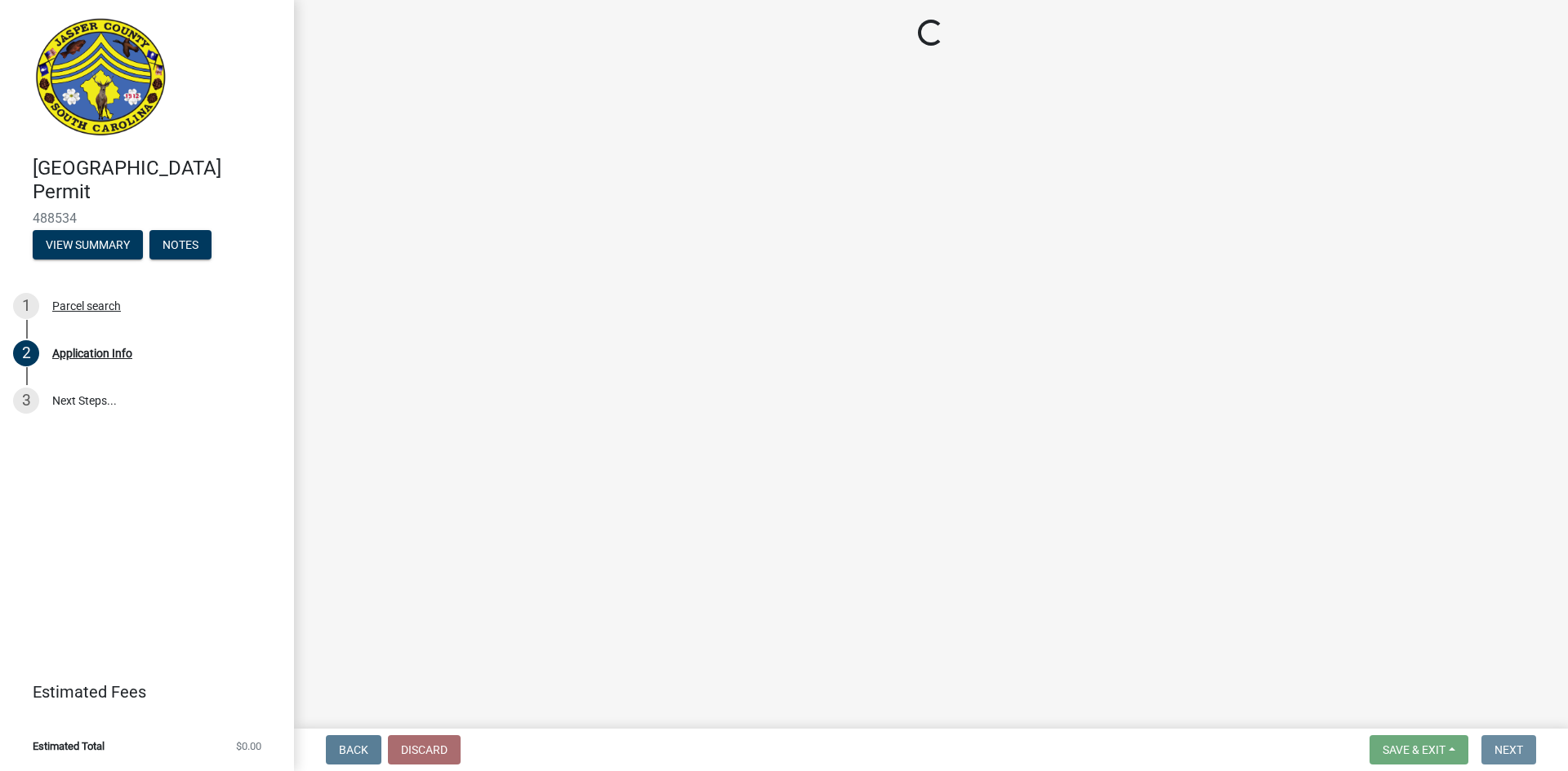
scroll to position [0, 0]
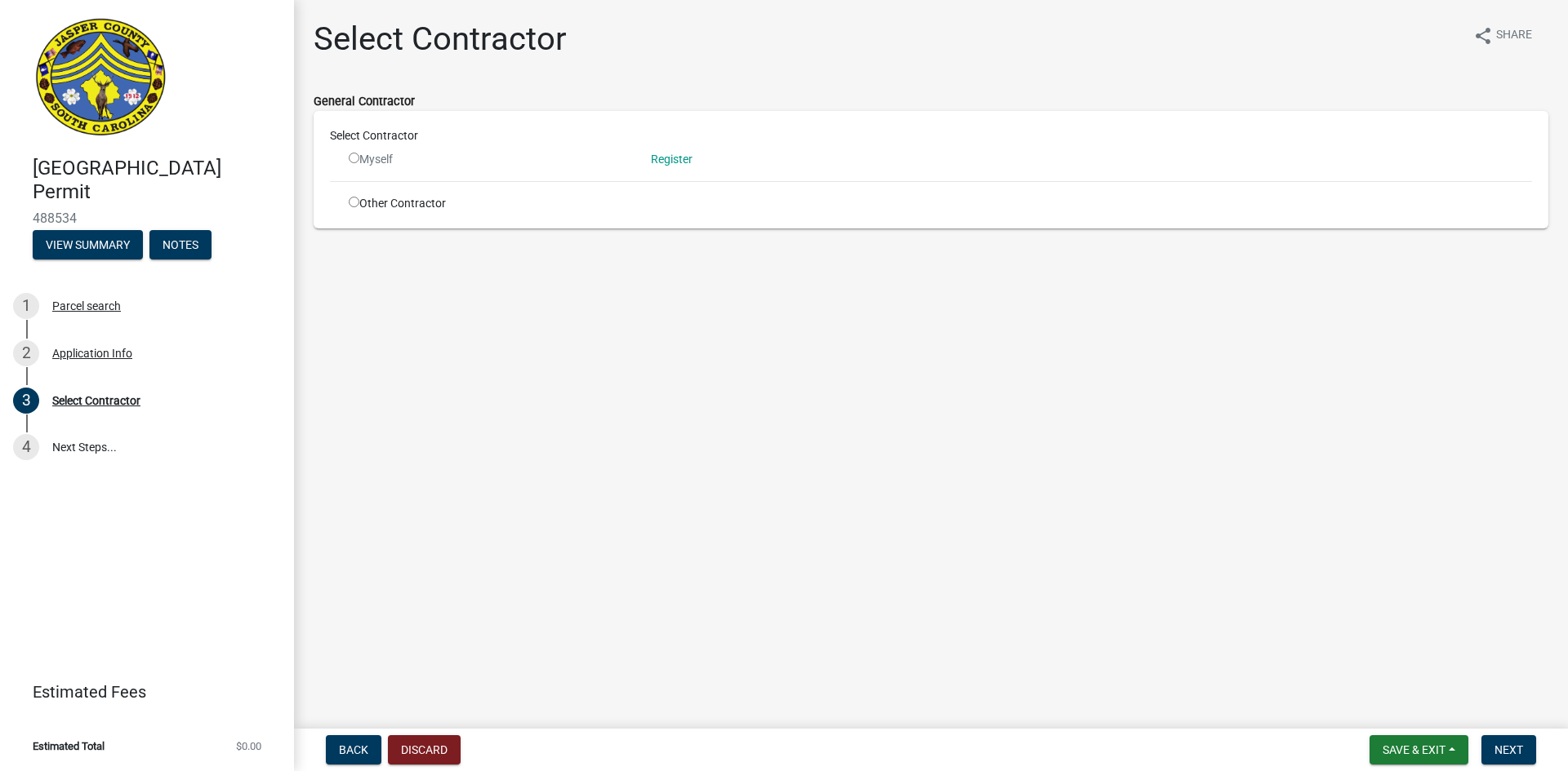
click at [351, 201] on input "radio" at bounding box center [354, 202] width 11 height 11
radio input "true"
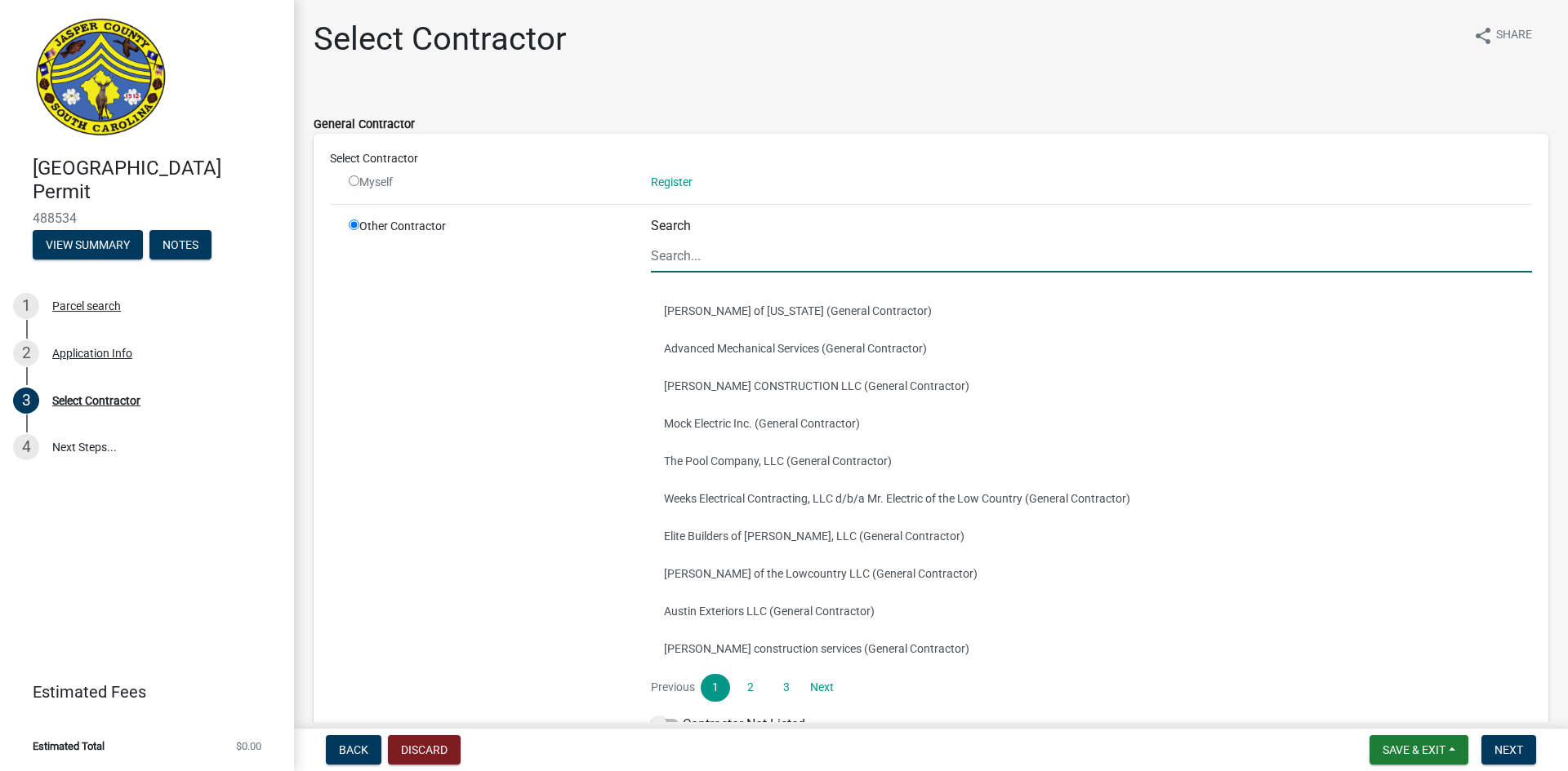
click at [759, 265] on input "Search" at bounding box center [1091, 256] width 881 height 34
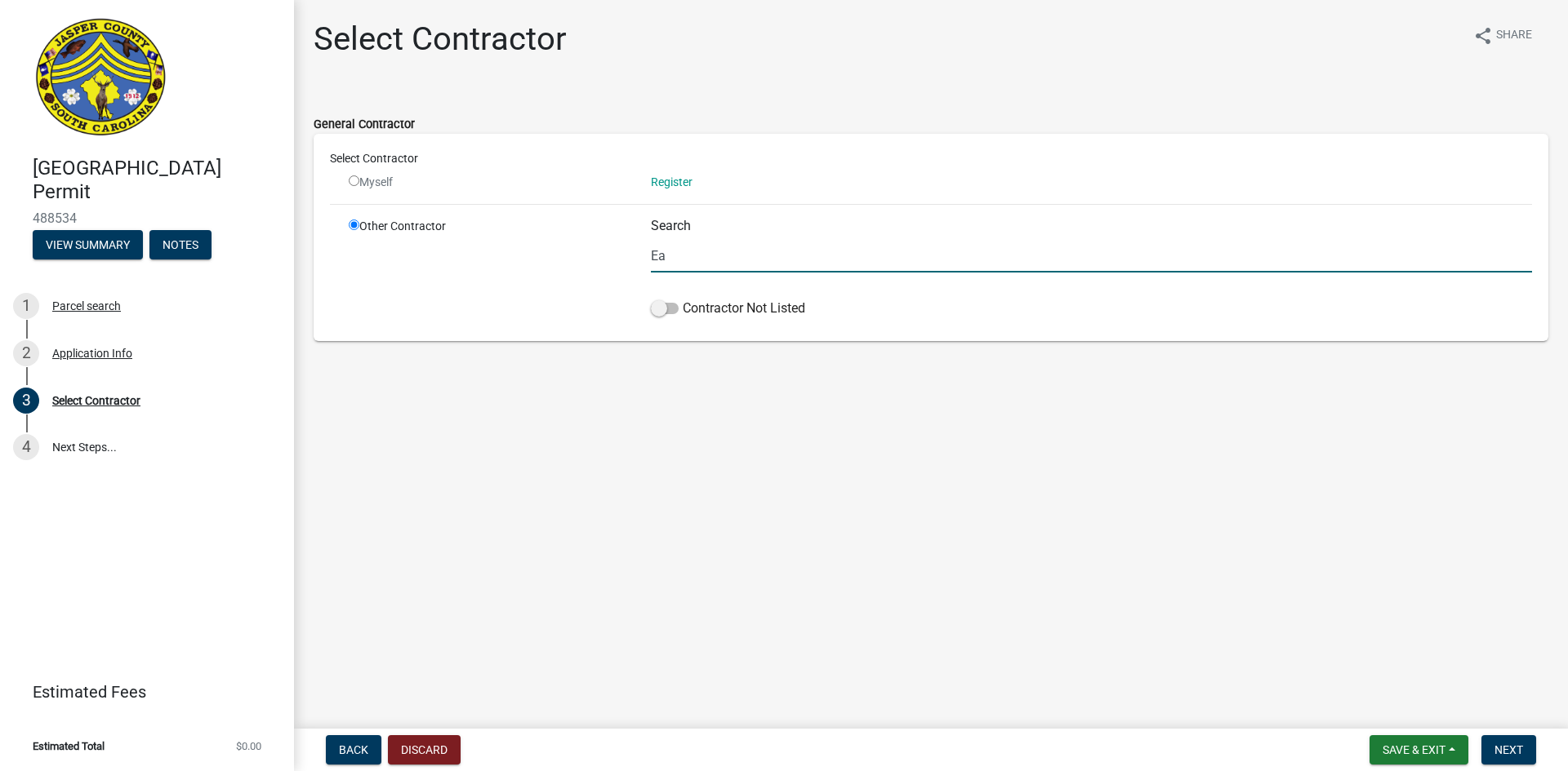
type input "E"
click at [671, 313] on span at bounding box center [664, 308] width 28 height 12
click at [683, 298] on input "Contractor Not Listed" at bounding box center [683, 298] width 0 height 0
click at [729, 252] on input "[PERSON_NAME]" at bounding box center [1091, 256] width 881 height 34
type input "G"
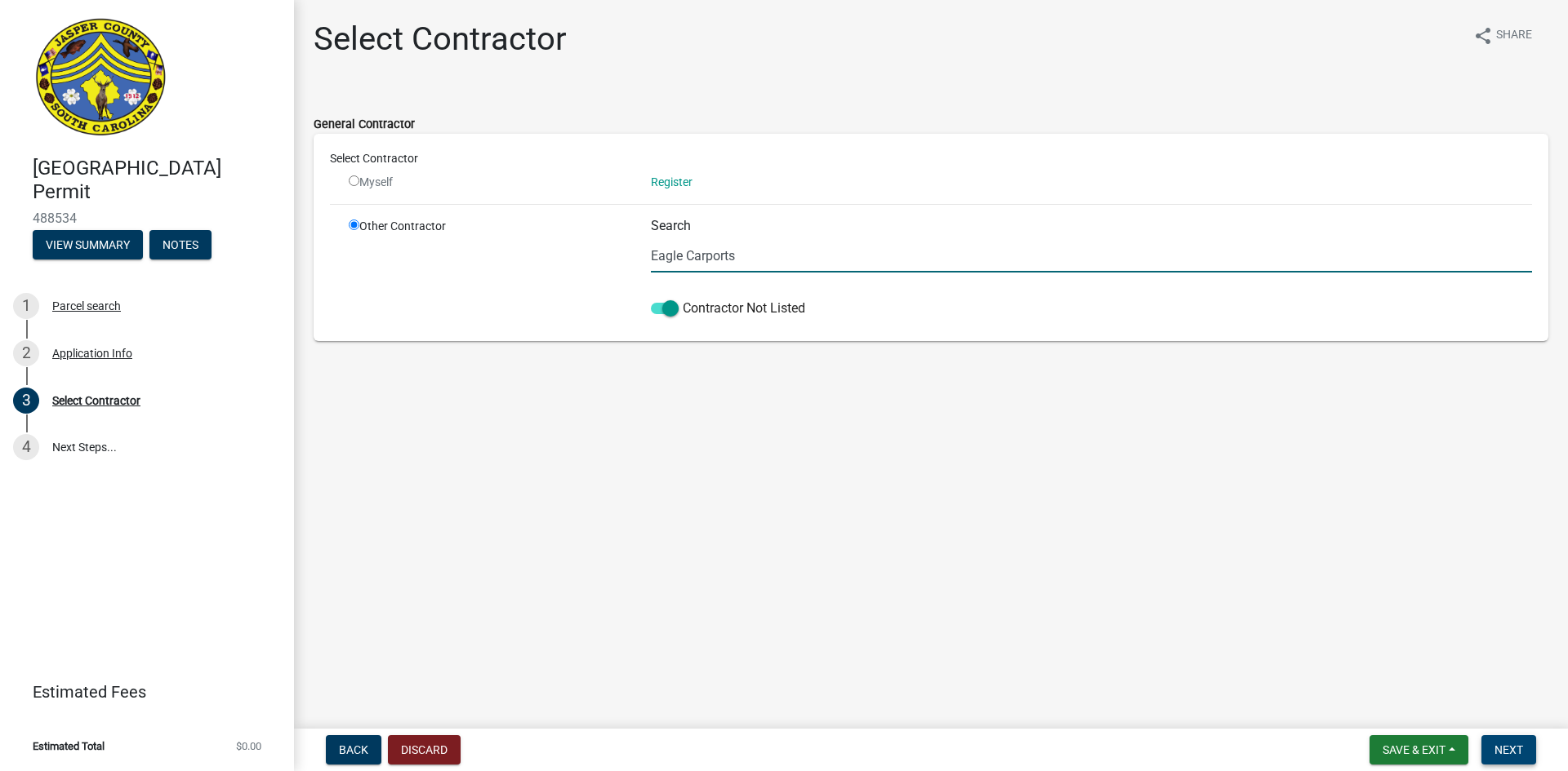
type input "Eagle Carports"
click at [1499, 738] on button "Next" at bounding box center [1508, 749] width 55 height 29
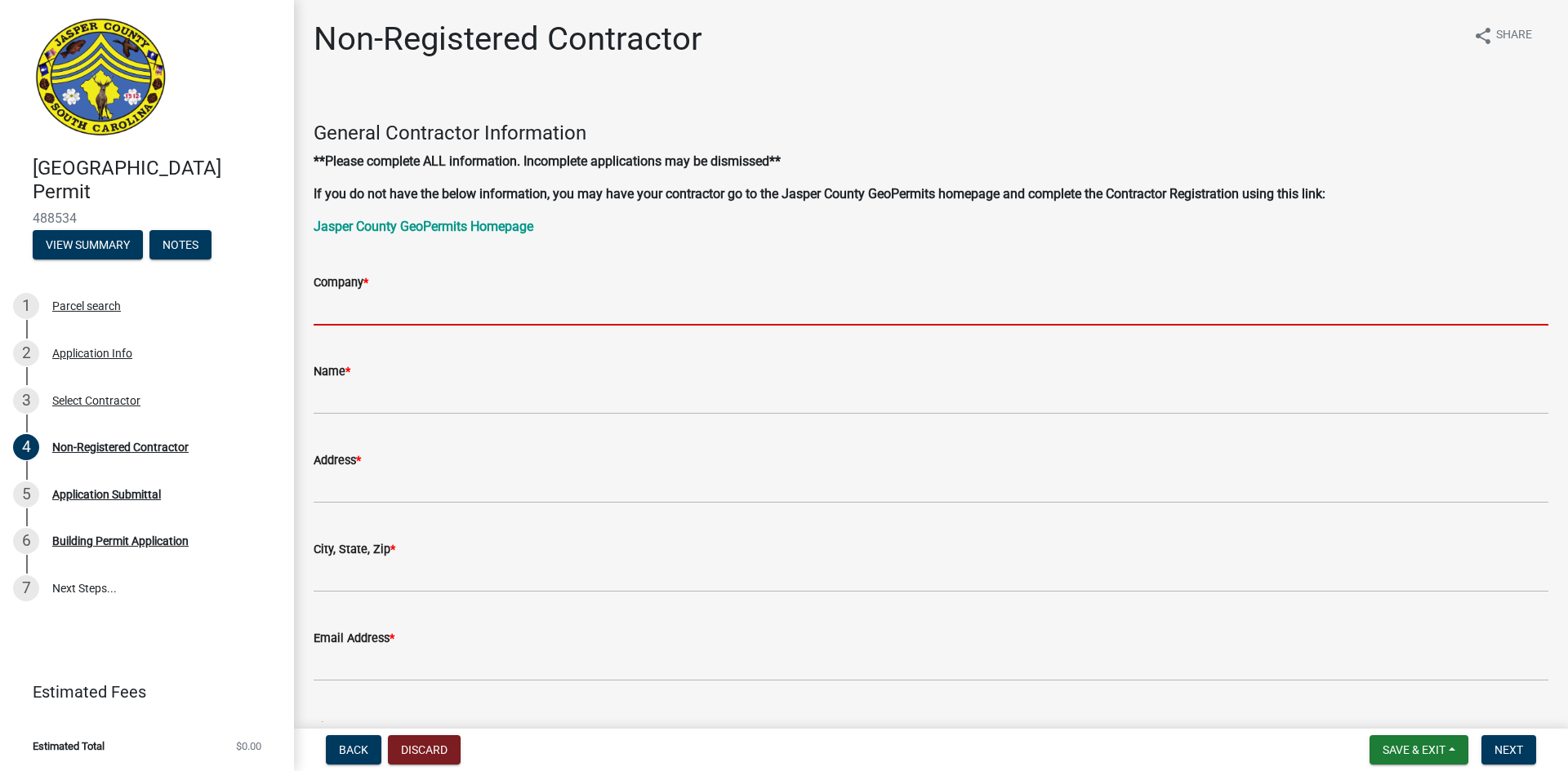
click at [363, 306] on input "Company *" at bounding box center [931, 309] width 1234 height 34
type input "Eagle Carports"
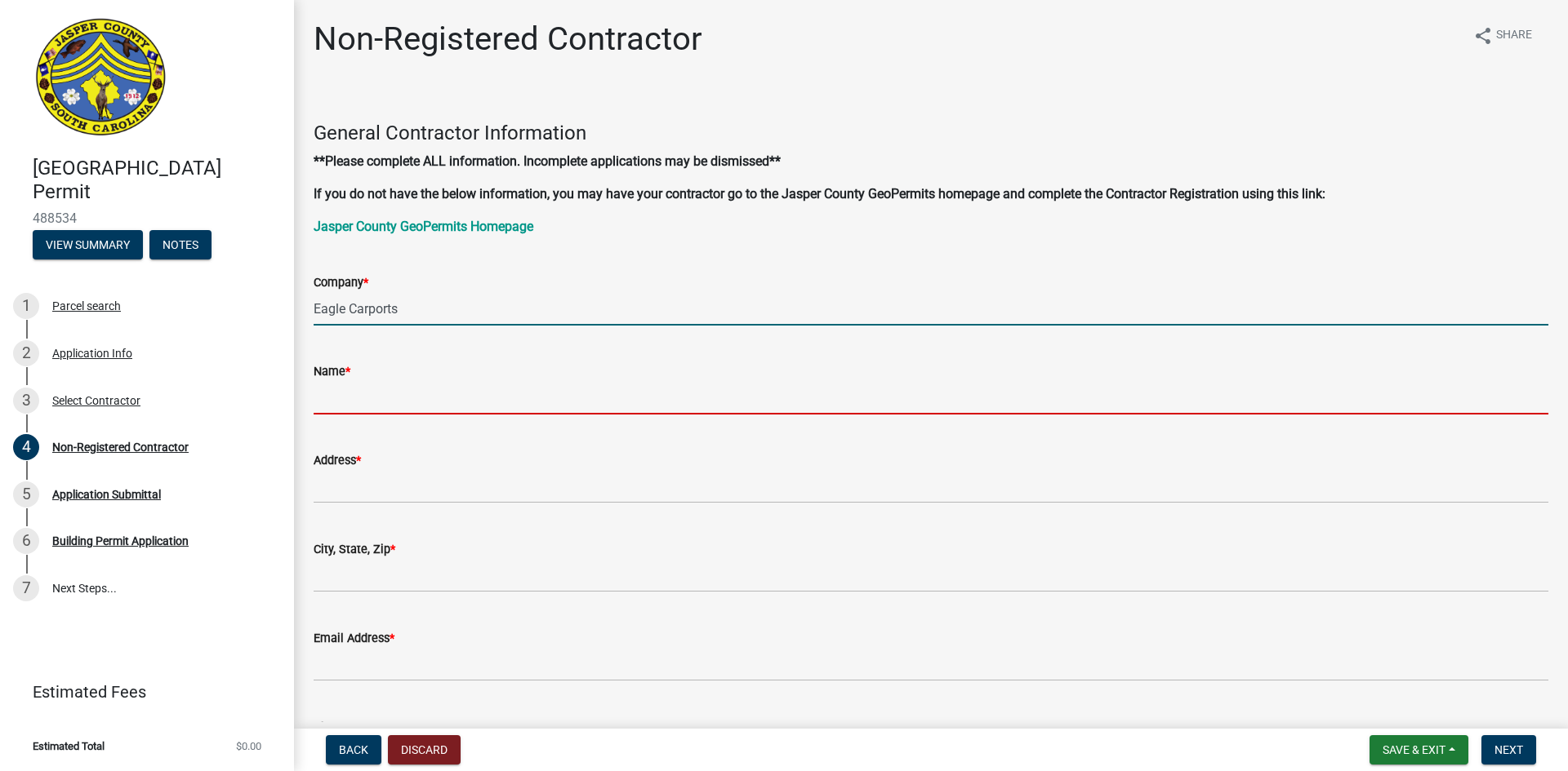
type input "[PERSON_NAME]"
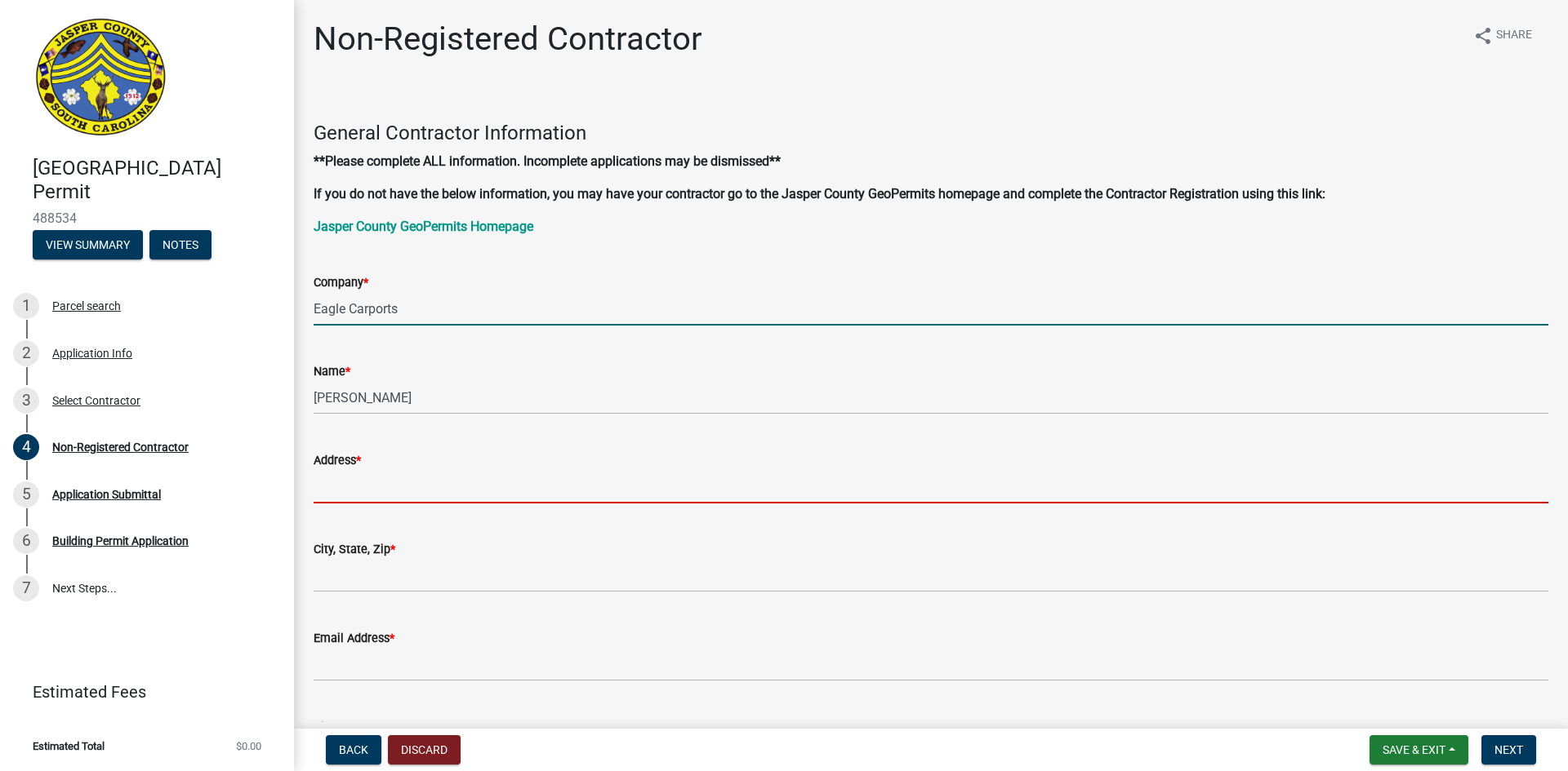
type input "[STREET_ADDRESS]"
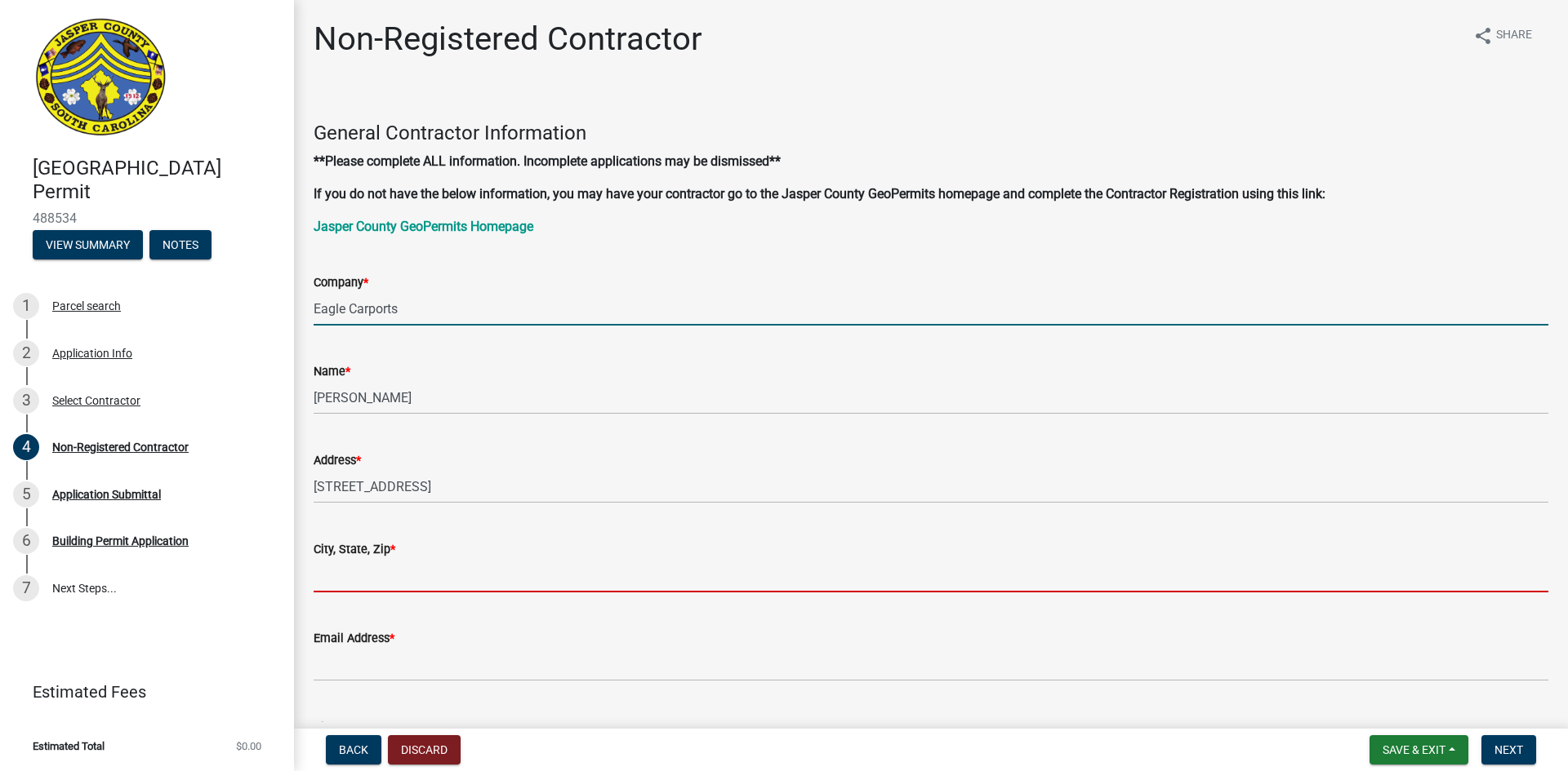
type input "Mount Airy"
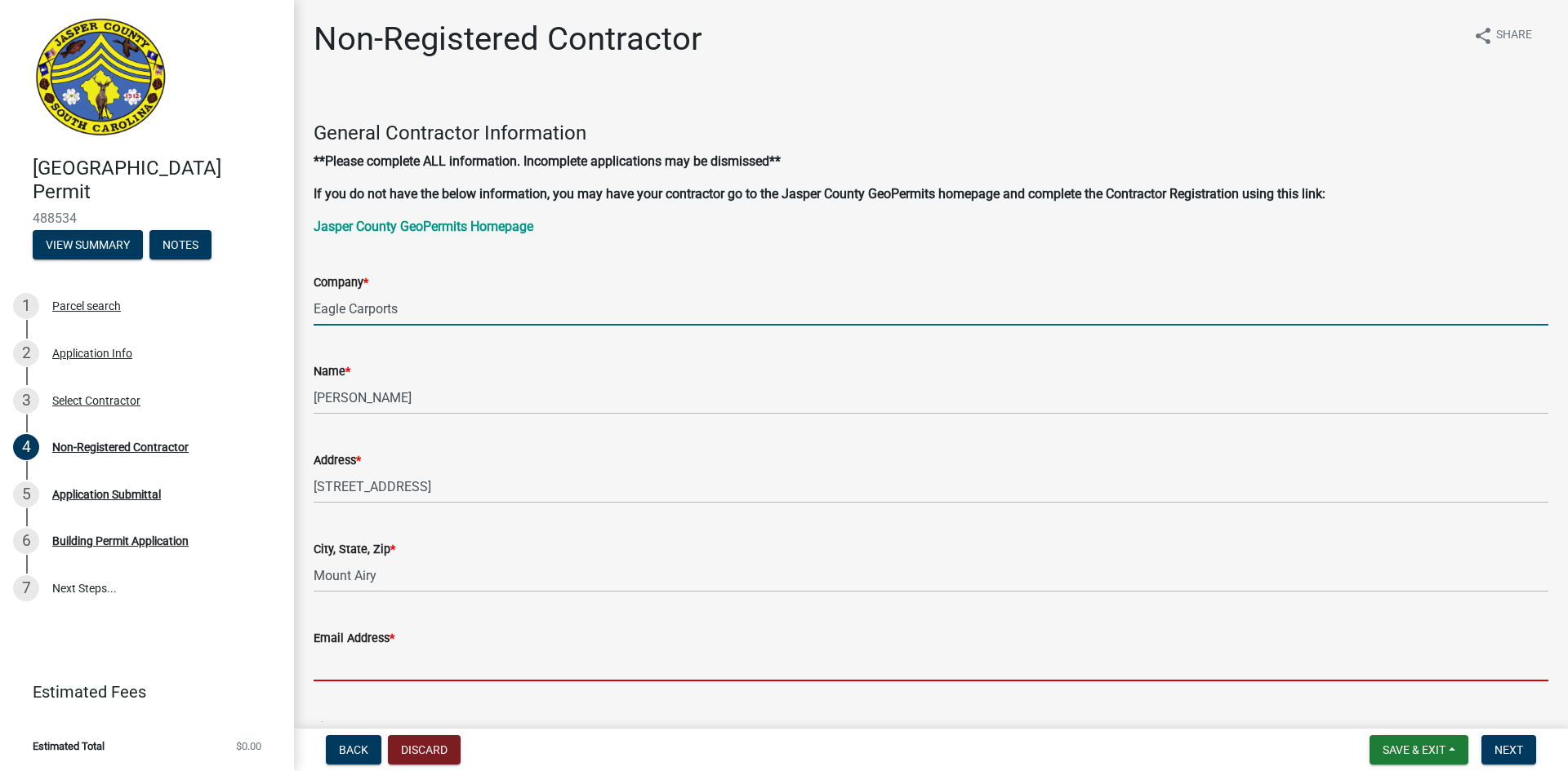
type input "[PERSON_NAME][EMAIL_ADDRESS][DOMAIN_NAME]"
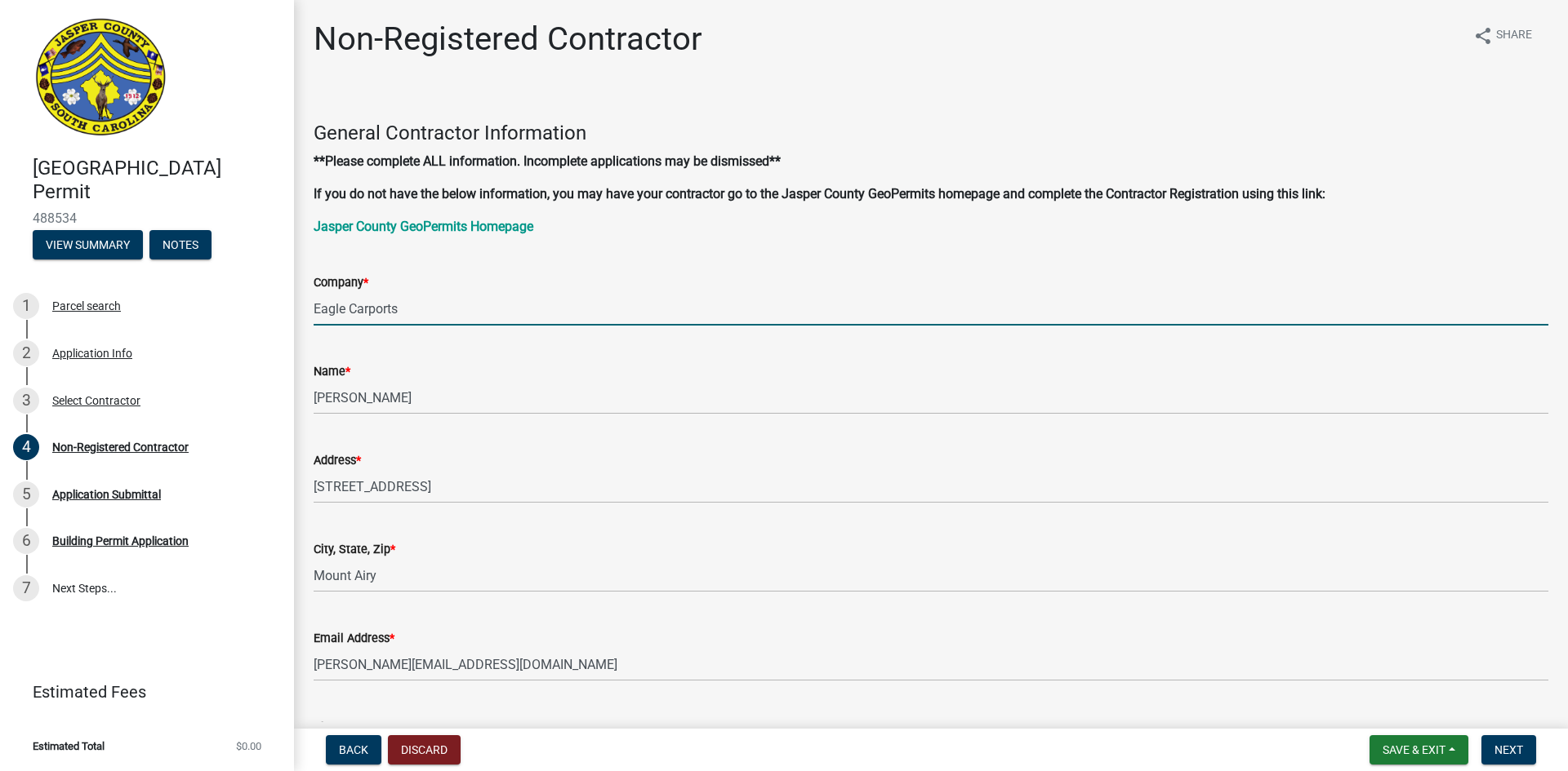
type input "8005798589"
type input "NC"
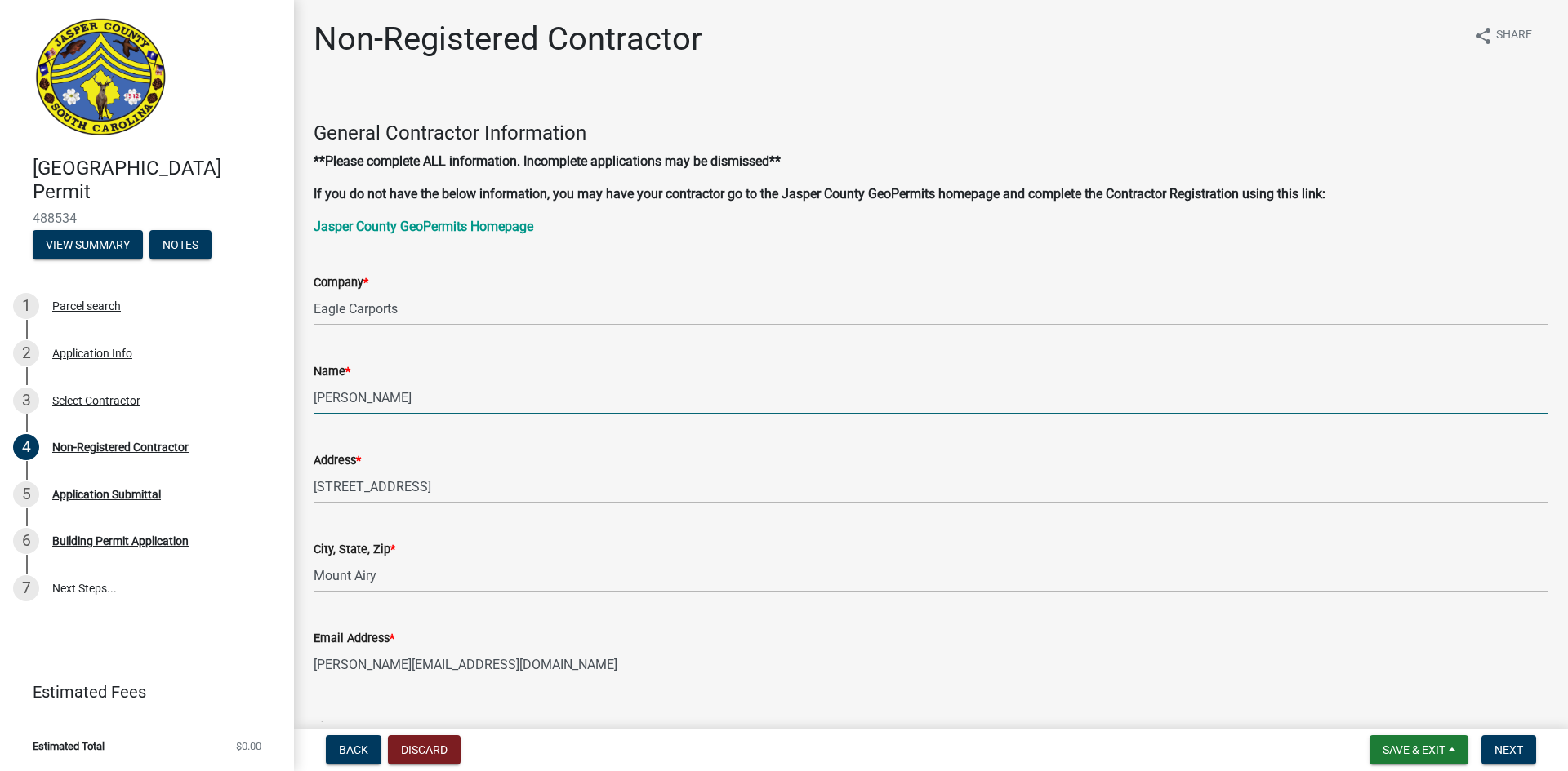
click at [420, 401] on input "[PERSON_NAME]" at bounding box center [931, 398] width 1234 height 34
type input "S"
type input "[PERSON_NAME]"
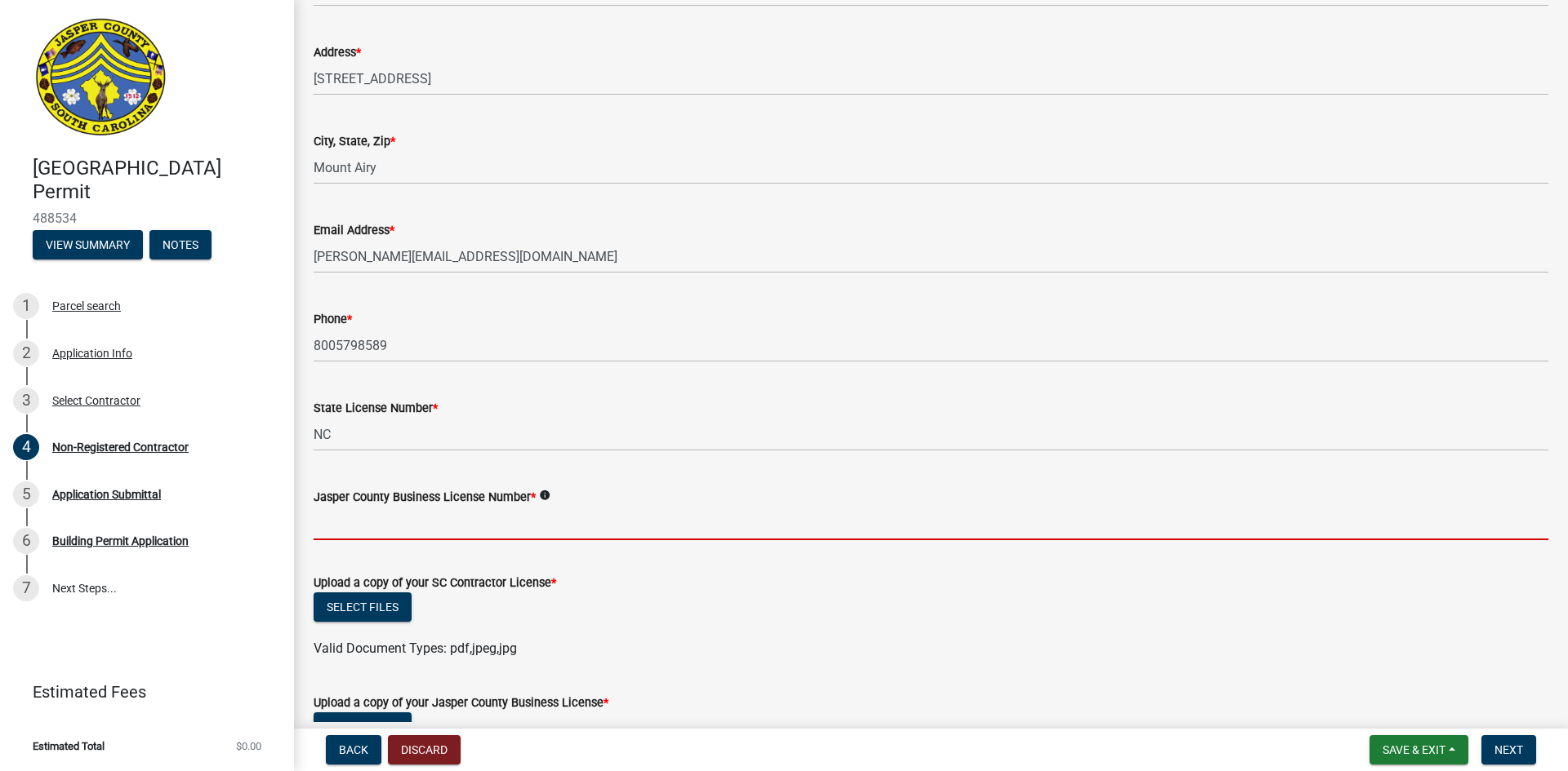
click at [352, 533] on input "Jasper County Business License Number *" at bounding box center [931, 524] width 1234 height 34
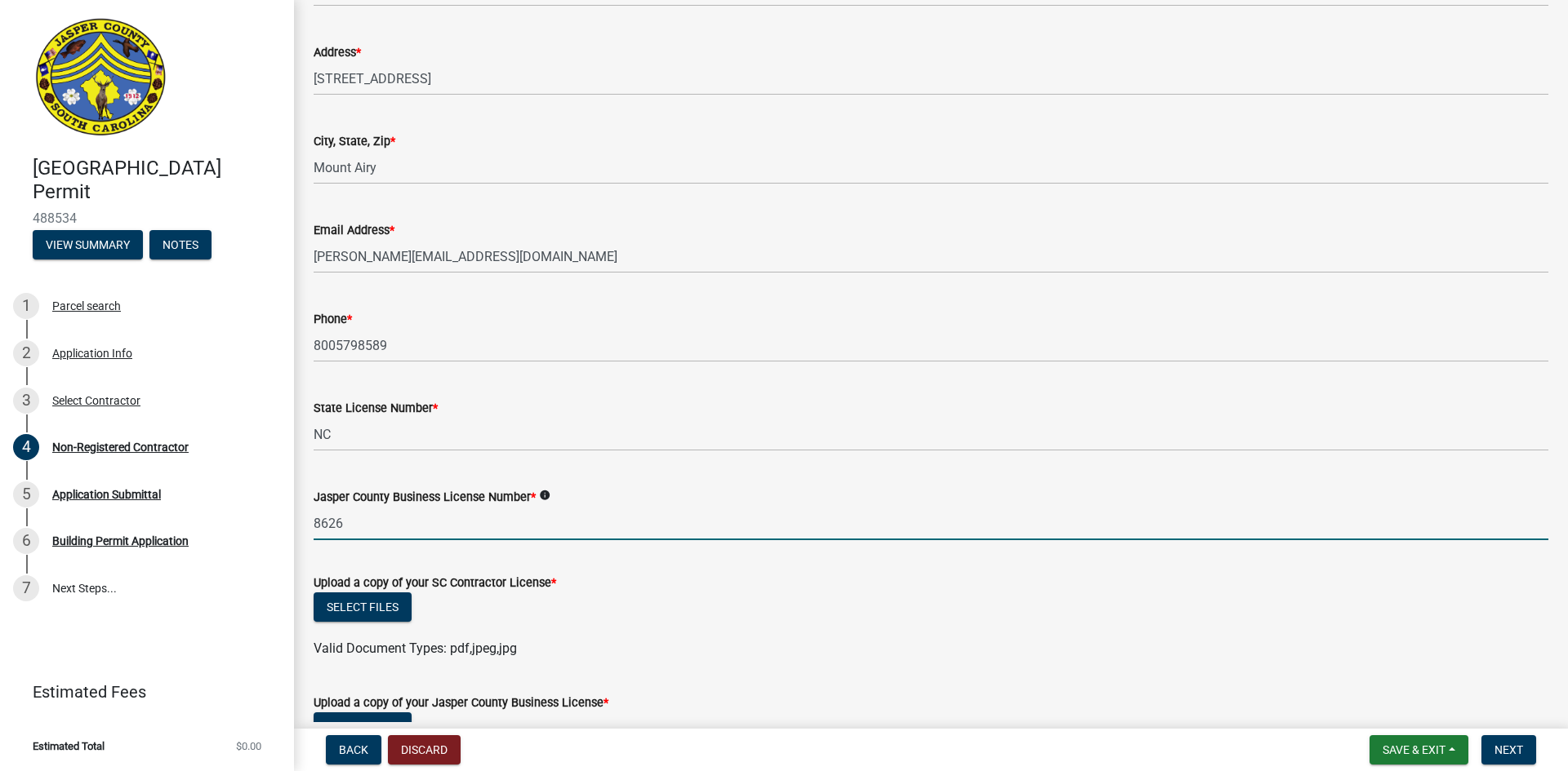
type input "8626"
click at [377, 589] on label "Upload a copy of your SC Contractor License *" at bounding box center [434, 583] width 242 height 12
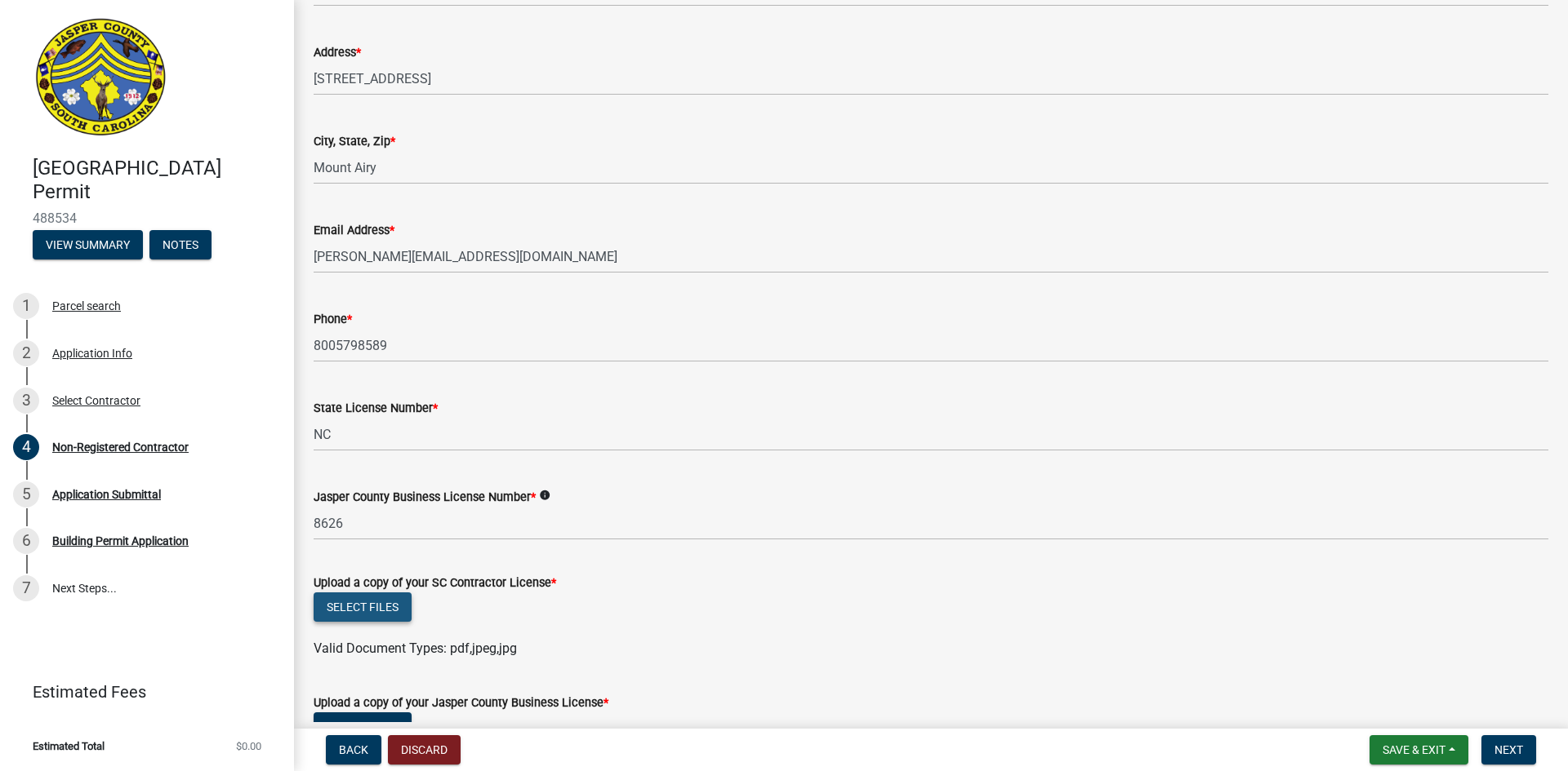
click at [375, 612] on button "Select files" at bounding box center [362, 607] width 98 height 29
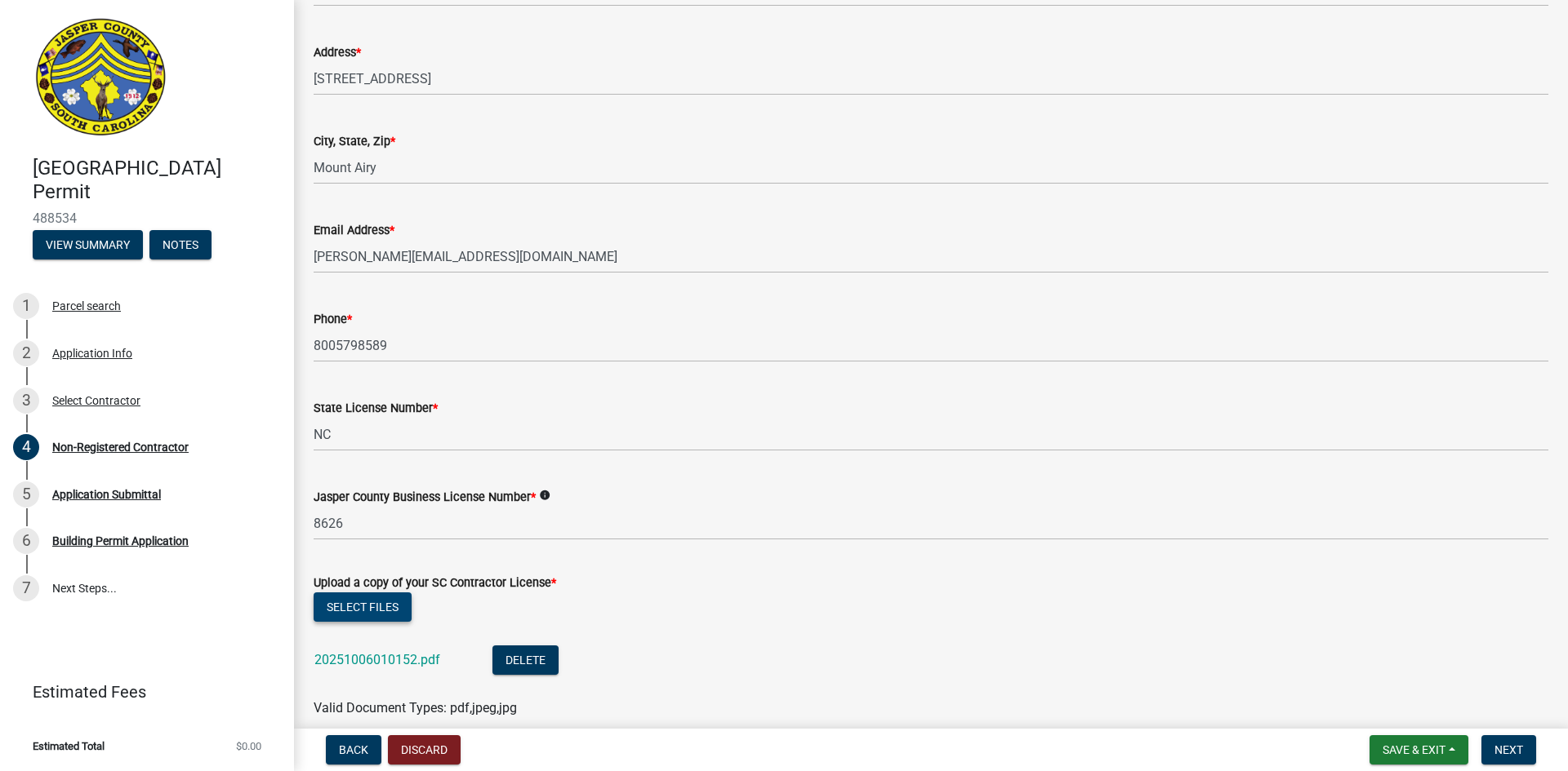
scroll to position [653, 0]
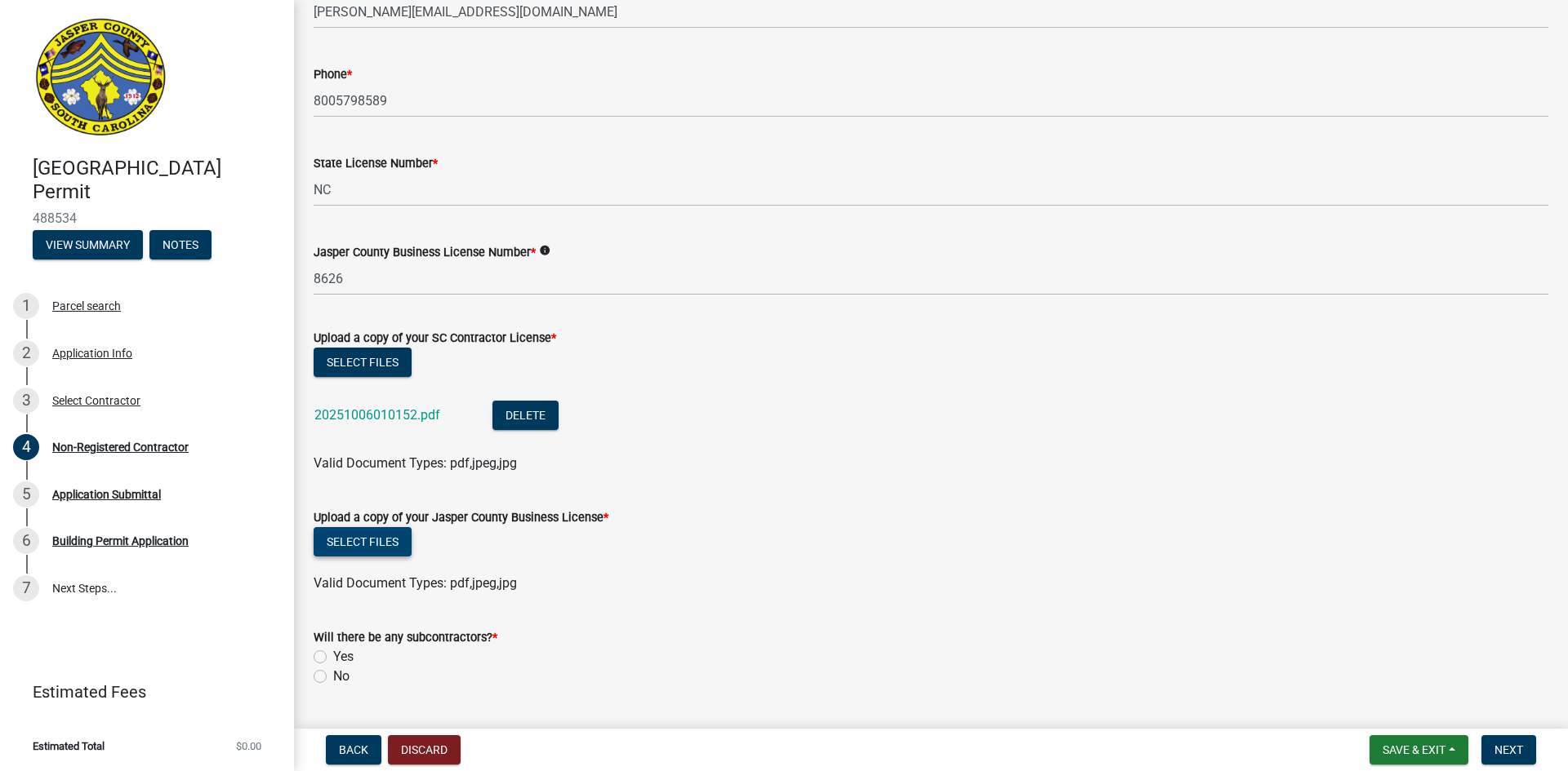
click at [376, 544] on button "Select files" at bounding box center [362, 541] width 98 height 29
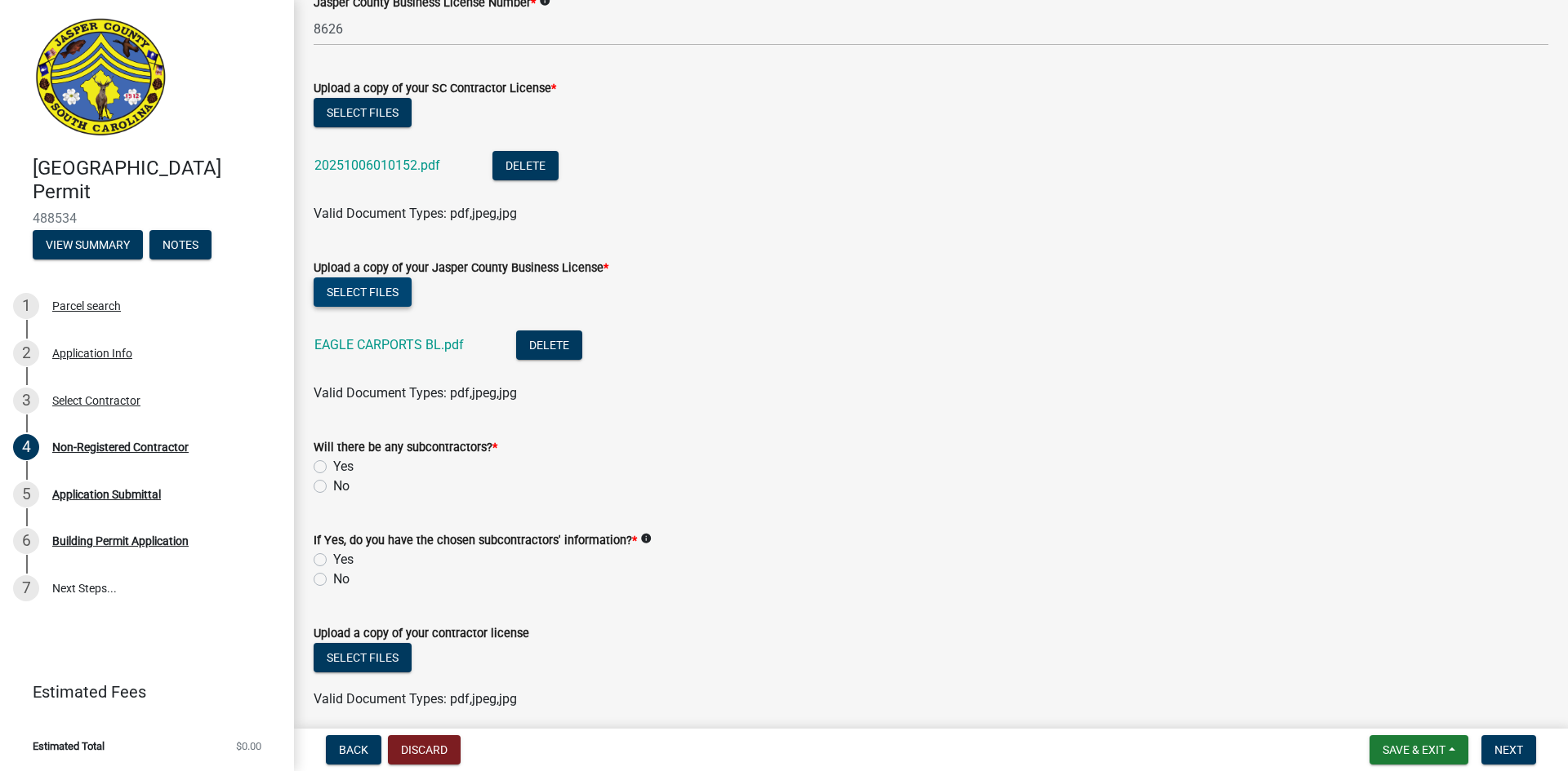
scroll to position [968, 0]
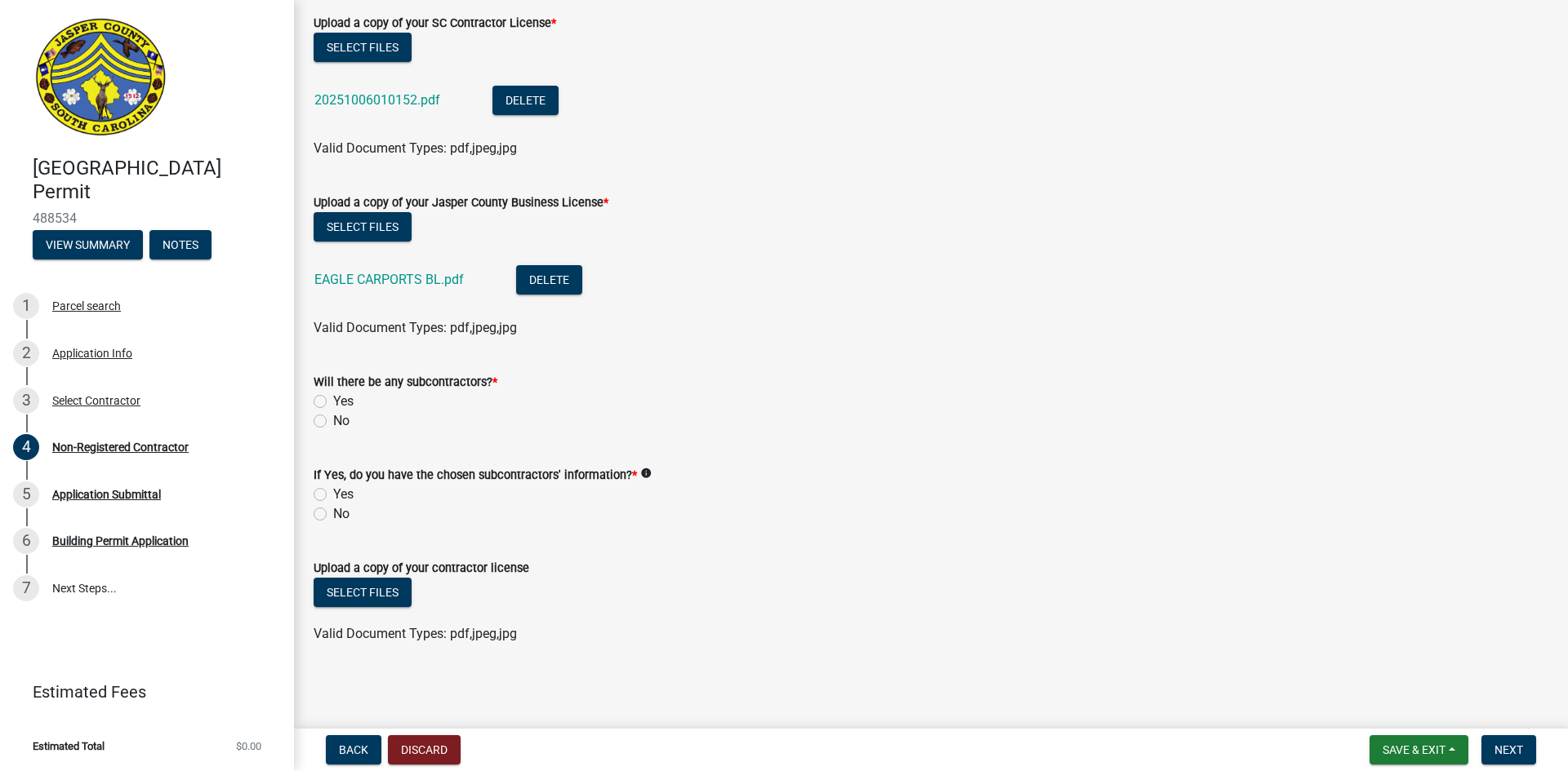
click at [327, 421] on div "No" at bounding box center [931, 421] width 1234 height 19
click at [313, 421] on div "Will there be any subcontractors? * Yes No" at bounding box center [931, 391] width 1259 height 78
click at [333, 421] on label "No" at bounding box center [340, 421] width 16 height 19
click at [333, 421] on input "No" at bounding box center [338, 417] width 11 height 11
radio input "true"
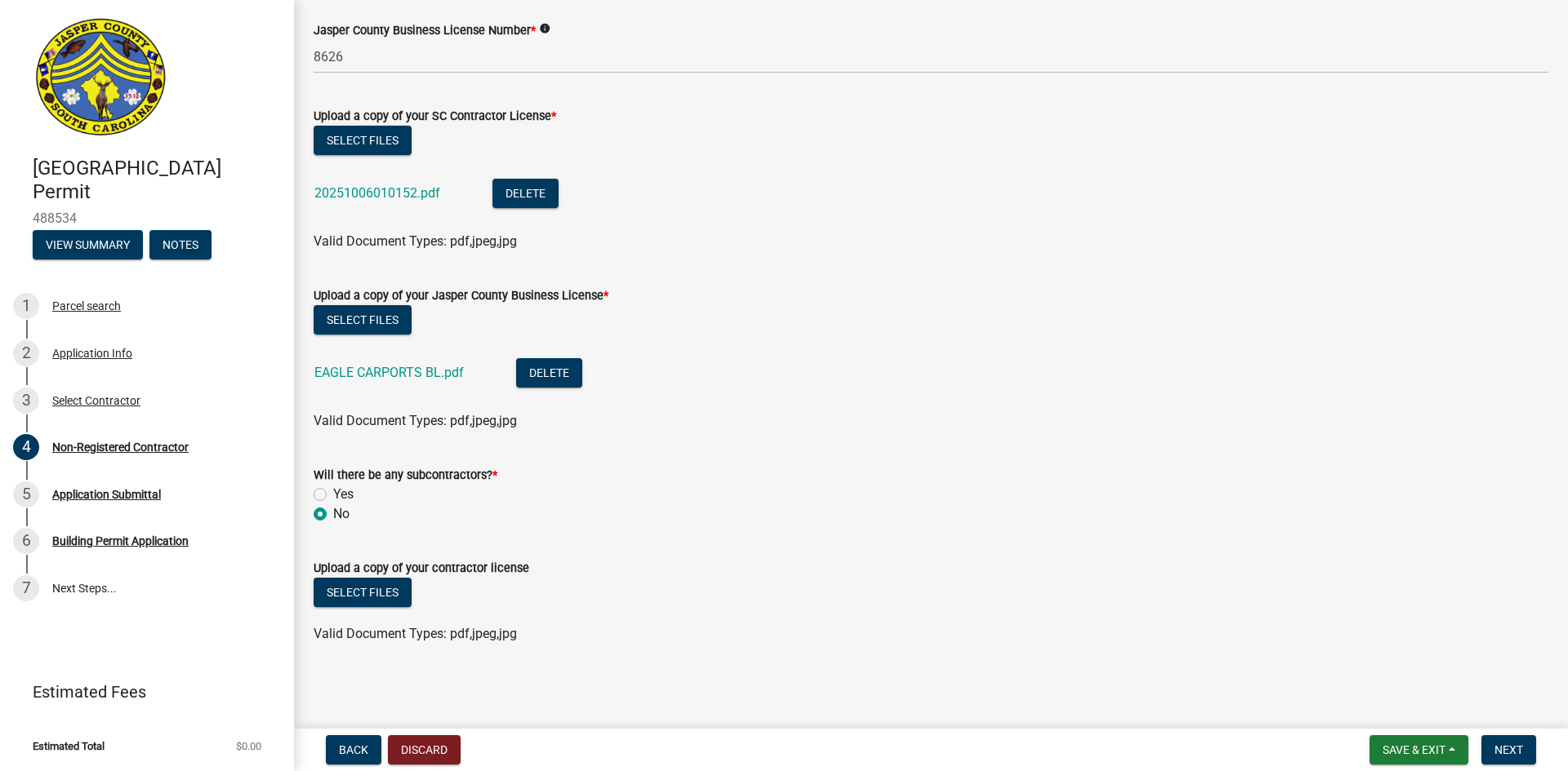
scroll to position [875, 0]
click at [366, 598] on button "Select files" at bounding box center [362, 592] width 98 height 29
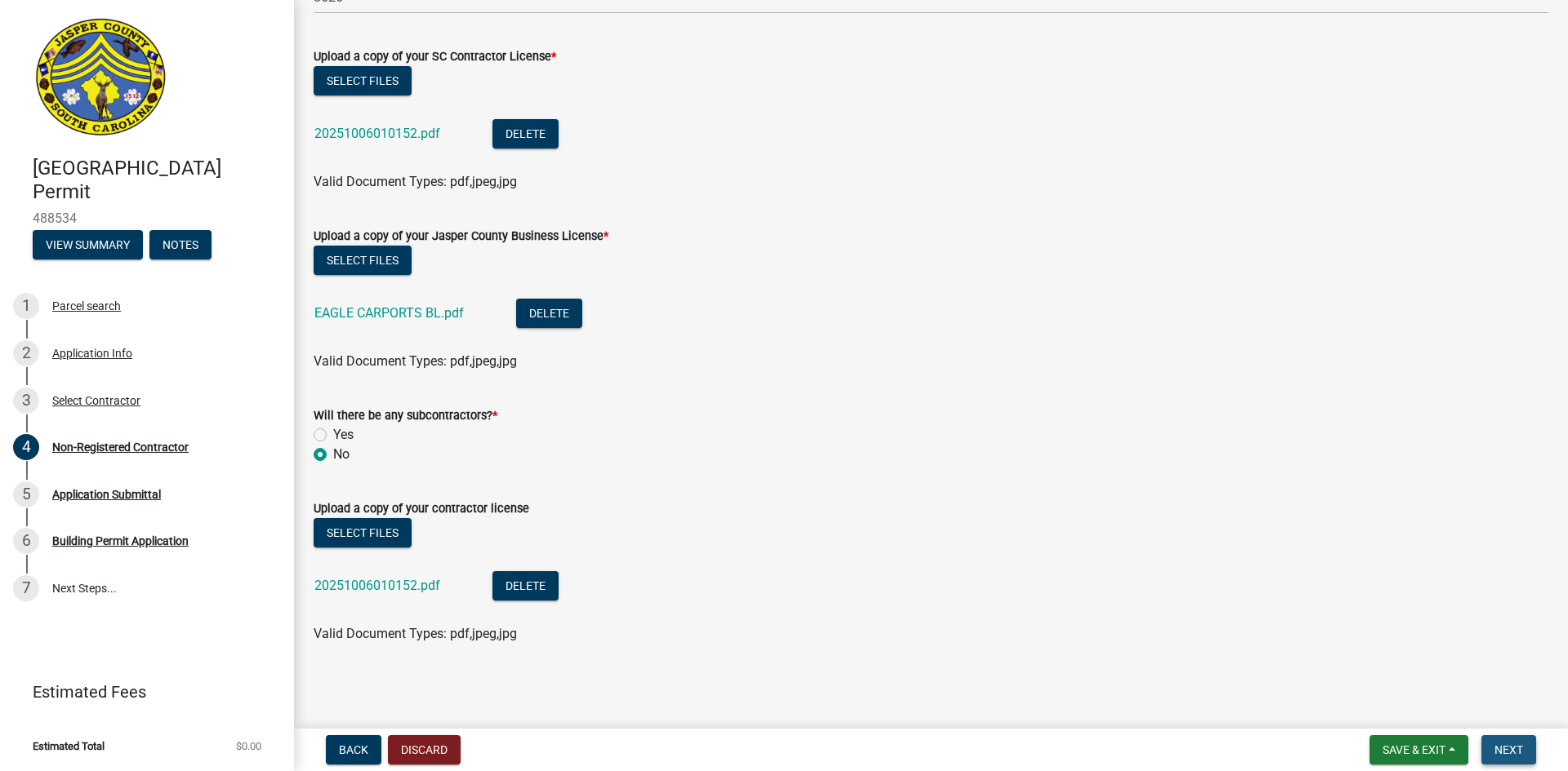
click at [1509, 741] on button "Next" at bounding box center [1508, 749] width 55 height 29
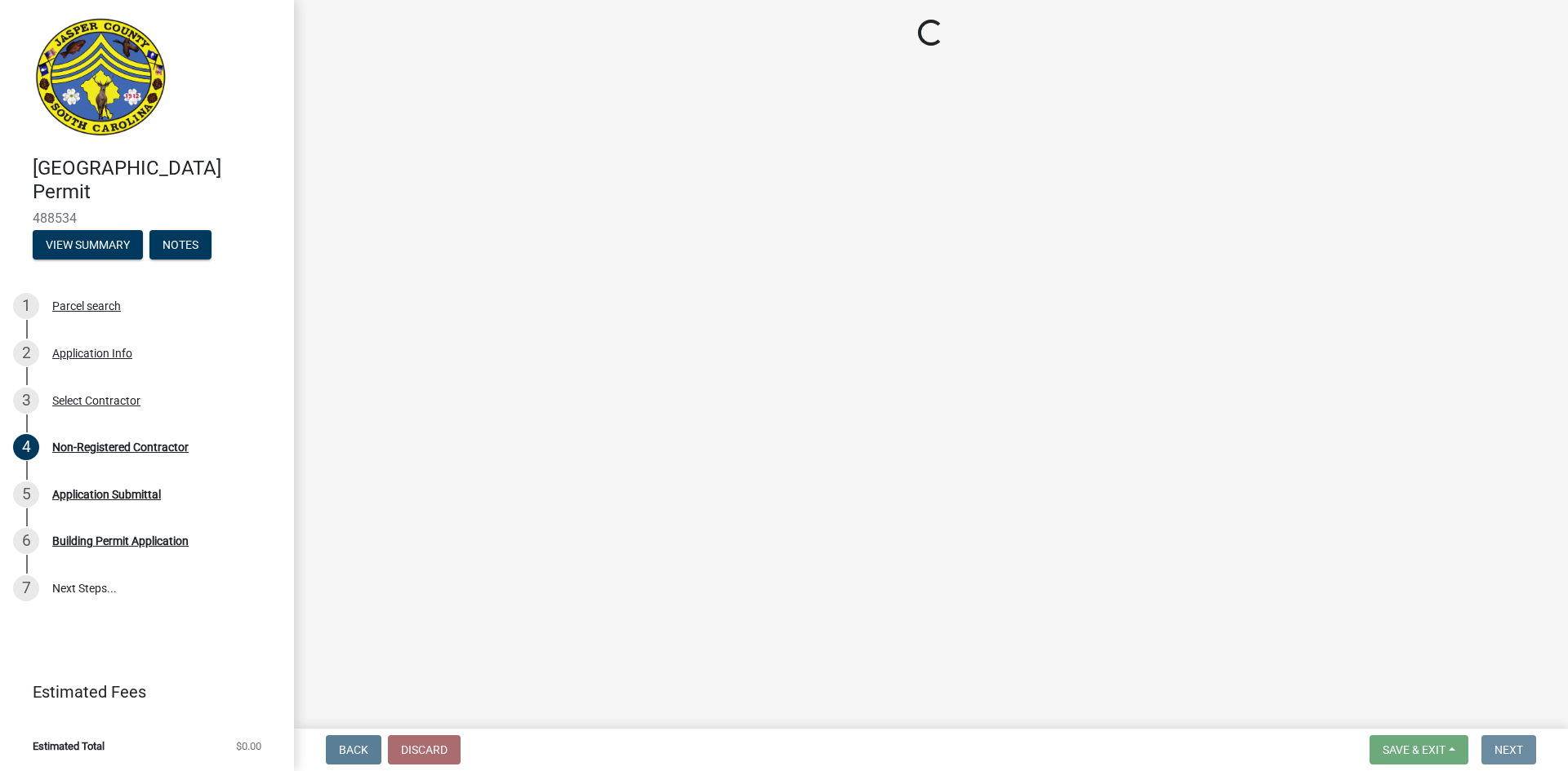
scroll to position [0, 0]
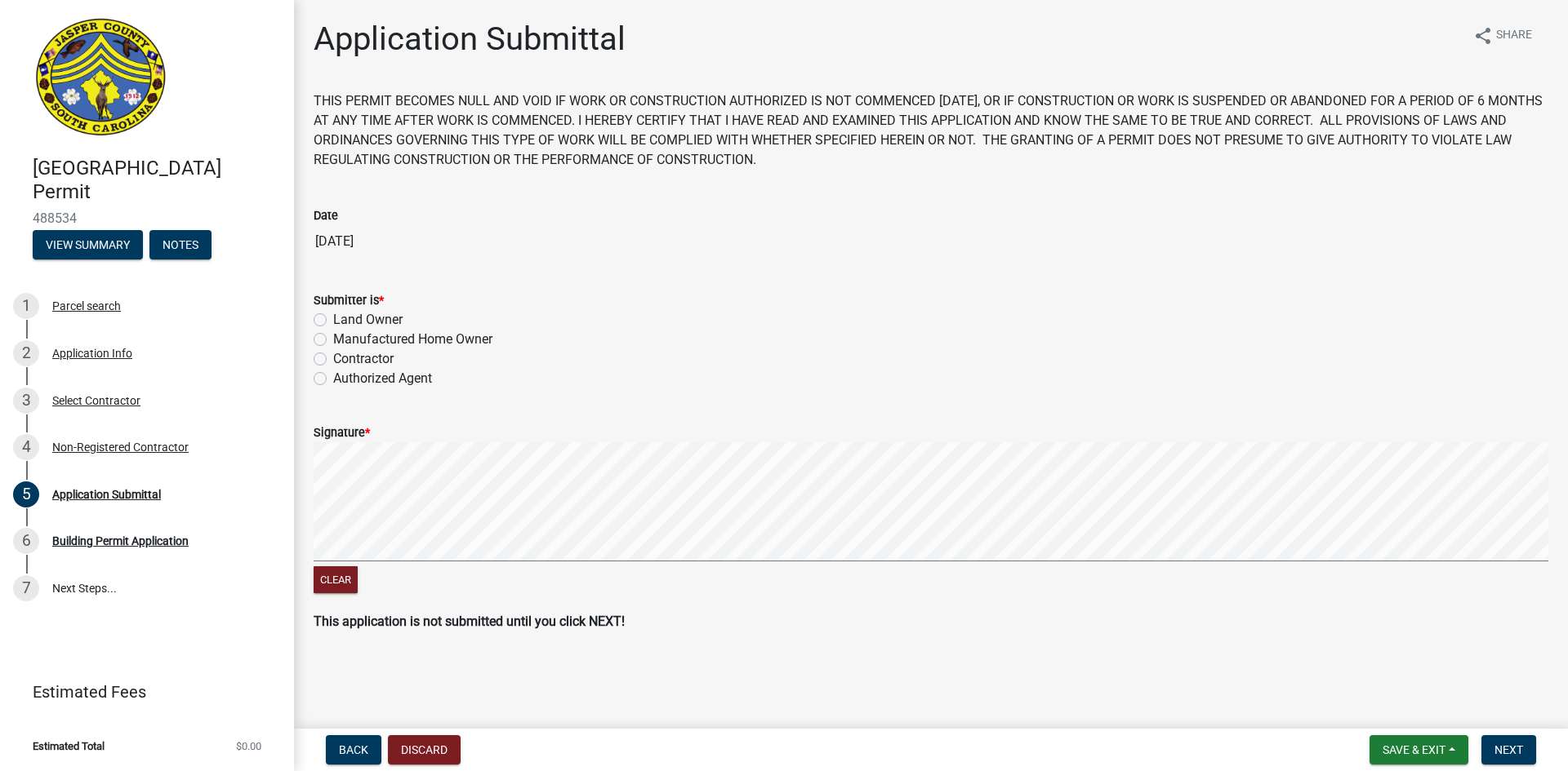
click at [333, 380] on label "Authorized Agent" at bounding box center [382, 378] width 99 height 19
click at [333, 380] on input "Authorized Agent" at bounding box center [338, 374] width 11 height 11
radio input "true"
click at [366, 435] on span "*" at bounding box center [367, 432] width 5 height 14
click at [396, 429] on div "Signature *" at bounding box center [931, 432] width 1234 height 19
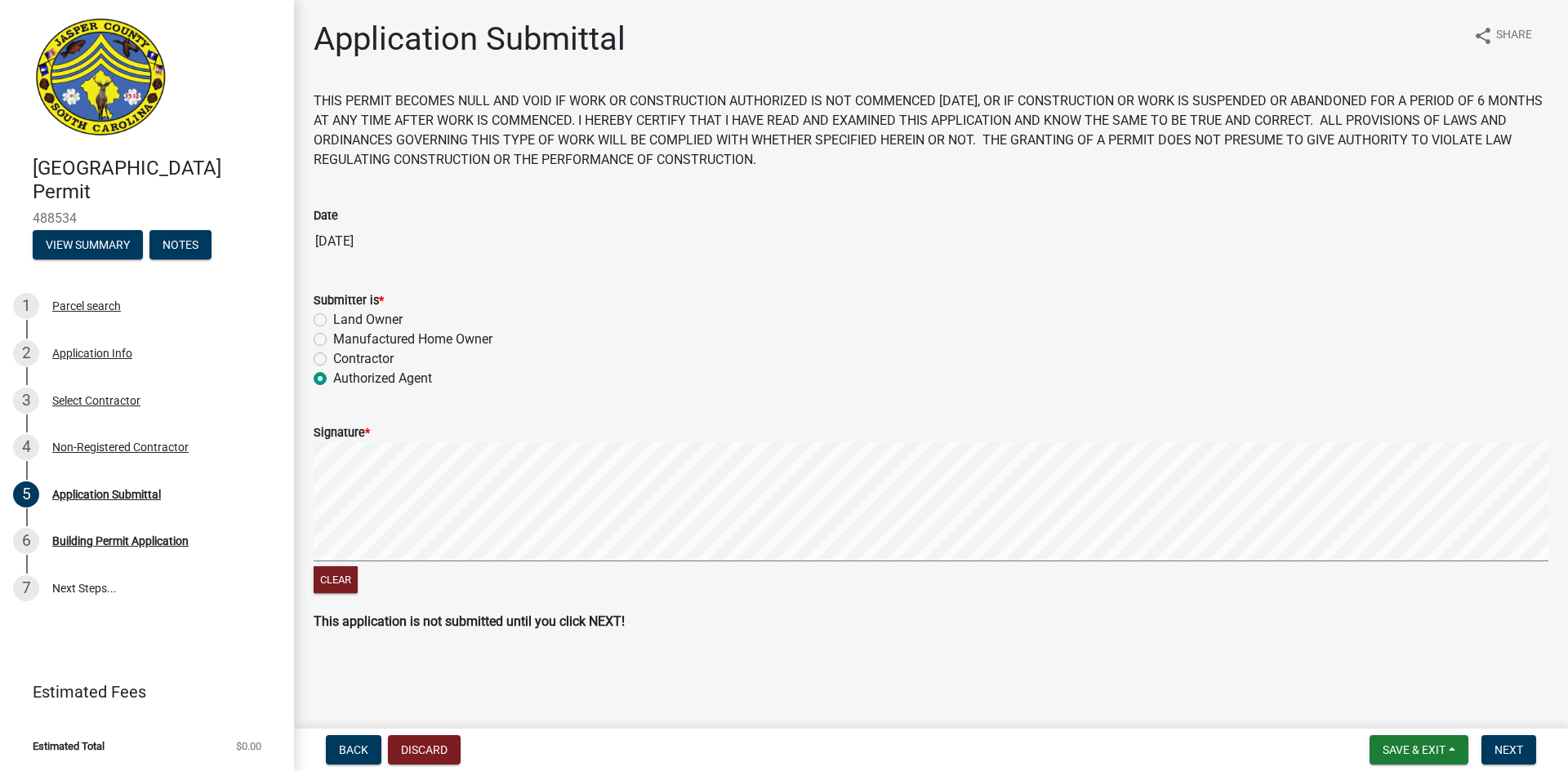
click at [858, 601] on wm-data-entity-input "Signature * Clear" at bounding box center [931, 507] width 1234 height 209
click at [824, 510] on form "Signature * Clear" at bounding box center [931, 500] width 1234 height 194
click at [1517, 746] on span "Next" at bounding box center [1508, 750] width 29 height 13
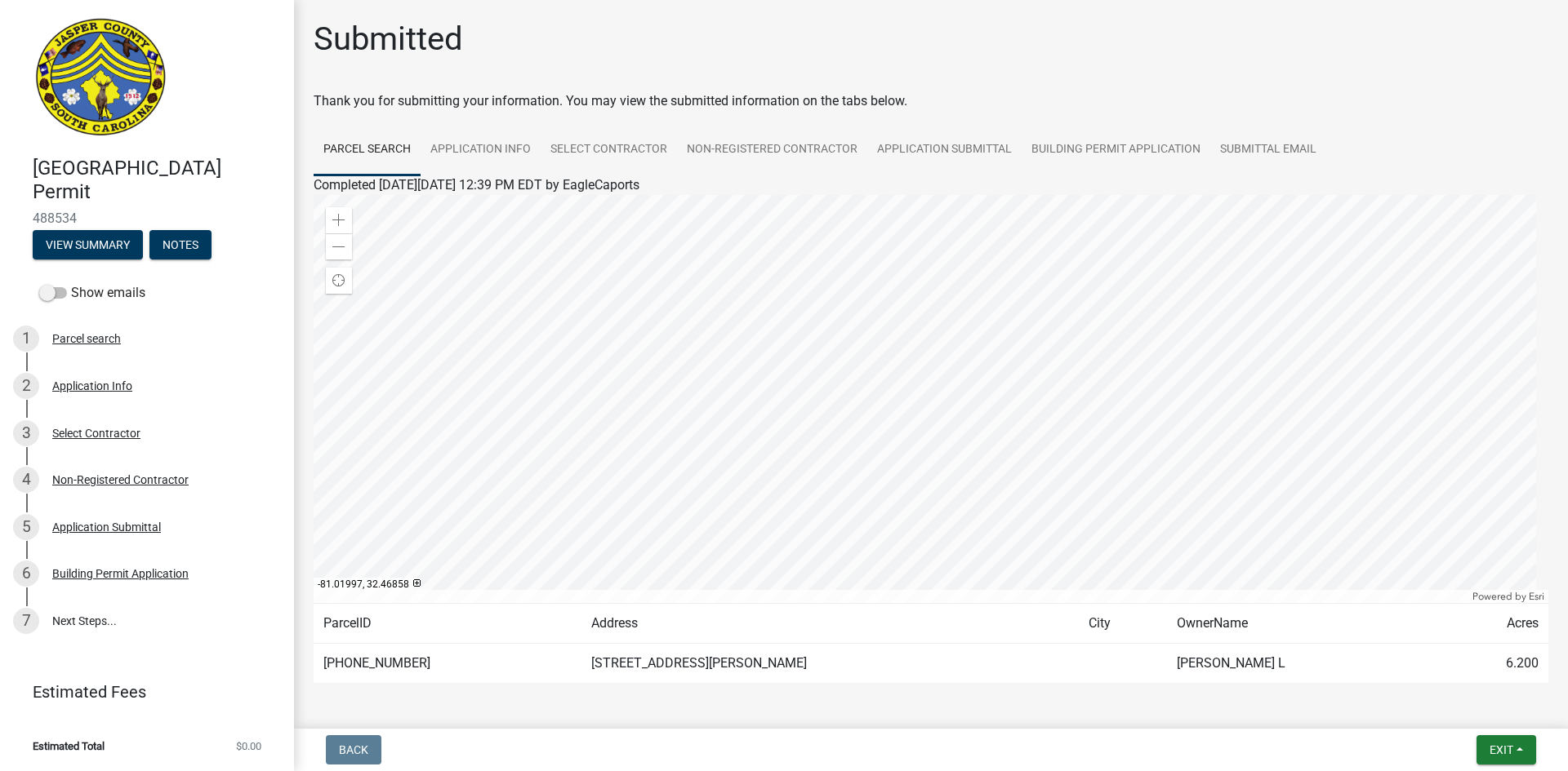
click at [951, 417] on div at bounding box center [931, 399] width 1234 height 408
click at [1510, 751] on span "Exit" at bounding box center [1501, 750] width 23 height 13
click at [591, 714] on div at bounding box center [931, 706] width 931 height 19
drag, startPoint x: 34, startPoint y: 218, endPoint x: 75, endPoint y: 221, distance: 41.1
click at [81, 220] on span "488534" at bounding box center [147, 218] width 229 height 16
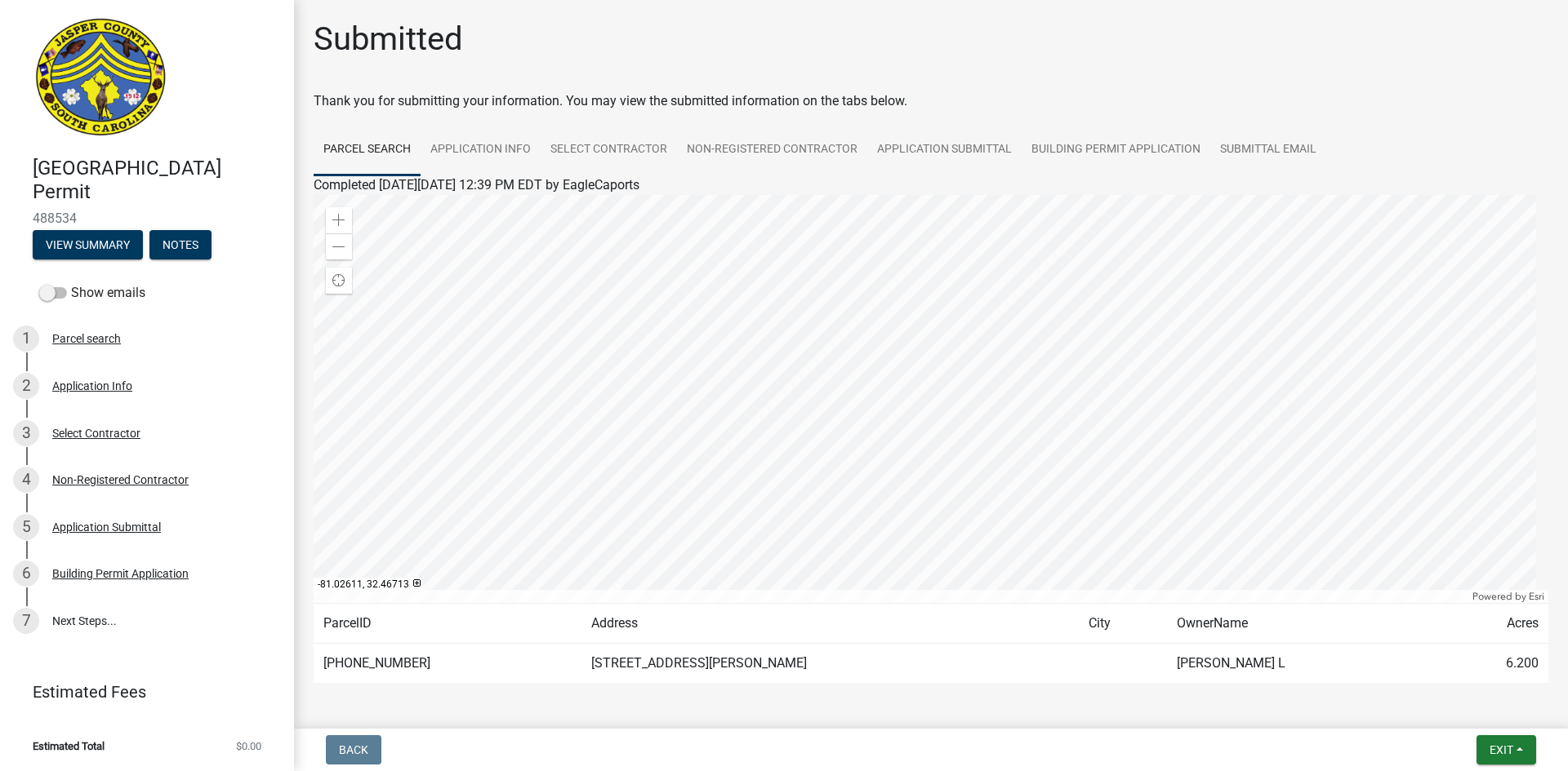
copy span "488534"
